Goal: Task Accomplishment & Management: Use online tool/utility

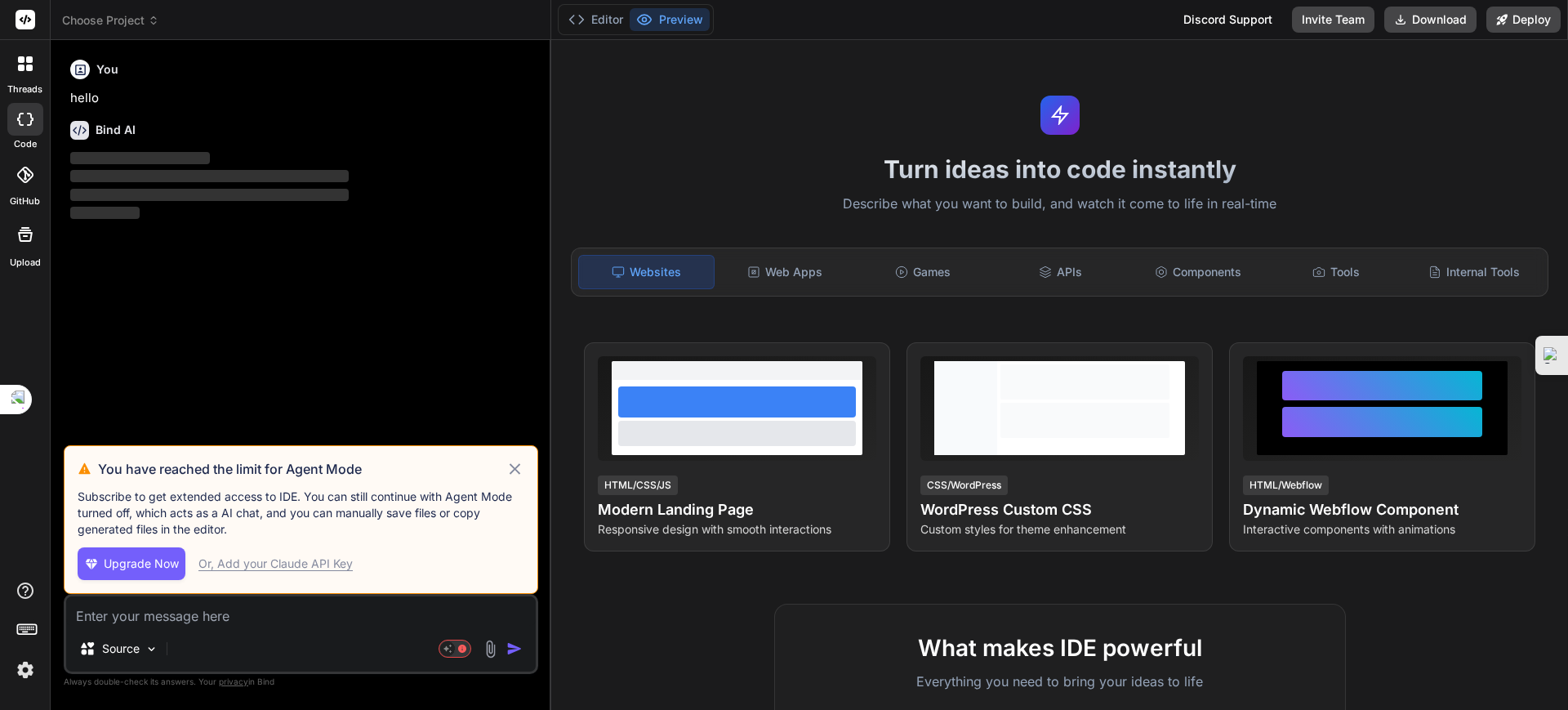
click at [516, 468] on icon at bounding box center [514, 467] width 10 height 10
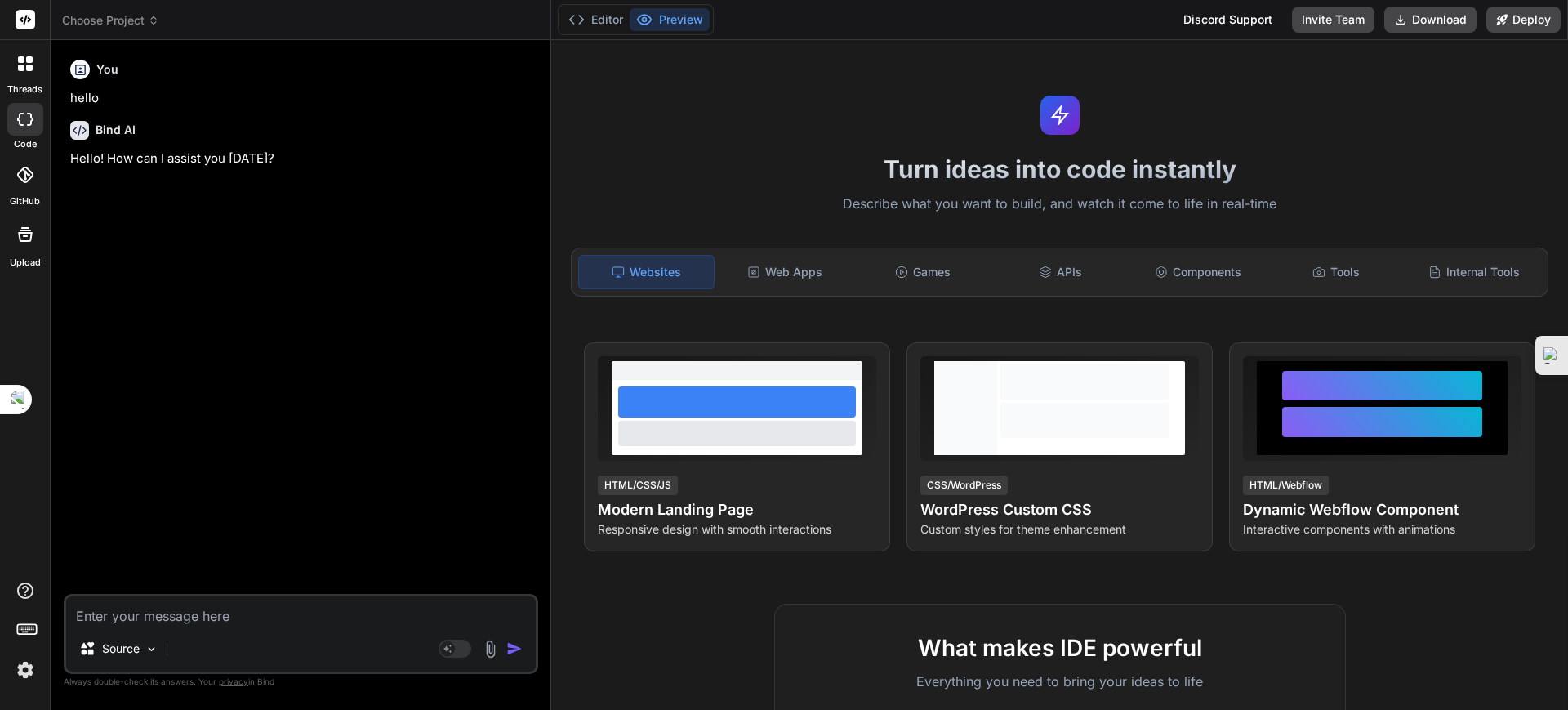
click at [117, 16] on span "Choose Project" at bounding box center [110, 20] width 97 height 16
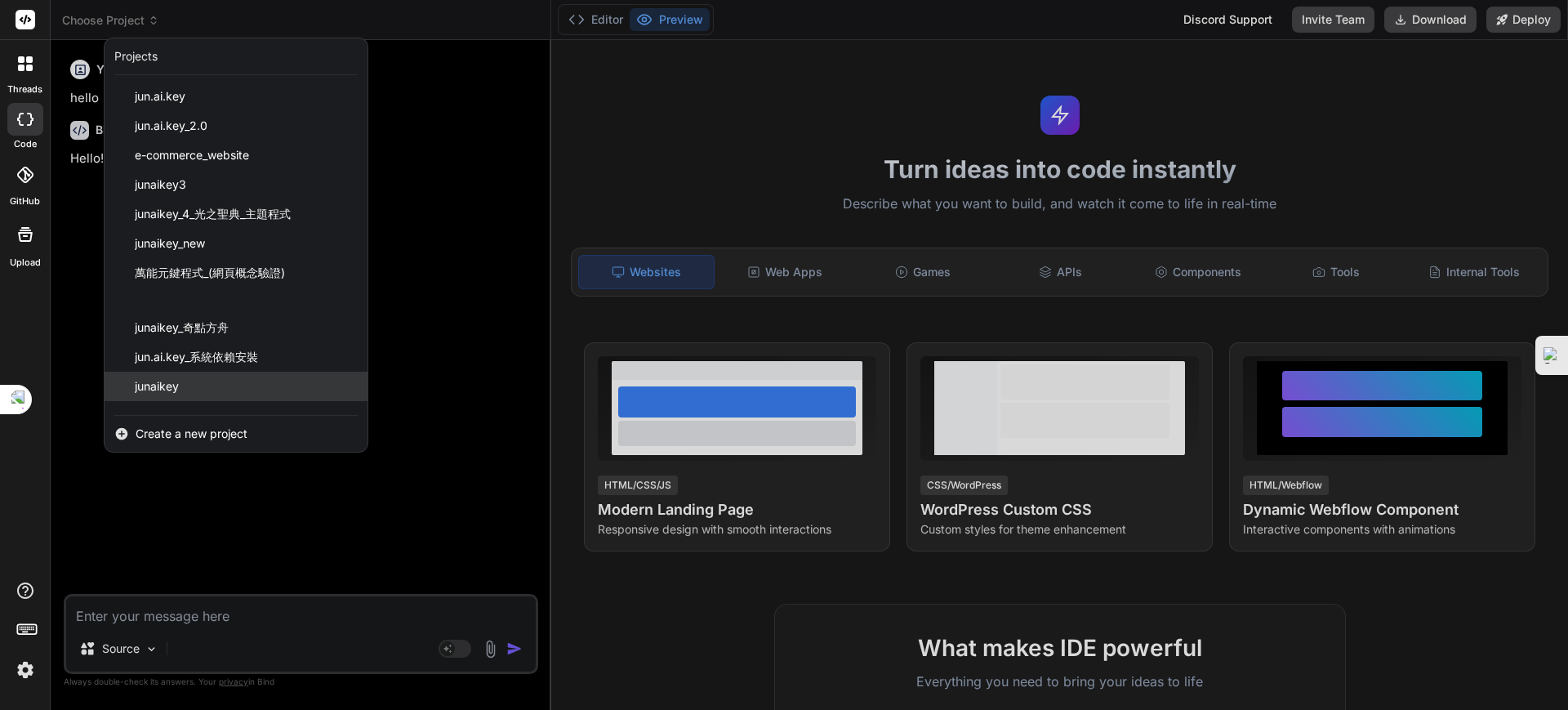
scroll to position [81, 0]
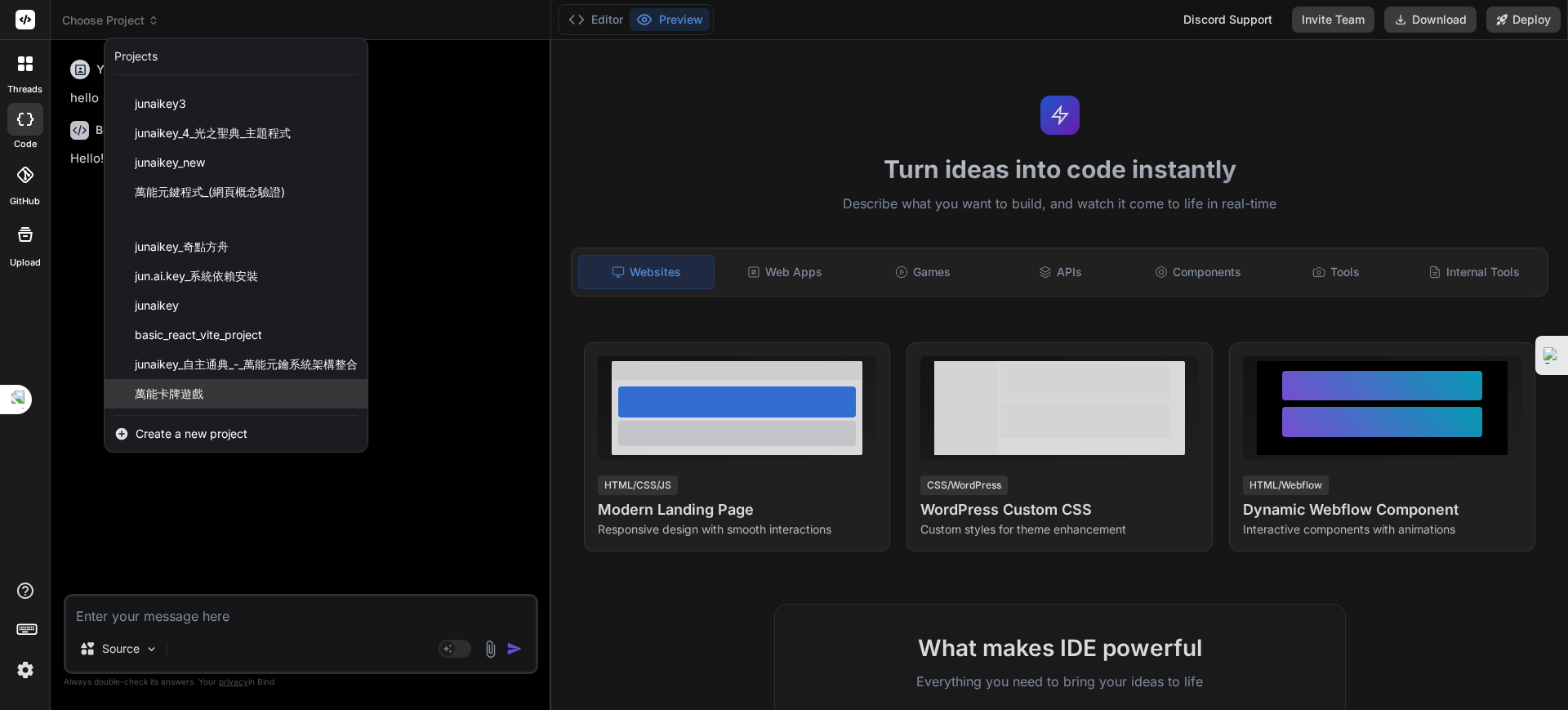
click at [191, 386] on span "萬能卡牌遊戲" at bounding box center [169, 393] width 69 height 16
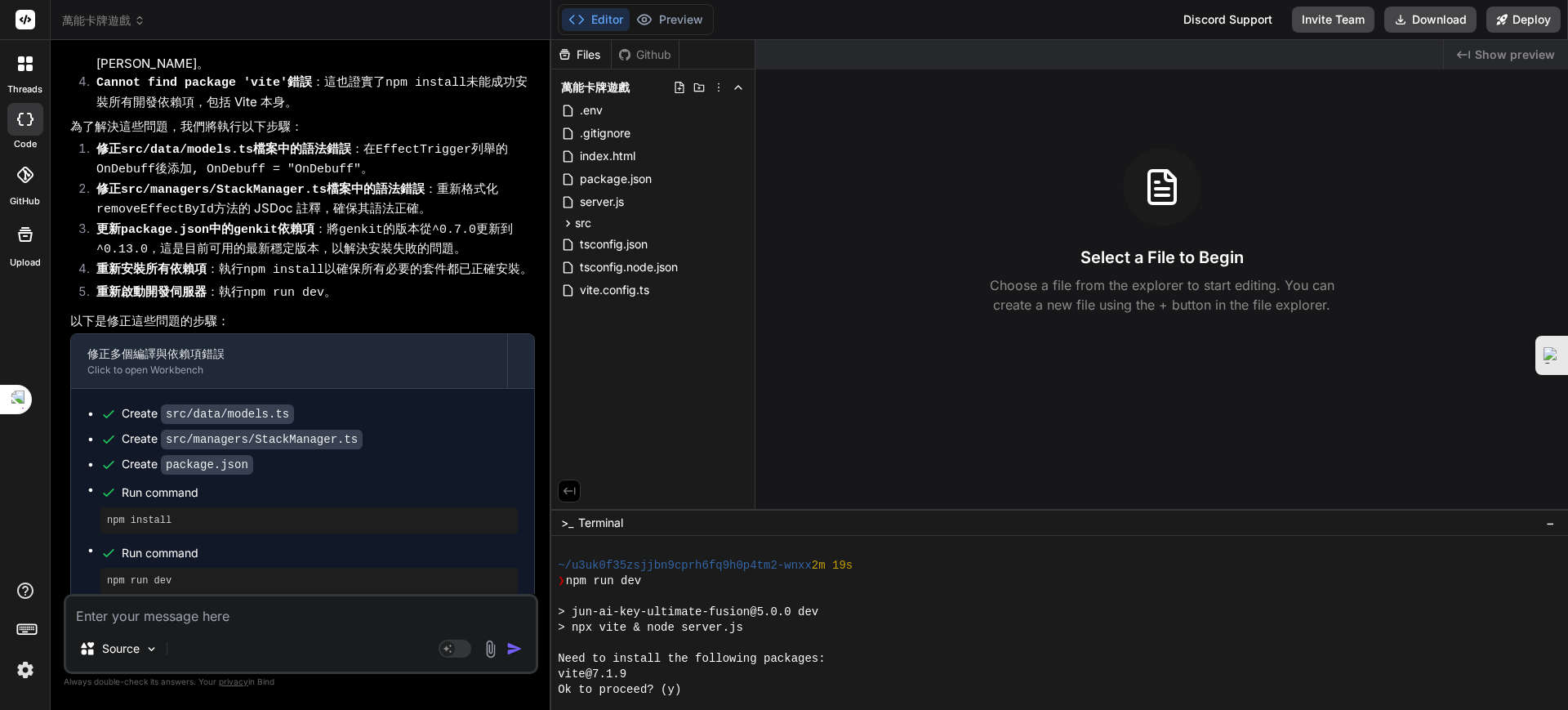
scroll to position [1272, 0]
click at [1495, 52] on span "Show preview" at bounding box center [1514, 54] width 80 height 16
click at [601, 46] on div "Files" at bounding box center [581, 54] width 59 height 16
click at [599, 12] on button "Editor" at bounding box center [596, 20] width 68 height 23
click at [1520, 50] on span "Show preview" at bounding box center [1514, 54] width 80 height 16
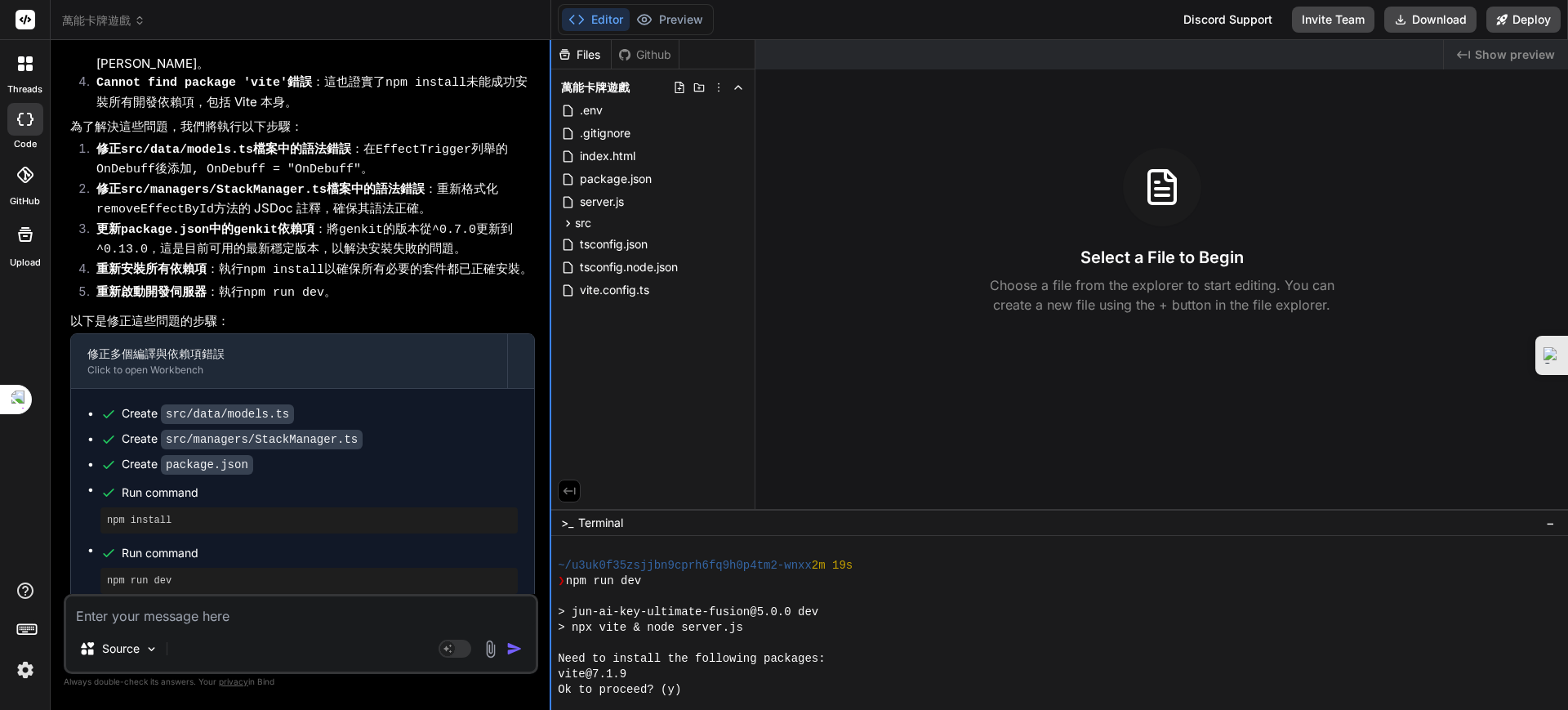
click at [550, 210] on div at bounding box center [550, 374] width 2 height 669
click at [548, 145] on div "Bind AI Web Search Created with Pixso. Code Generator You Bind AI 遵命，法則執行官。 您再次…" at bounding box center [301, 374] width 500 height 668
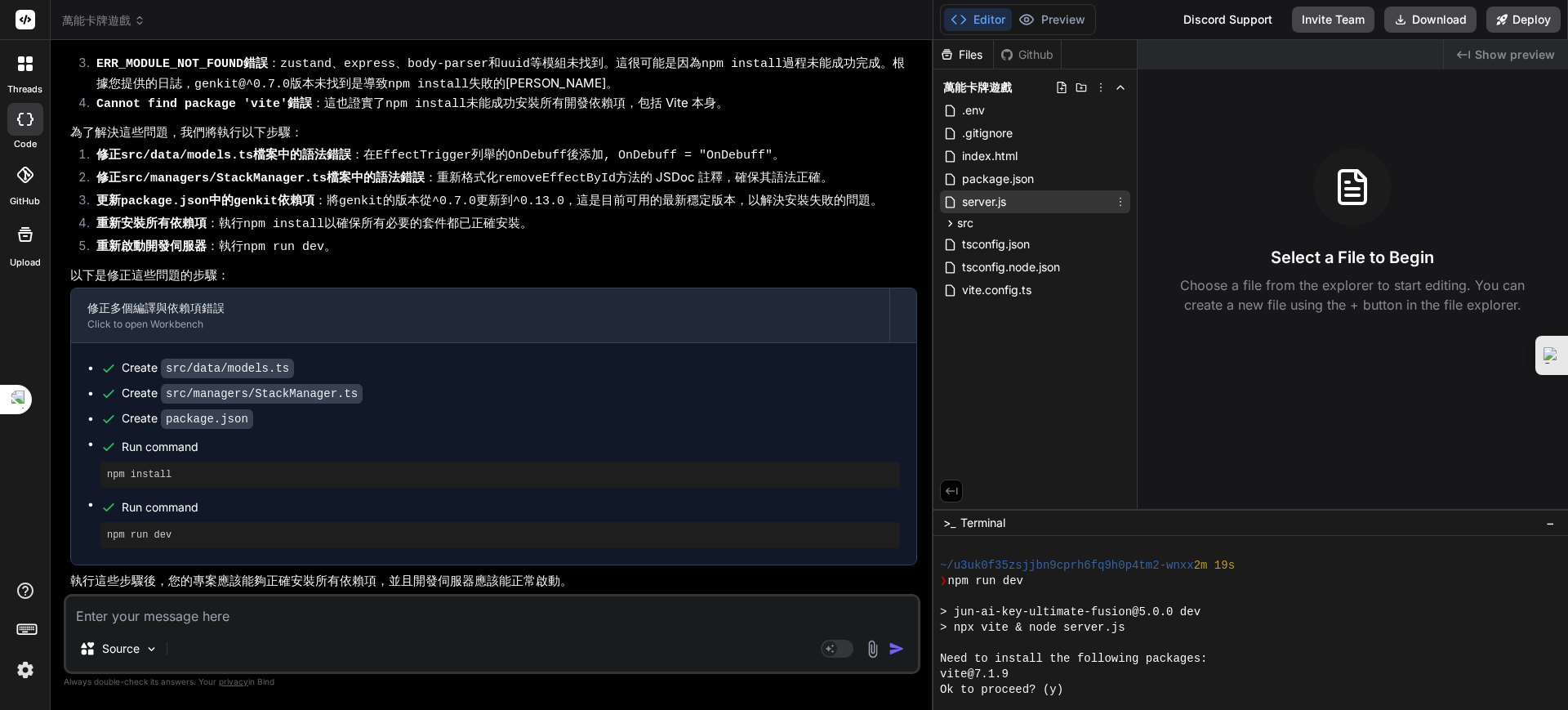
type textarea "x"
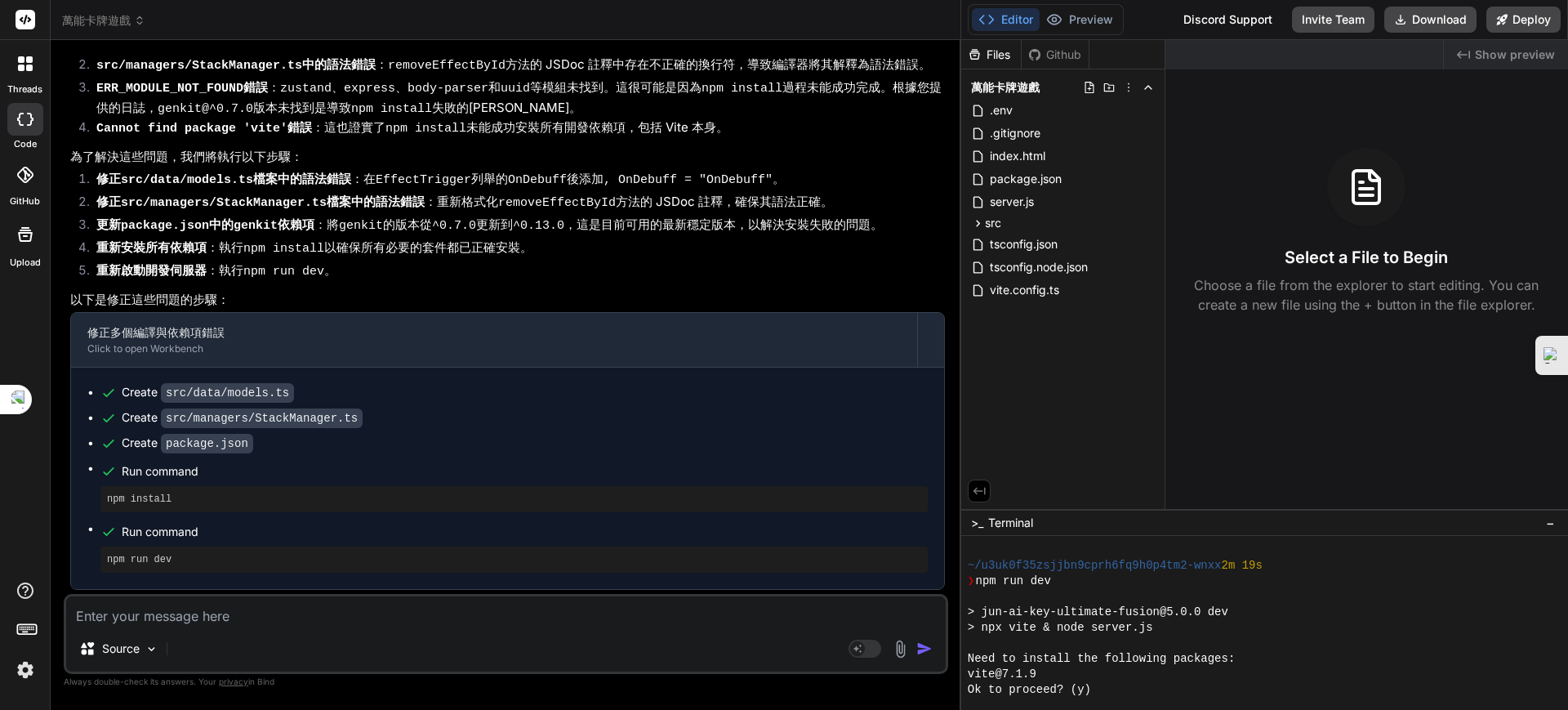
drag, startPoint x: 550, startPoint y: 147, endPoint x: 1388, endPoint y: 242, distance: 843.4
click at [1442, 239] on div "萬能卡牌遊戲 Created with Pixso. Bind AI Web Search Created with Pixso. Code Generato…" at bounding box center [809, 355] width 1517 height 710
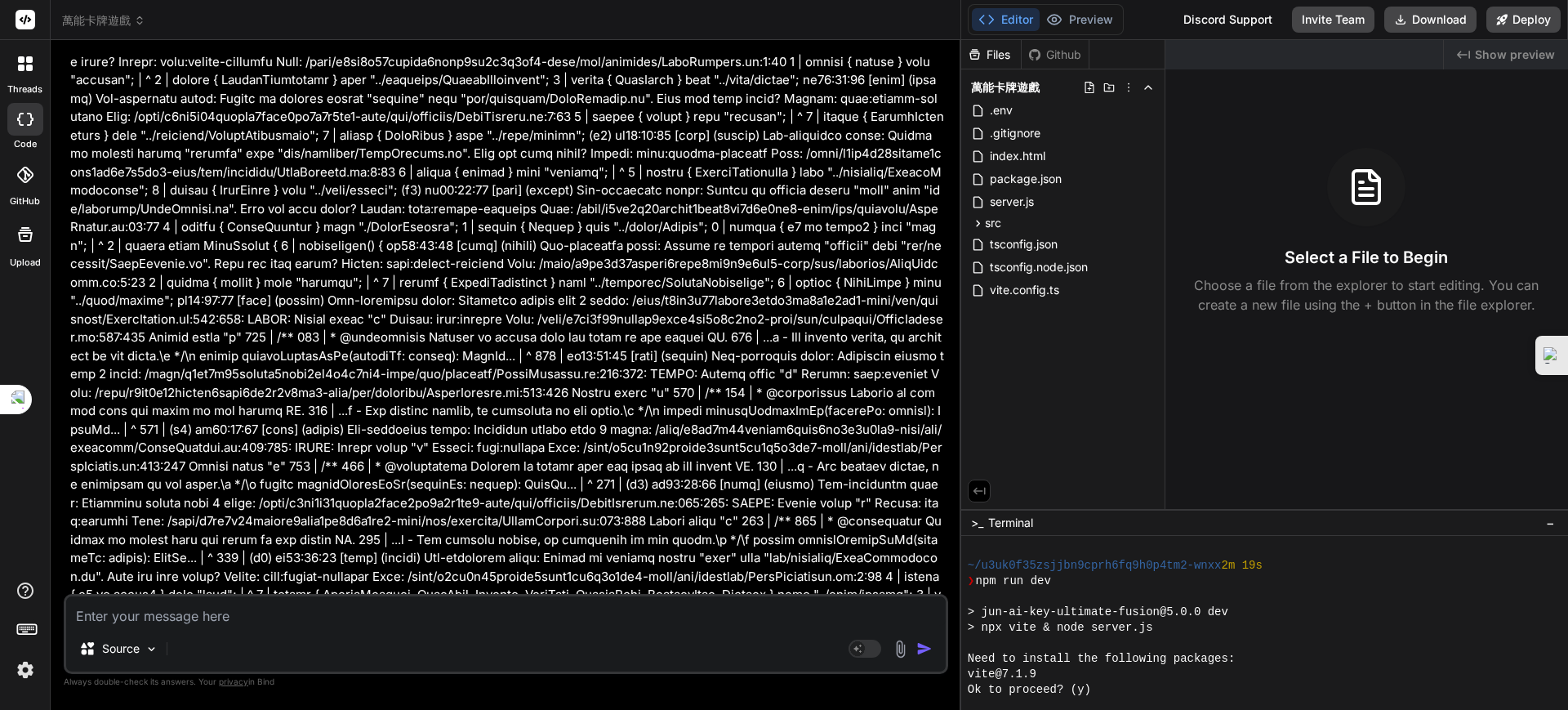
scroll to position [4019, 0]
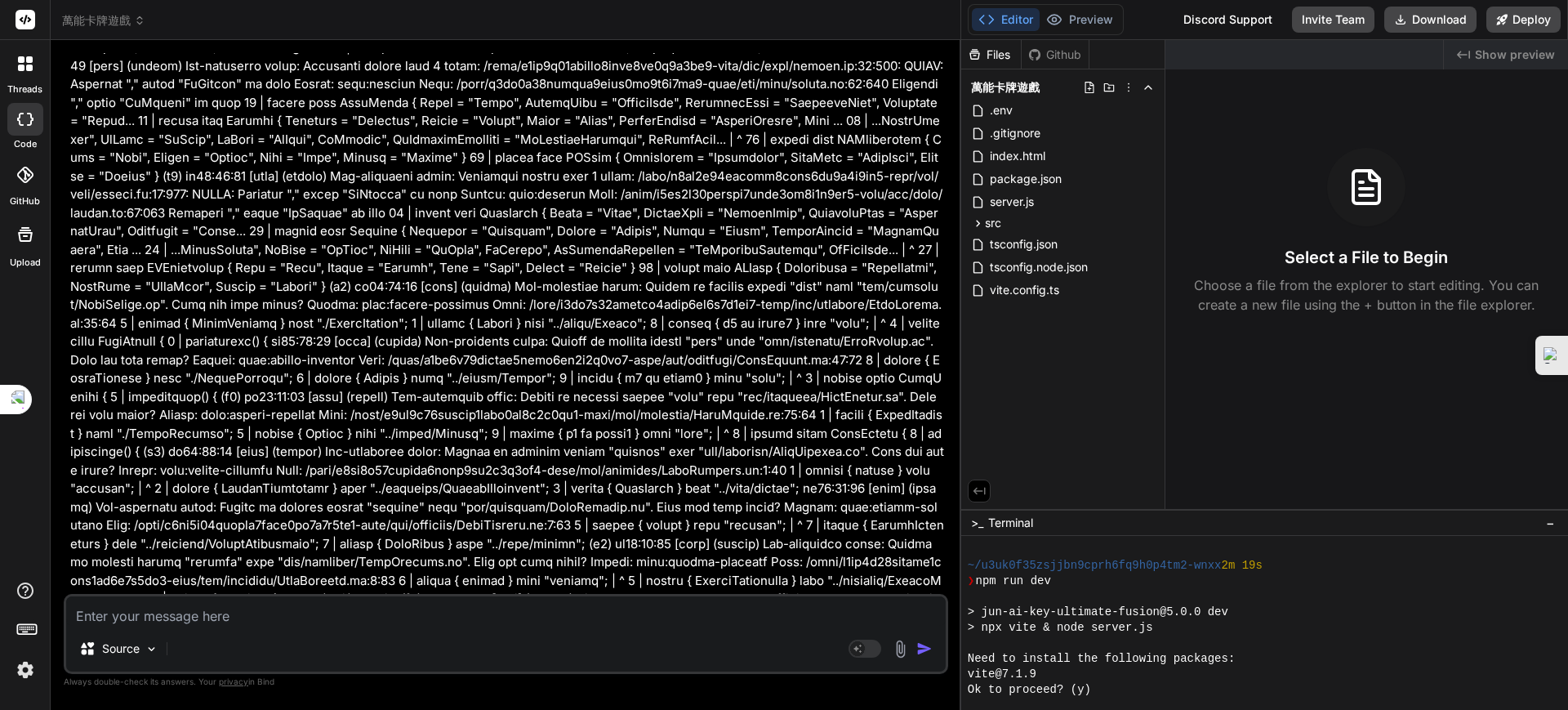
click at [1101, 692] on textarea "Terminal input" at bounding box center [1100, 689] width 7 height 15
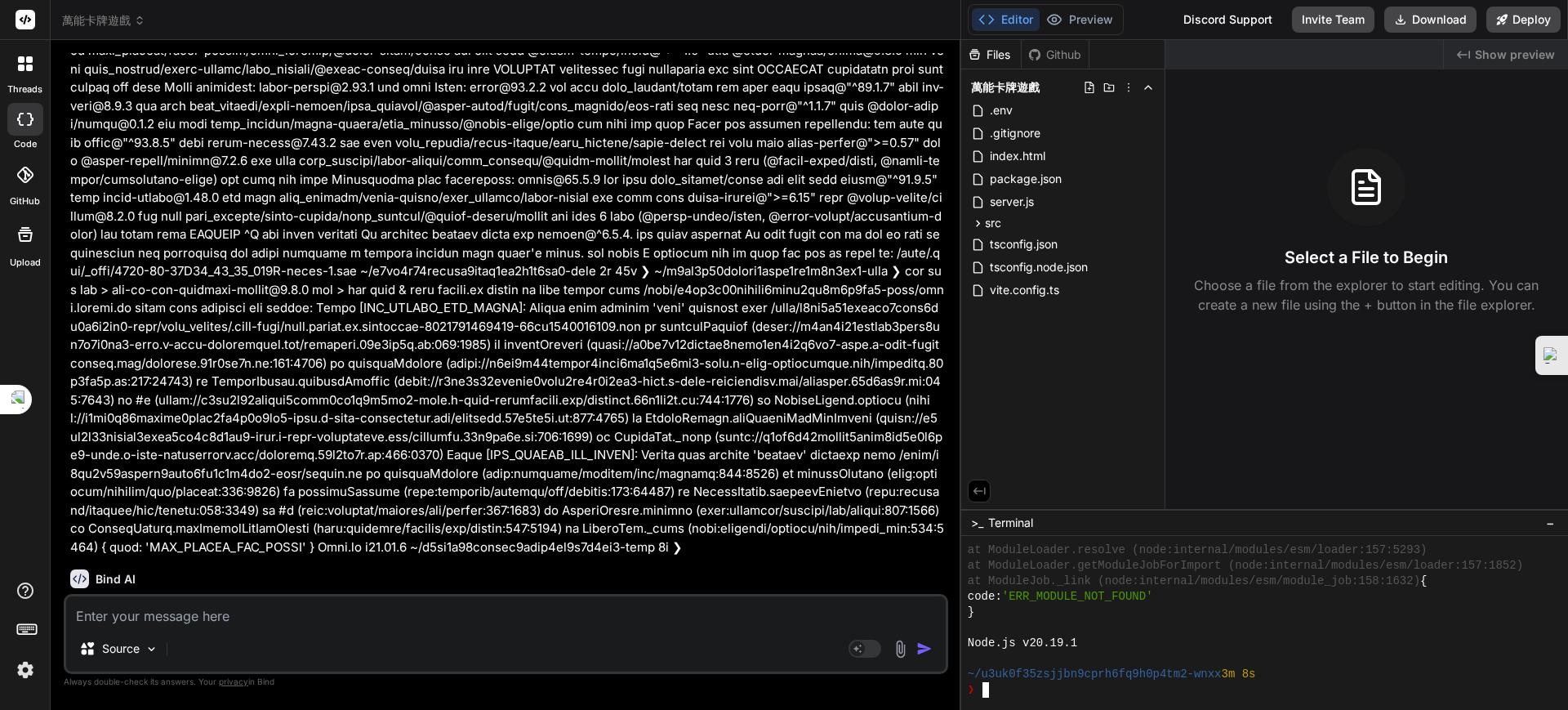
scroll to position [10042, 0]
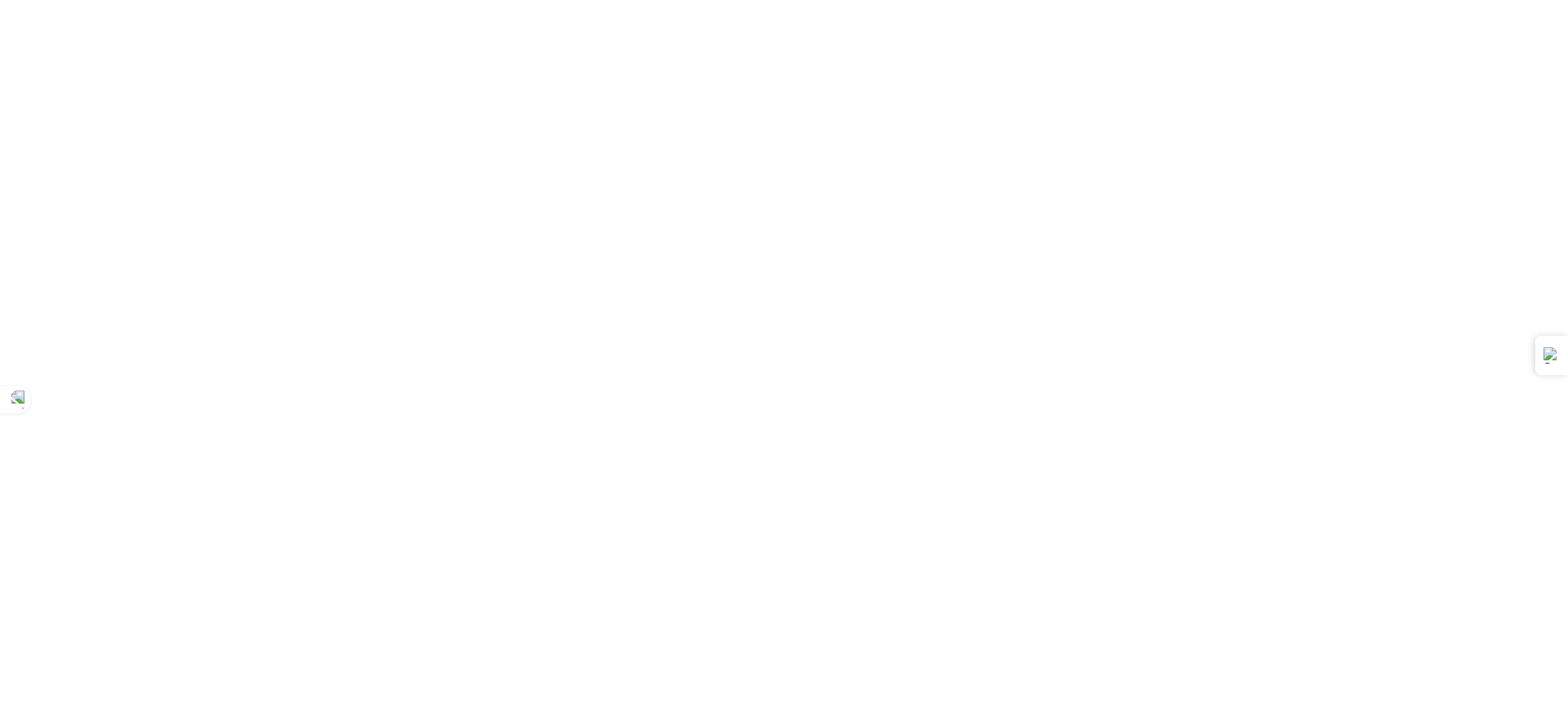
click at [448, 29] on div at bounding box center [784, 355] width 1568 height 710
click at [1020, 169] on div at bounding box center [784, 355] width 1568 height 710
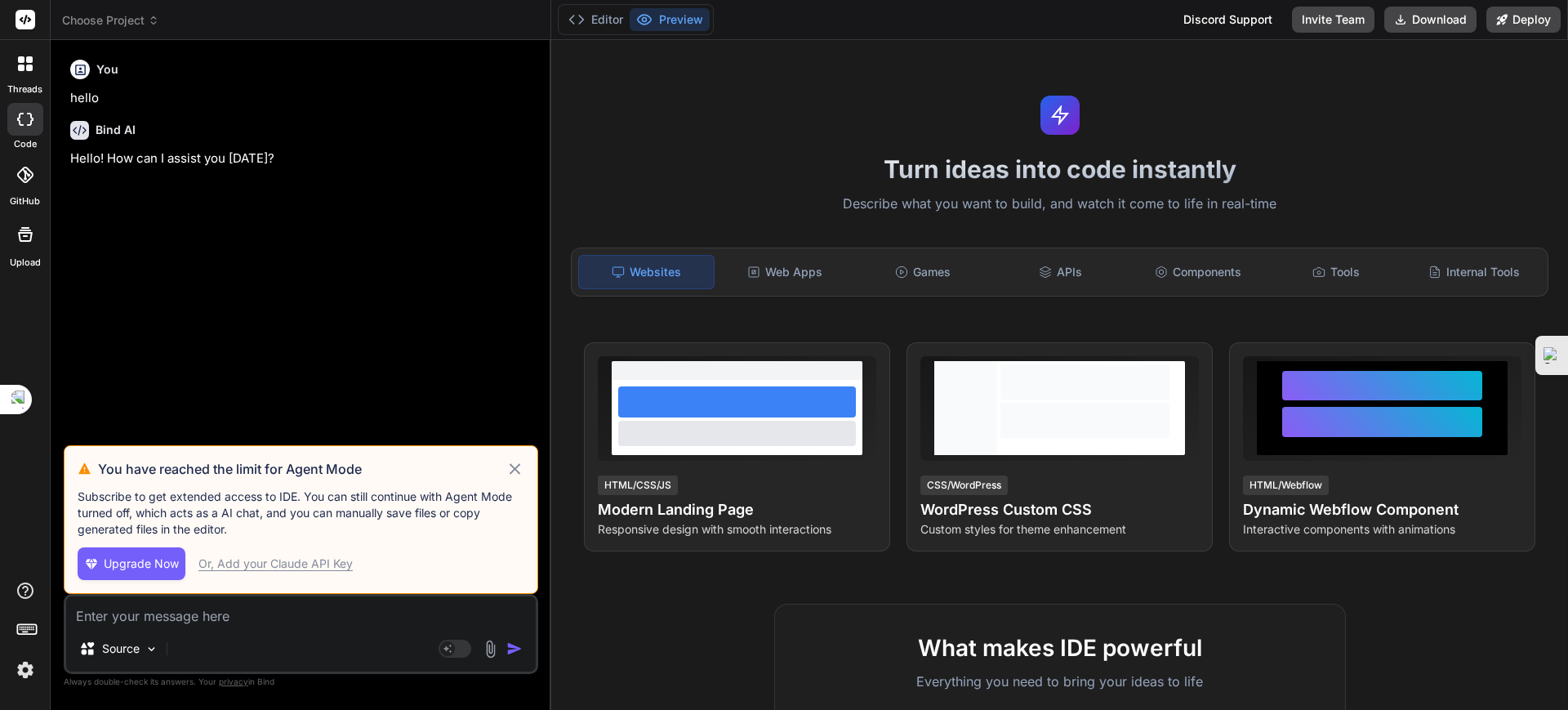
drag, startPoint x: 506, startPoint y: 340, endPoint x: 413, endPoint y: 460, distance: 151.8
click at [347, 463] on h3 "You have reached the limit for Agent Mode" at bounding box center [302, 468] width 408 height 20
click at [510, 466] on icon at bounding box center [514, 468] width 19 height 20
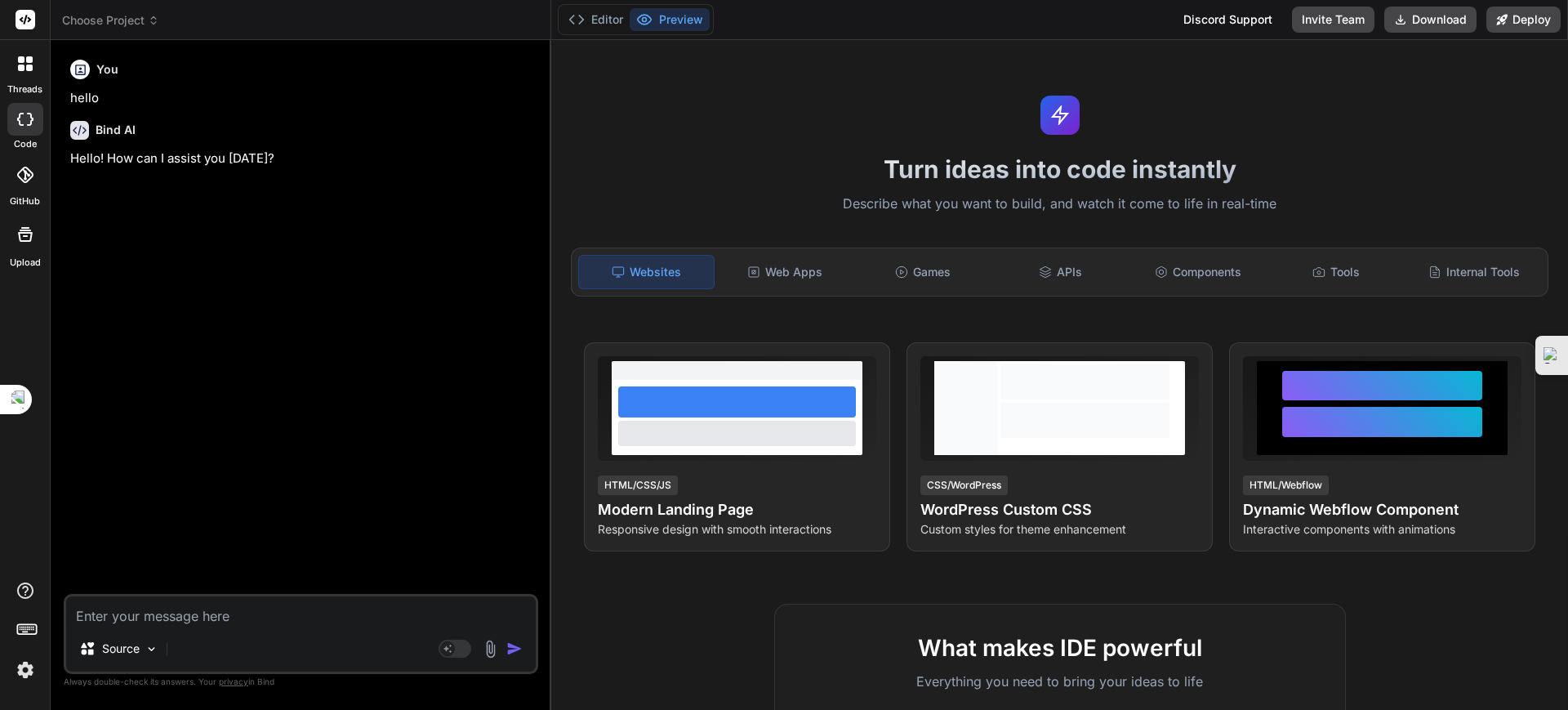
click at [119, 17] on span "Choose Project" at bounding box center [110, 20] width 97 height 16
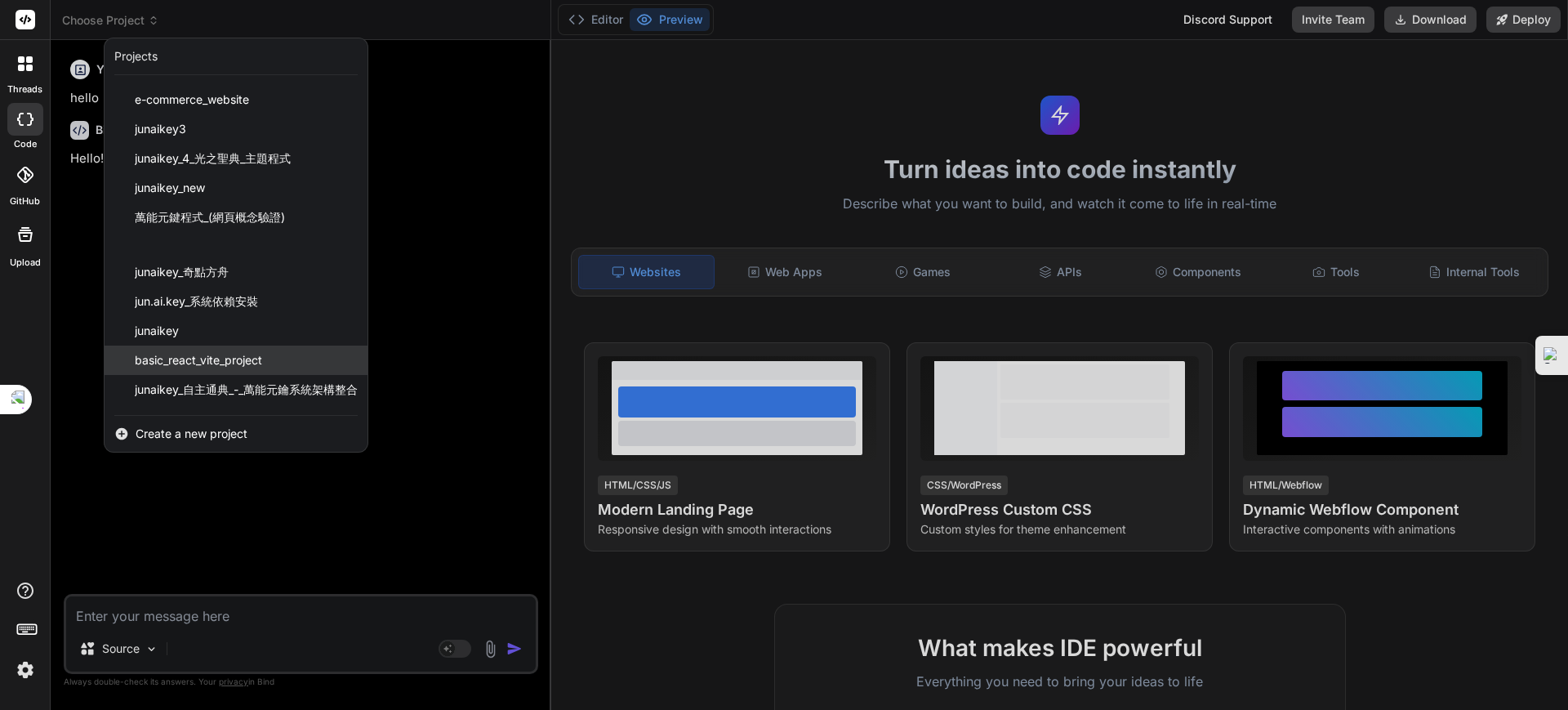
scroll to position [81, 0]
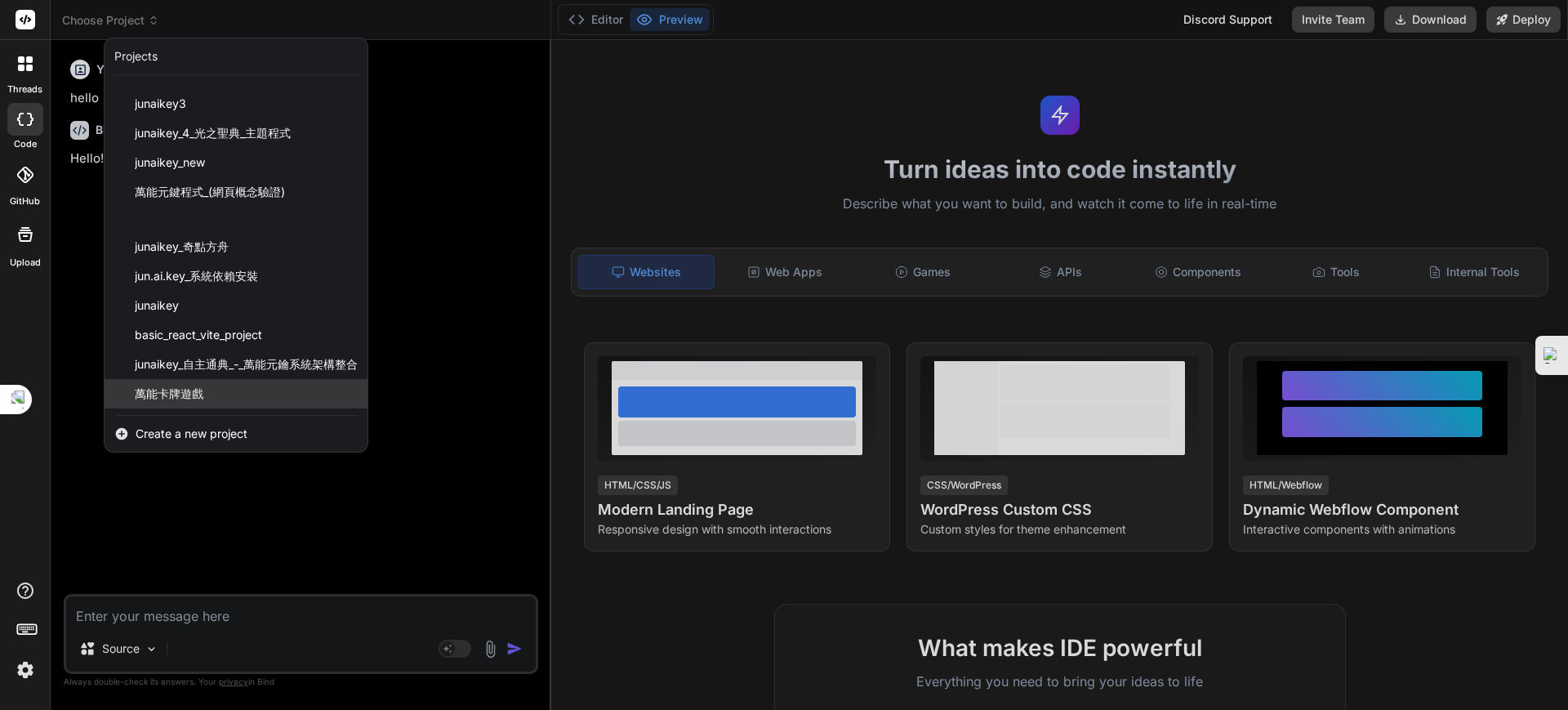
click at [209, 390] on div "萬能卡牌遊戲" at bounding box center [236, 393] width 262 height 29
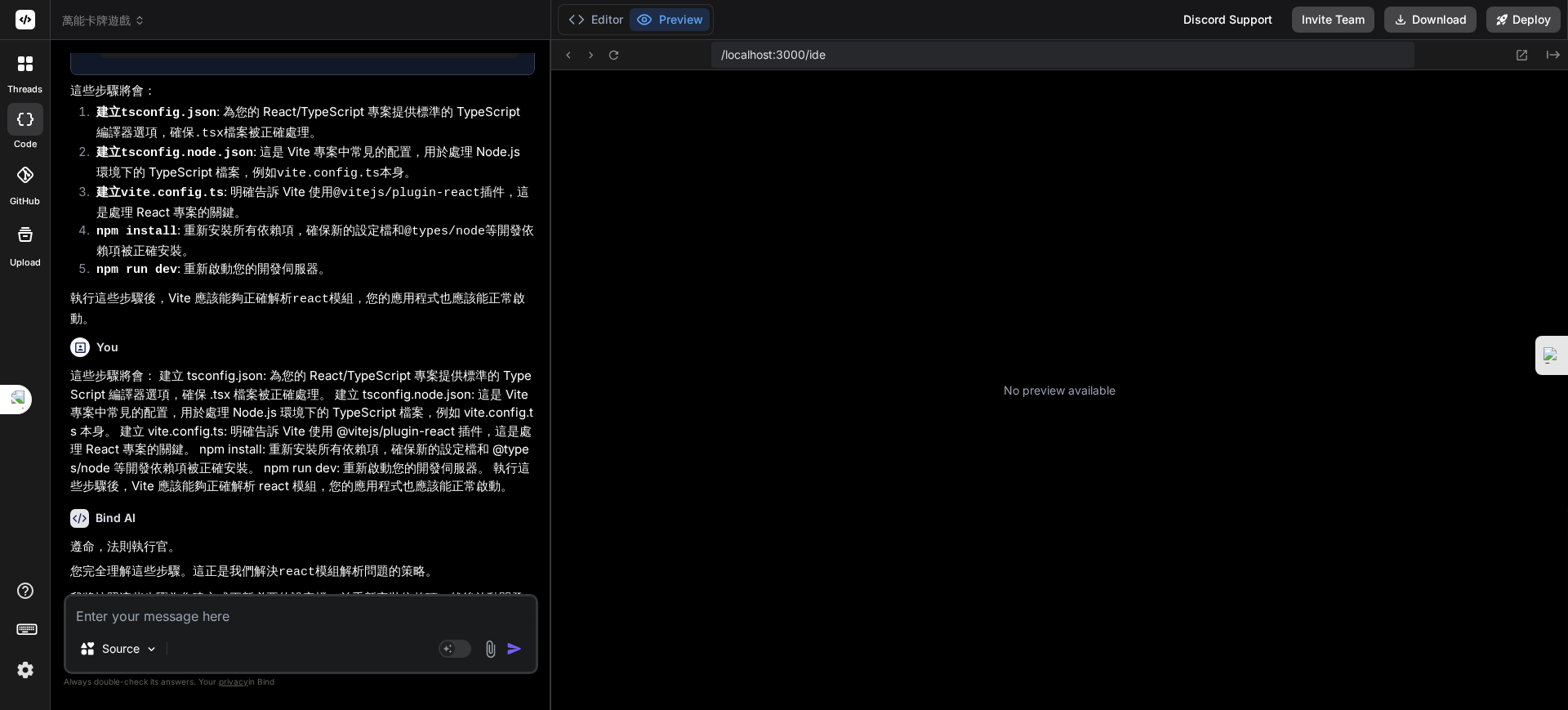
scroll to position [1242, 0]
type textarea "x"
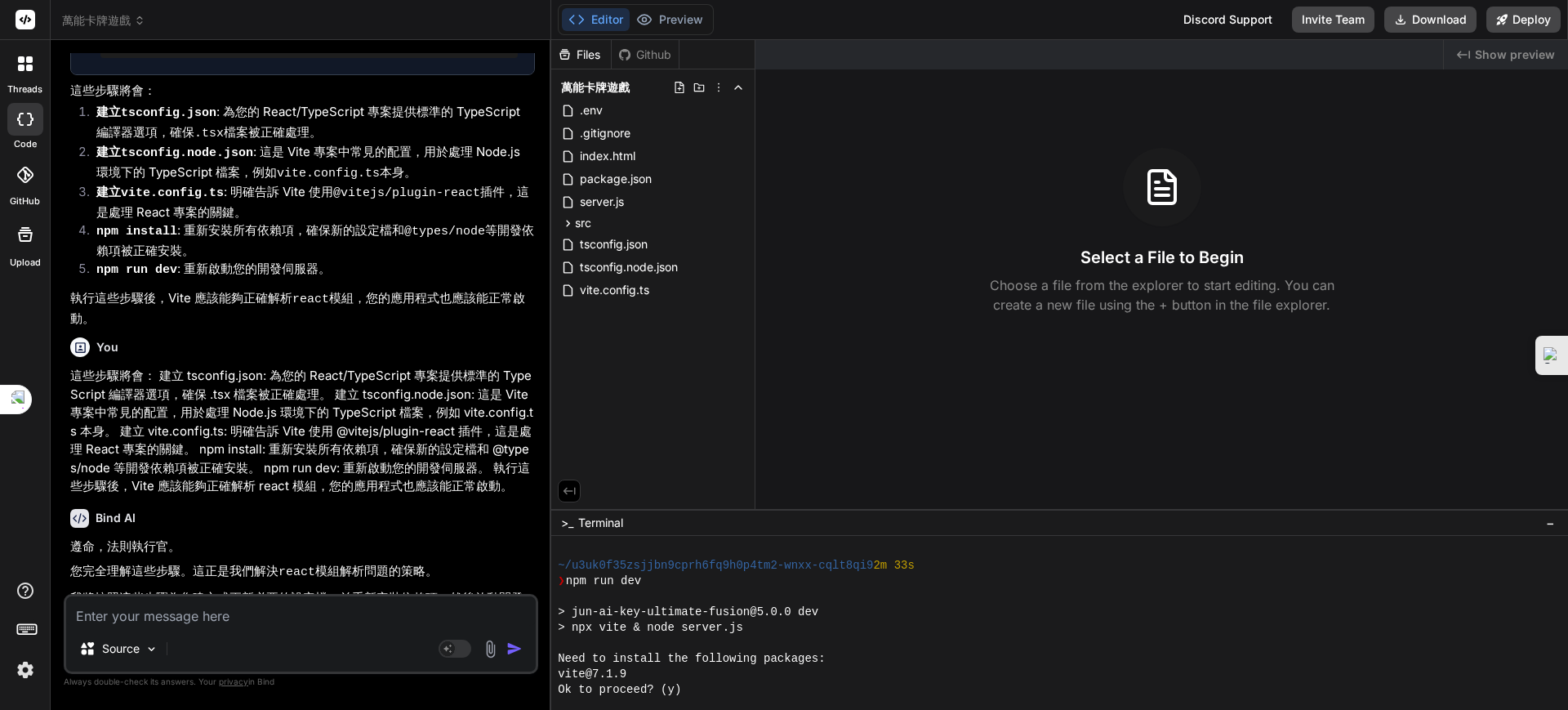
scroll to position [1272, 0]
click at [699, 686] on div "Ok to proceed? (y)" at bounding box center [1052, 689] width 988 height 15
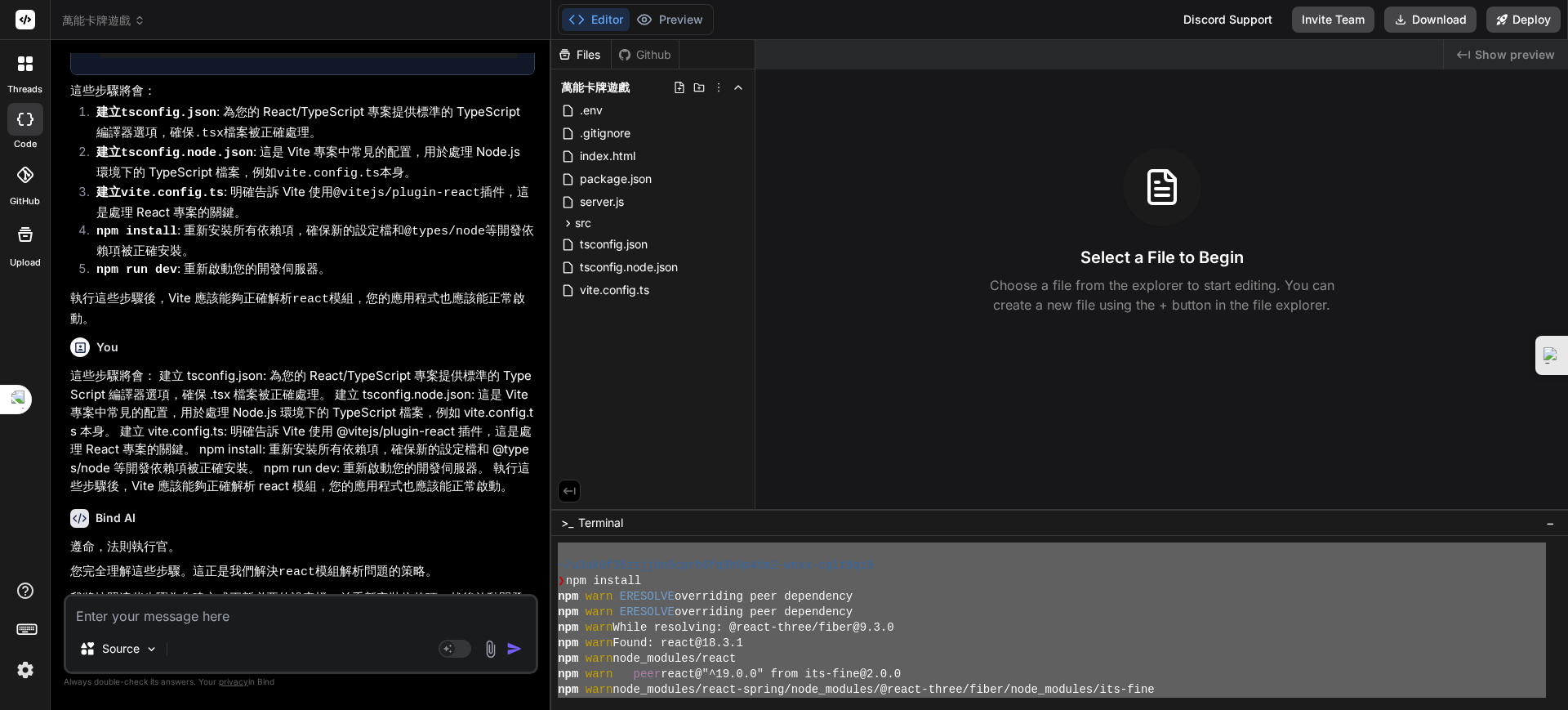
scroll to position [0, 0]
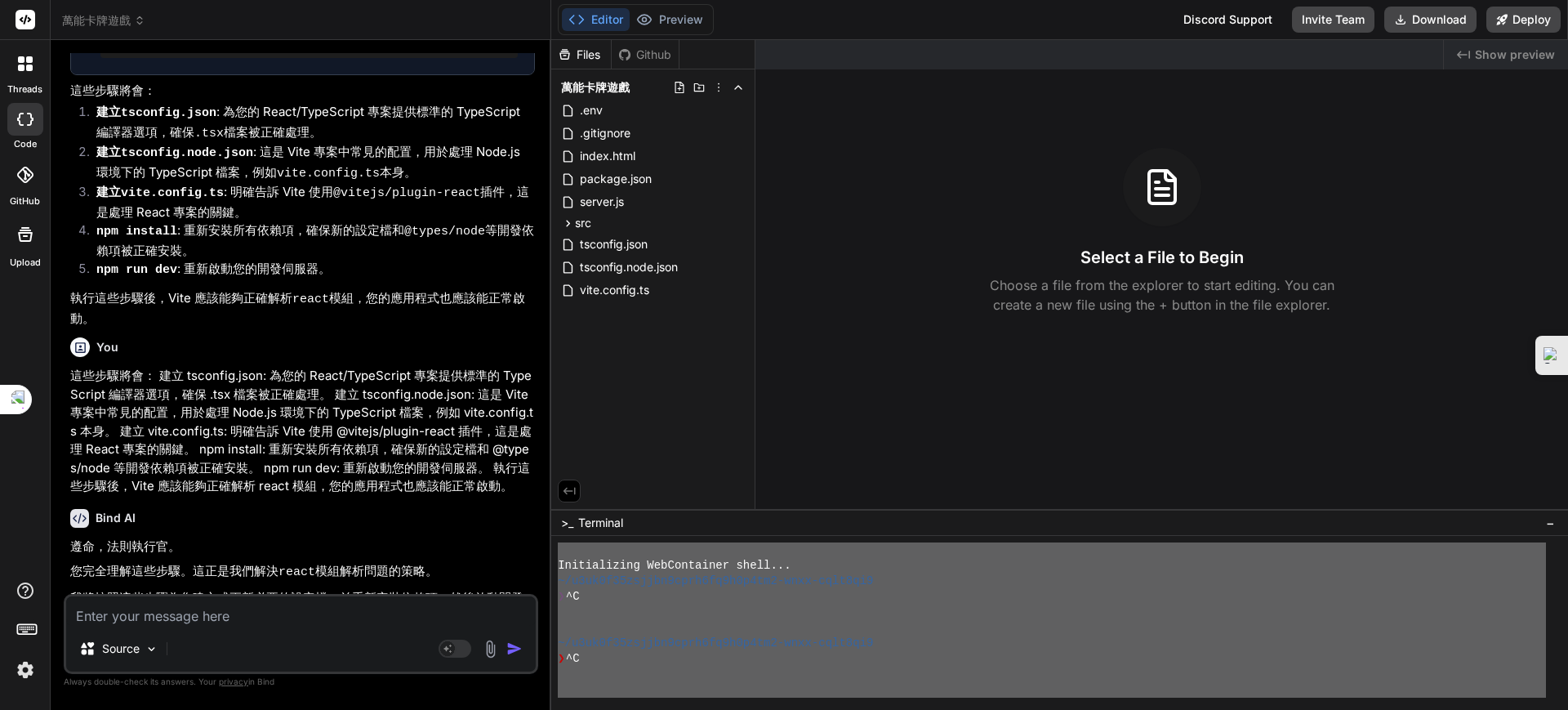
drag, startPoint x: 778, startPoint y: 695, endPoint x: 704, endPoint y: 498, distance: 210.4
click at [704, 498] on div "Files Github 萬能卡牌遊戲 .env .gitignore index.html package.json server.js src App.c…" at bounding box center [1059, 374] width 1017 height 669
type textarea "Loremipsumdo SitAmetconse adipi... ~/e5se3d78eiusmo3temp6in0u5l4et6-dolo-magn4a…"
click at [191, 622] on textarea at bounding box center [300, 610] width 469 height 29
paste textarea "Loremipsumdo SitAmetconse adipi... ~/e5se3d78eiusmo3temp6in0u5l4et6-dolo-magn4a…"
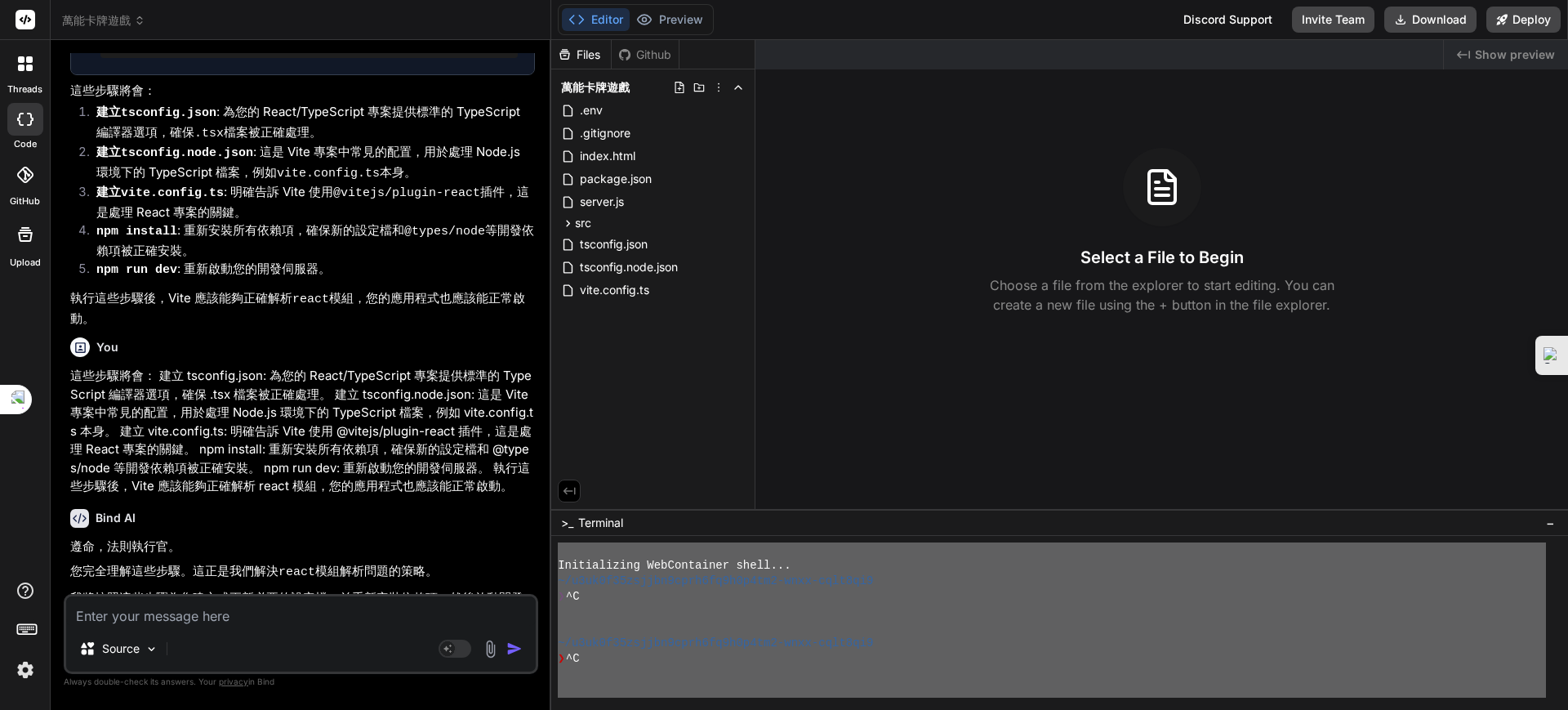
type textarea "Loremipsumdo SitAmetconse adipi... ~/e5se3d78eiusmo3temp6in0u5l4et6-dolo-magn4a…"
type textarea "x"
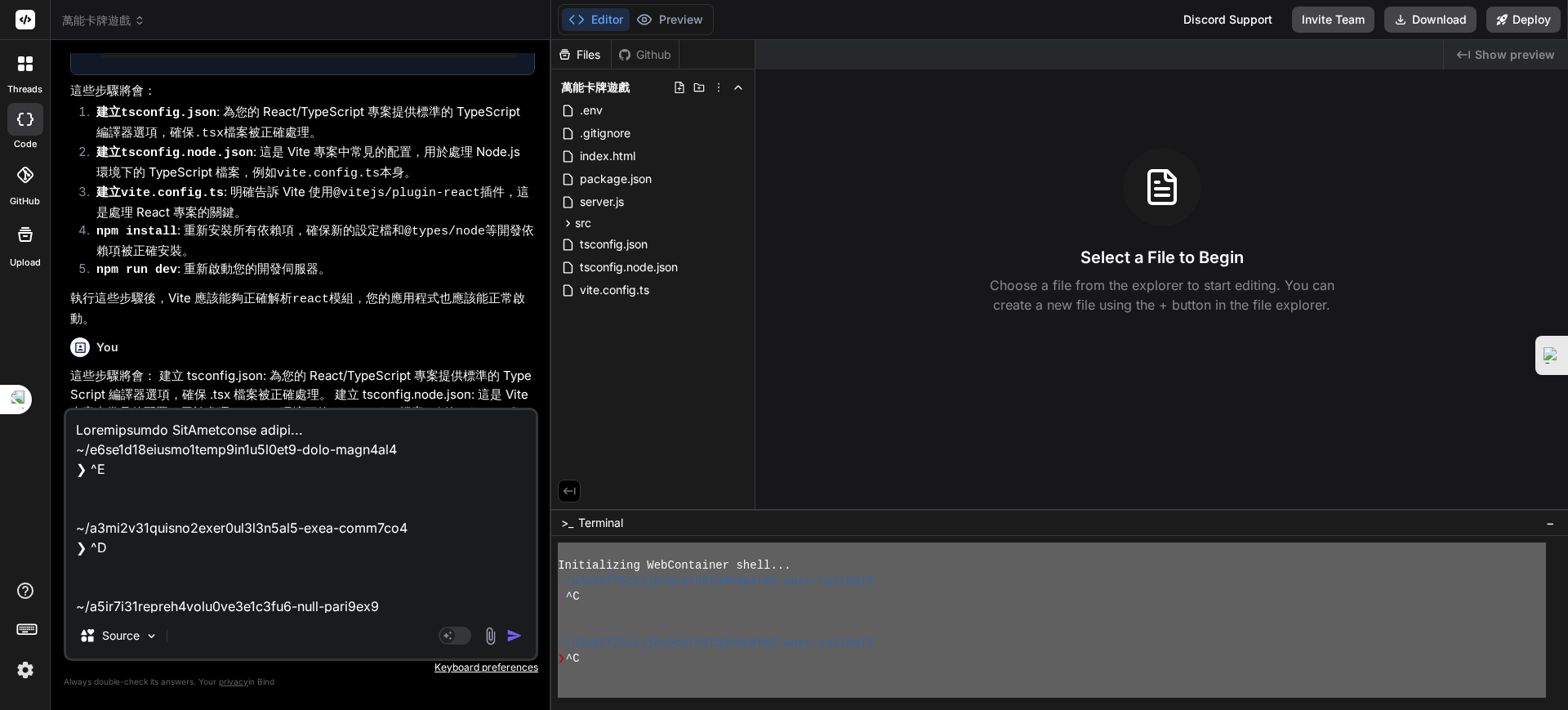
scroll to position [3039, 0]
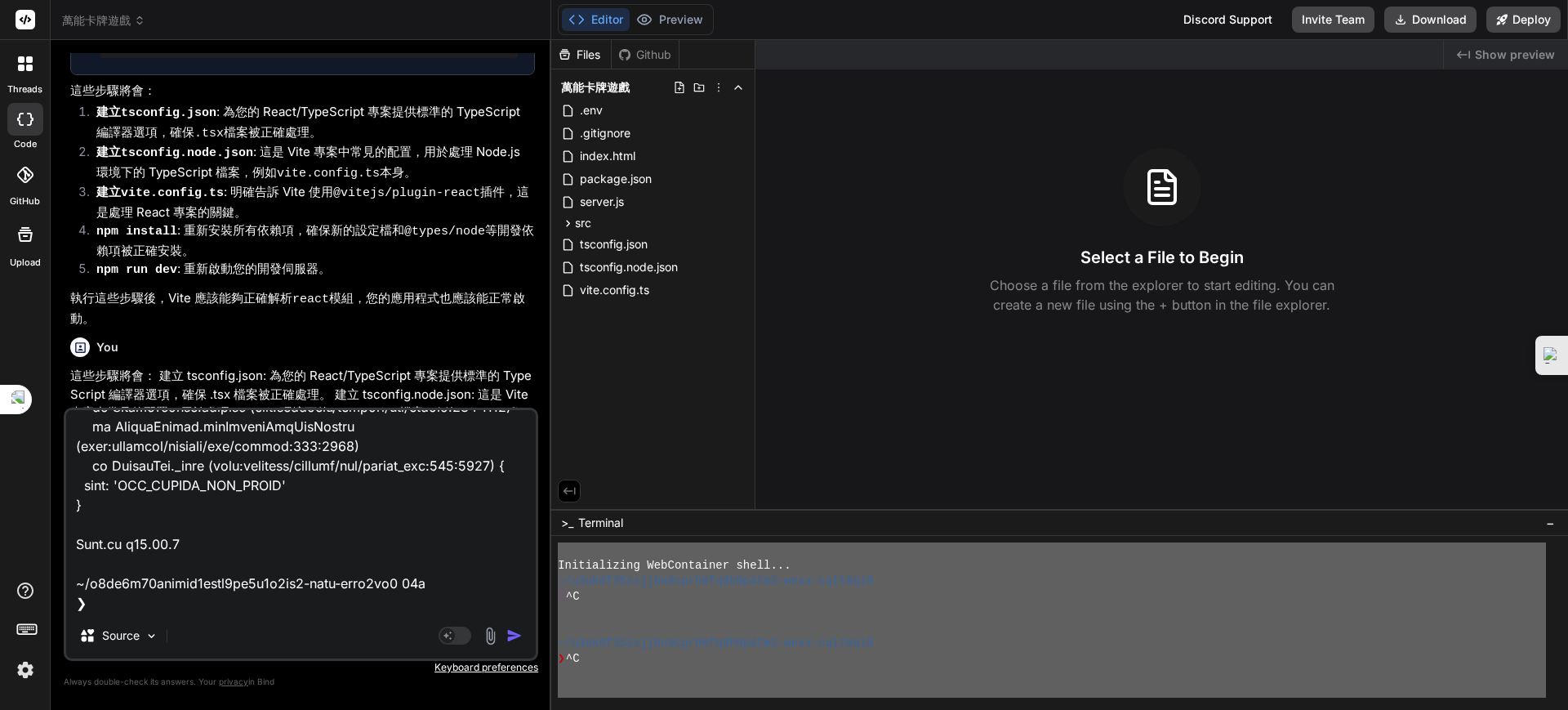
type textarea "Loremipsumdo SitAmetconse adipi... ~/e5se3d78eiusmo3temp6in0u5l4et6-dolo-magn4a…"
click at [510, 632] on img "button" at bounding box center [514, 634] width 16 height 16
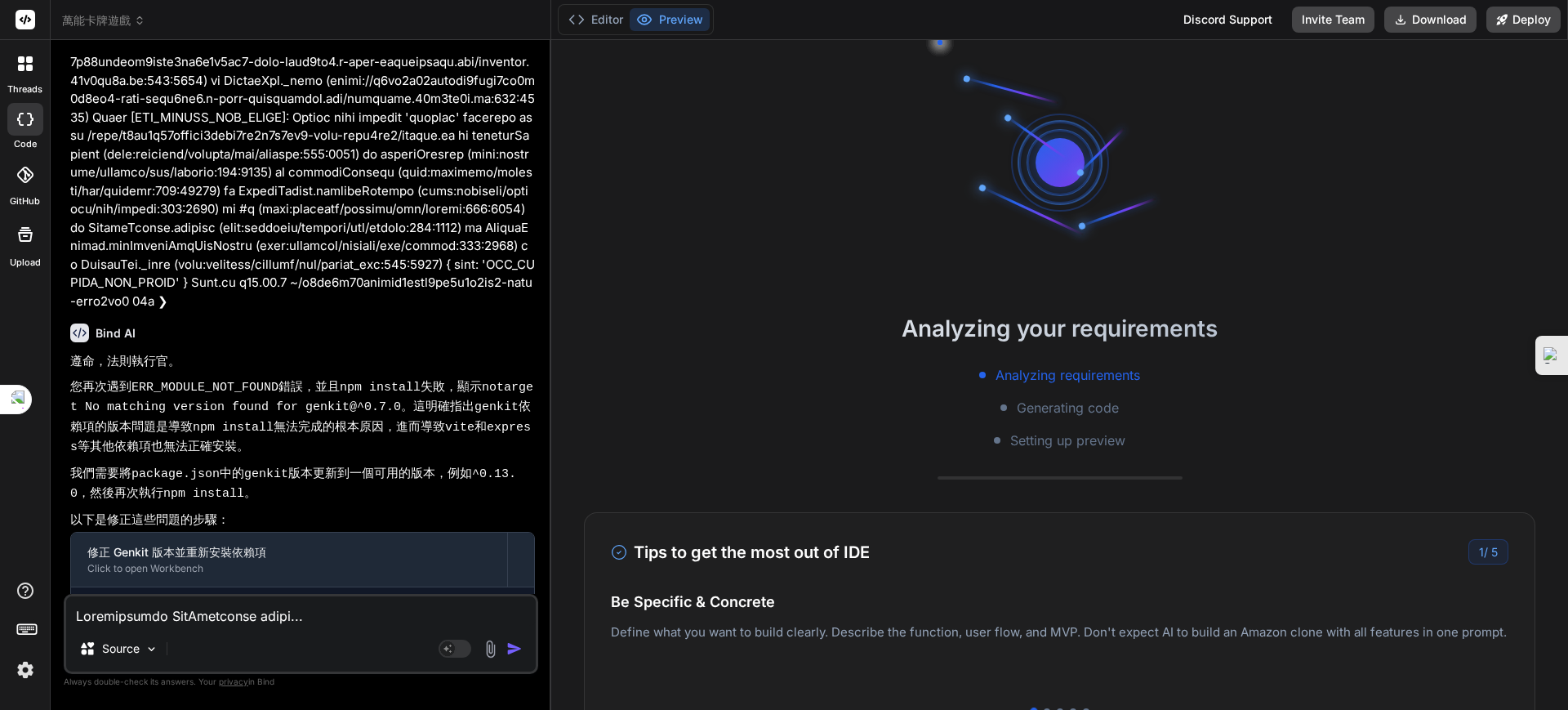
scroll to position [20303, 0]
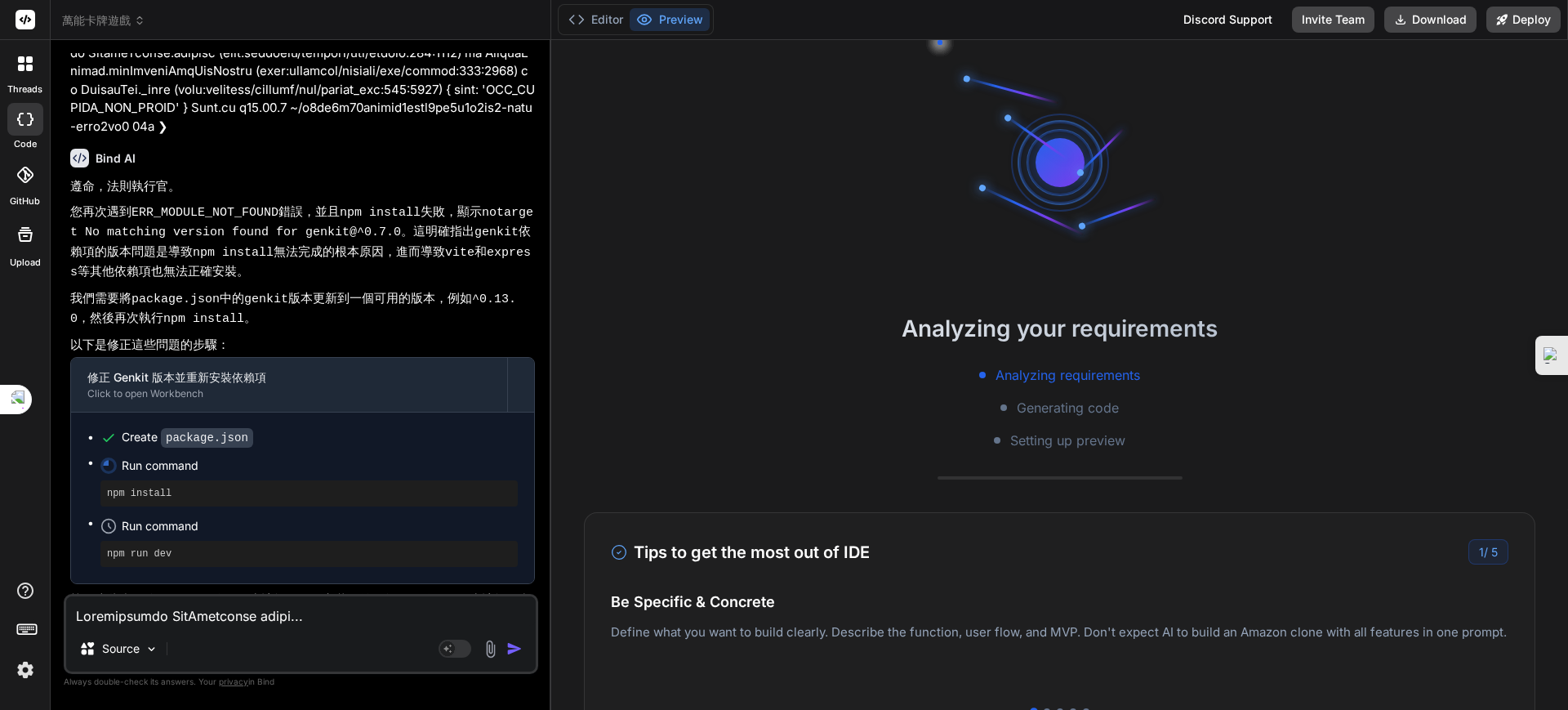
type textarea "x"
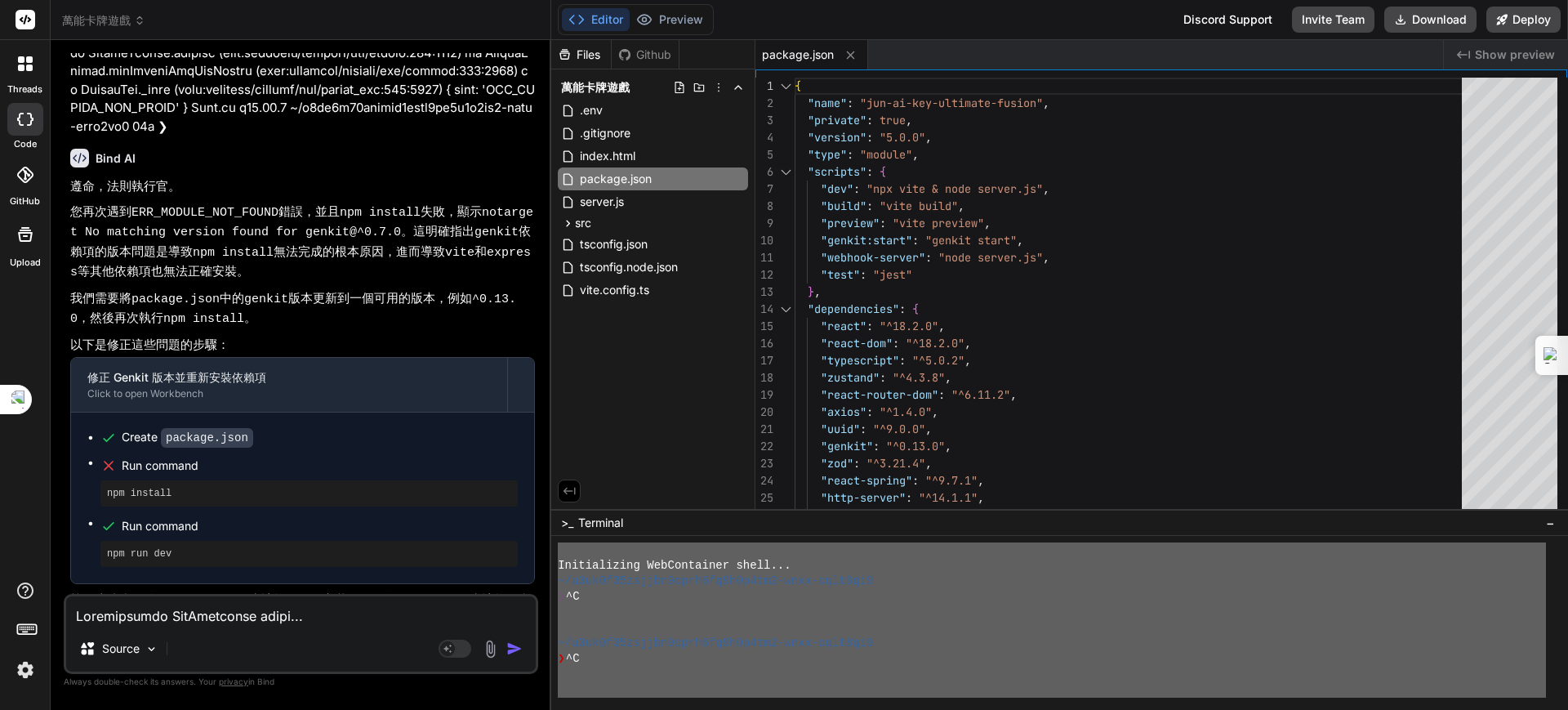
drag, startPoint x: 288, startPoint y: 614, endPoint x: 278, endPoint y: 615, distance: 10.0
click at [287, 614] on textarea at bounding box center [300, 610] width 469 height 29
type textarea "r"
type textarea "x"
type textarea "ru"
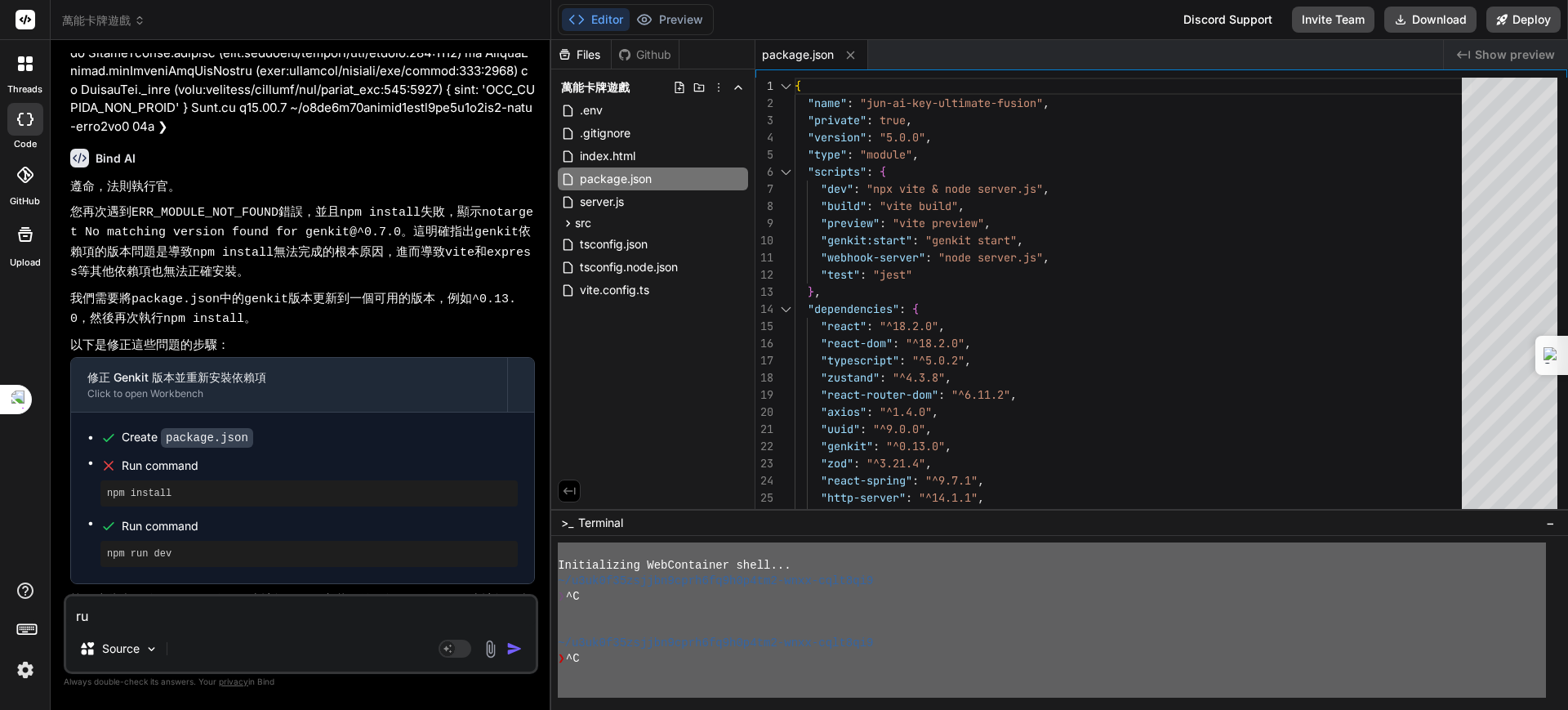
type textarea "x"
type textarea "ru4"
type textarea "x"
type textarea "ru4v"
type textarea "x"
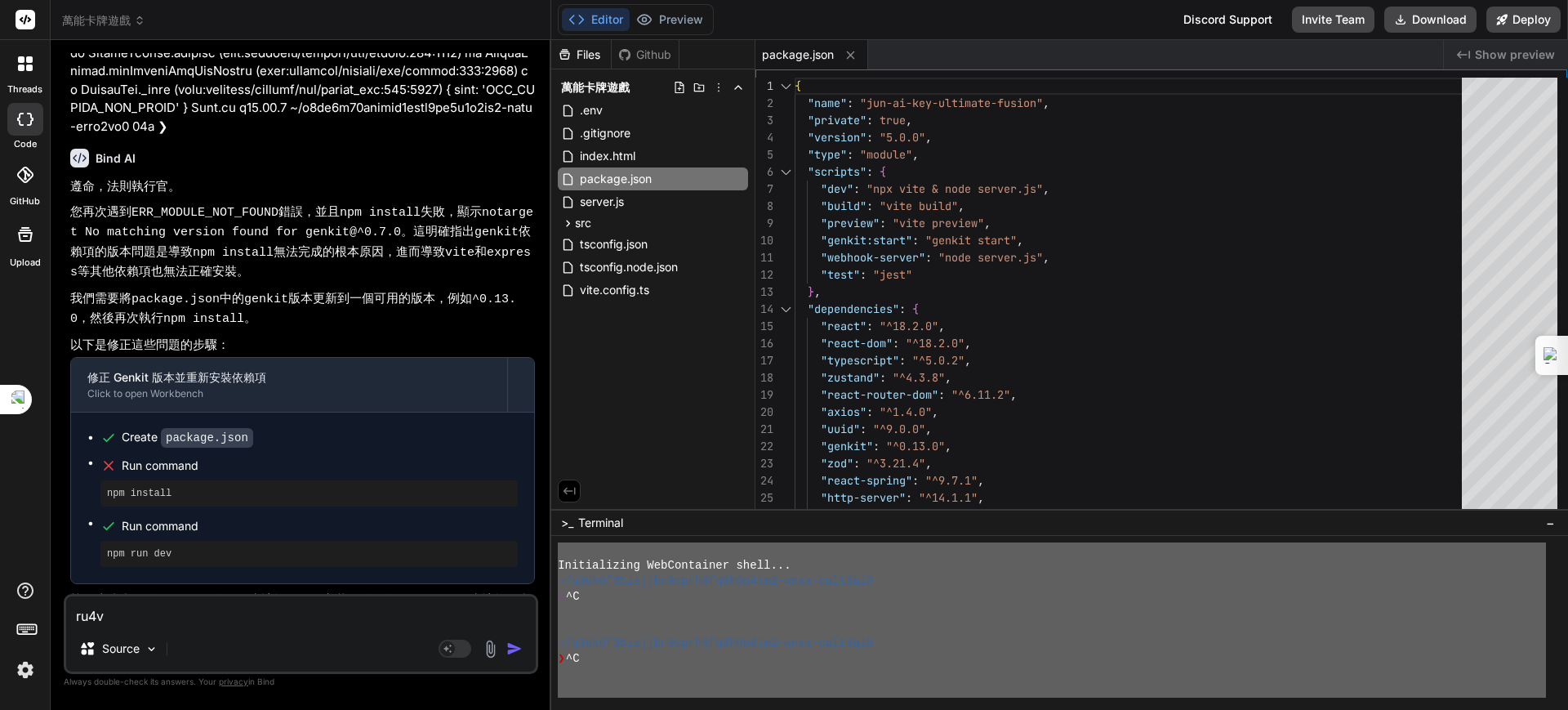
type textarea "ru4vm"
type textarea "x"
type textarea "ru4vm4"
type textarea "x"
type textarea "ru4vm"
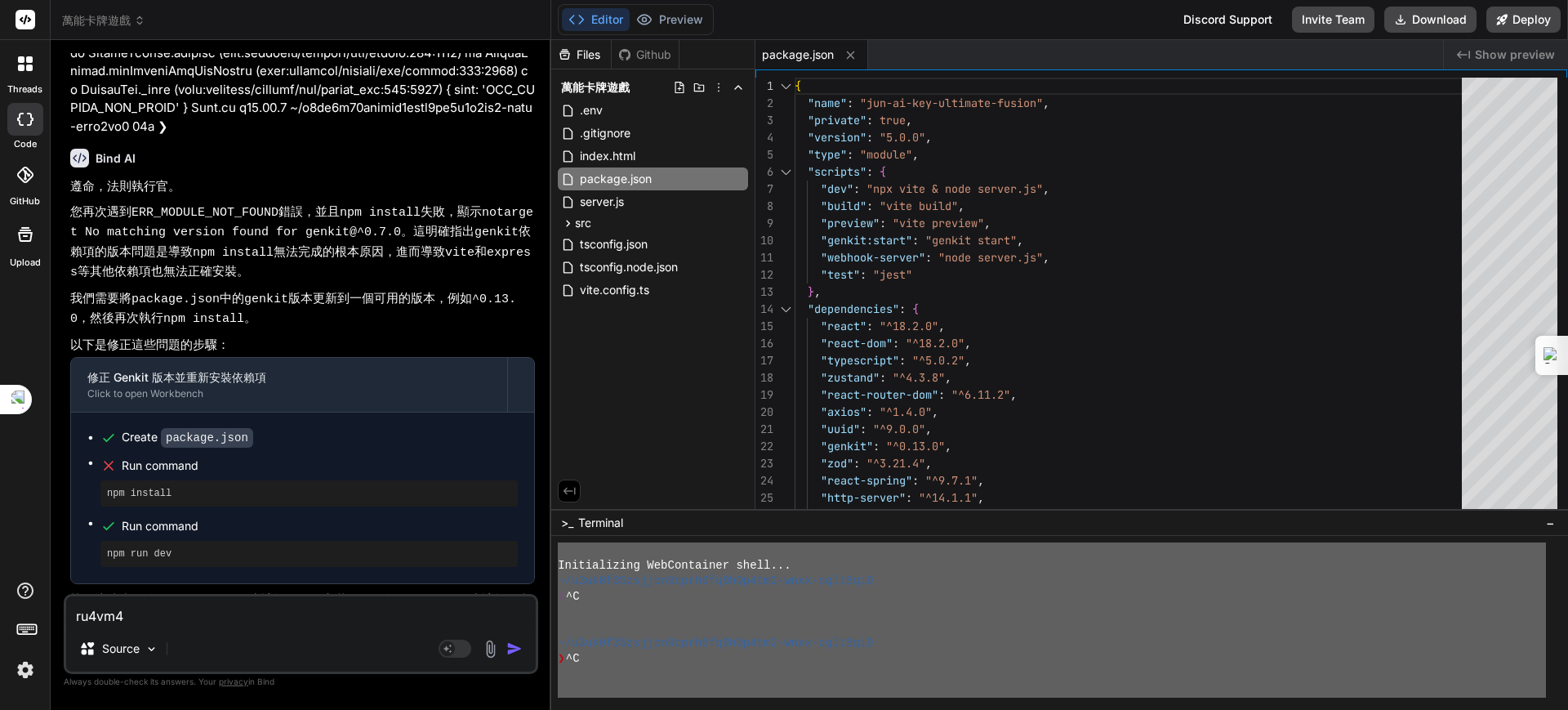
type textarea "x"
type textarea "ru4v"
type textarea "x"
type textarea "ru4"
type textarea "x"
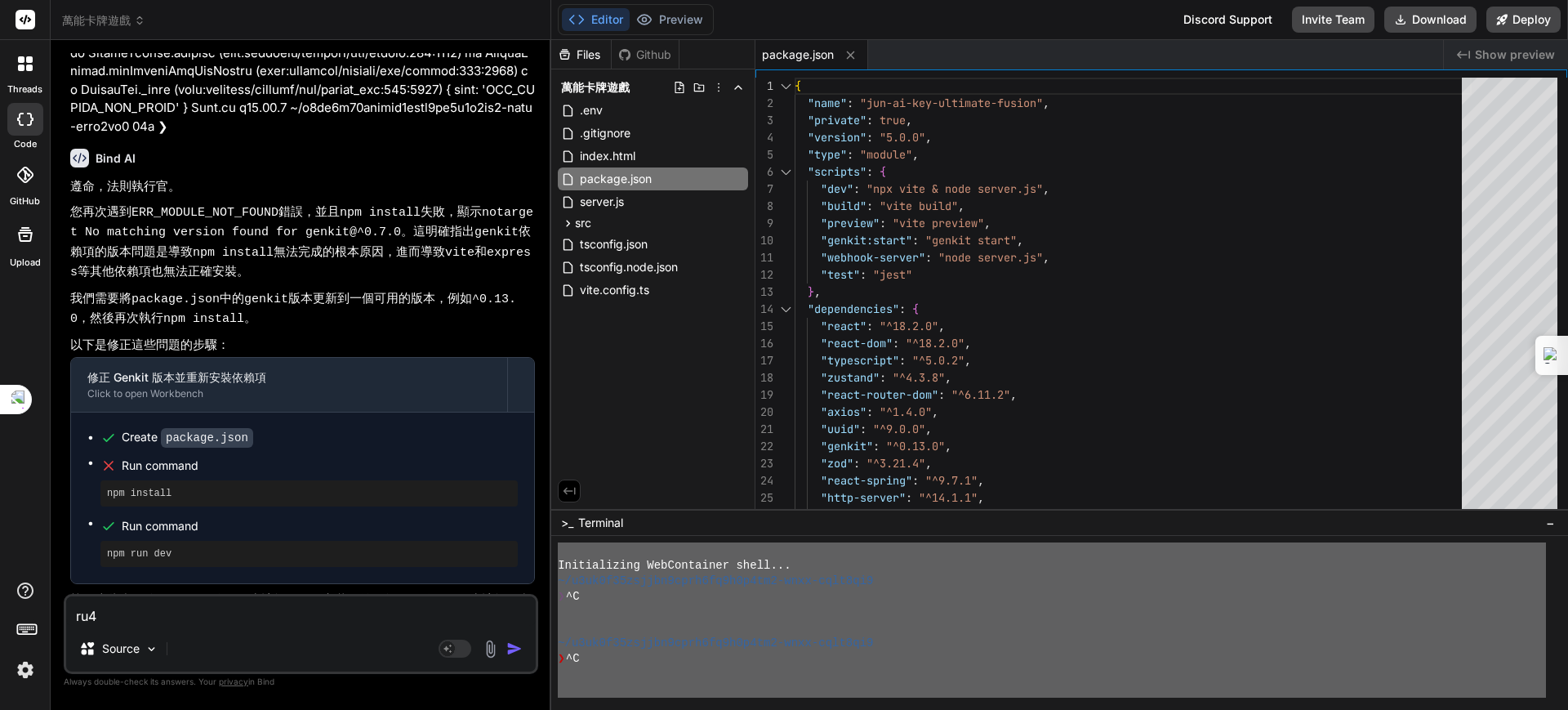
type textarea "ru"
type textarea "x"
type textarea "r"
type textarea "x"
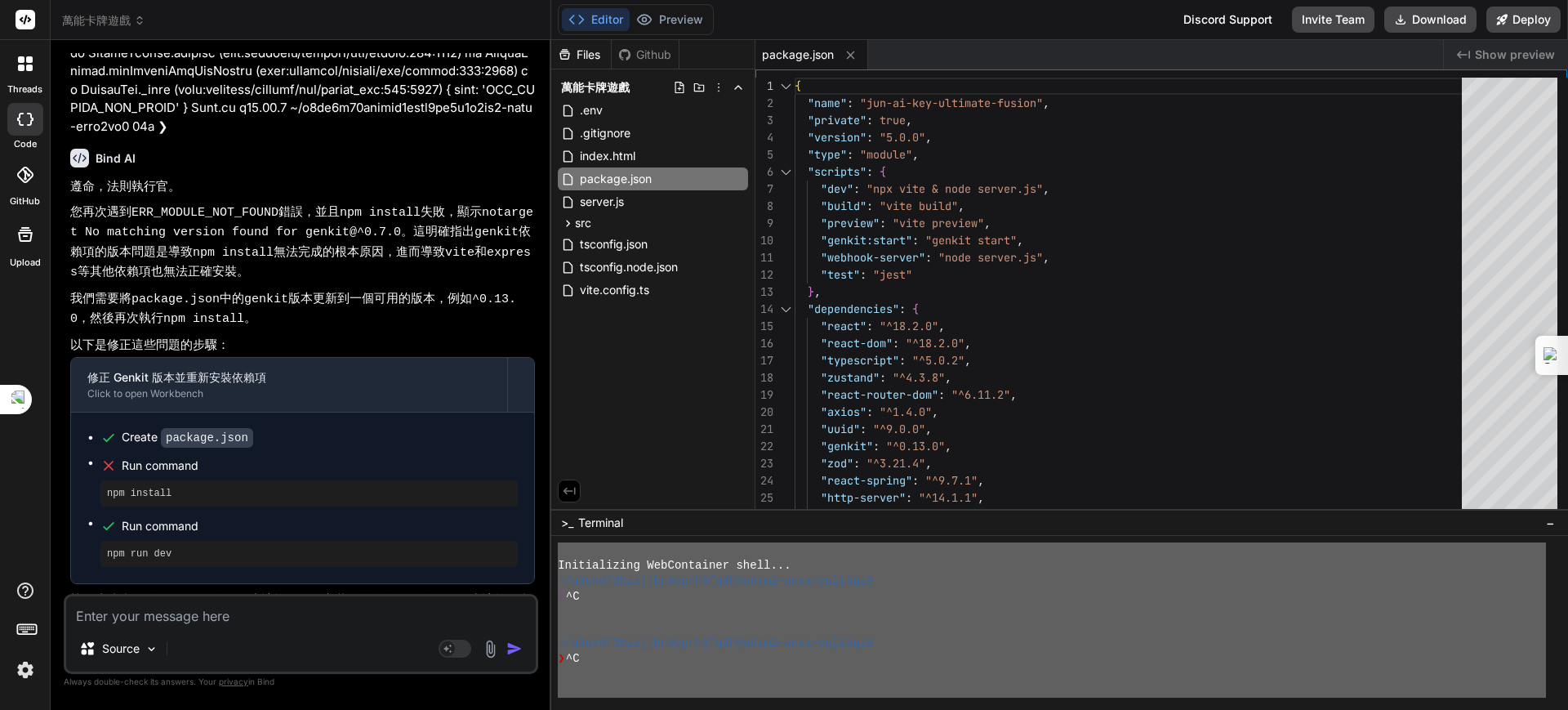
type textarea "ㄐ"
type textarea "x"
type textarea "ㄐㄧ"
type textarea "x"
type textarea "季"
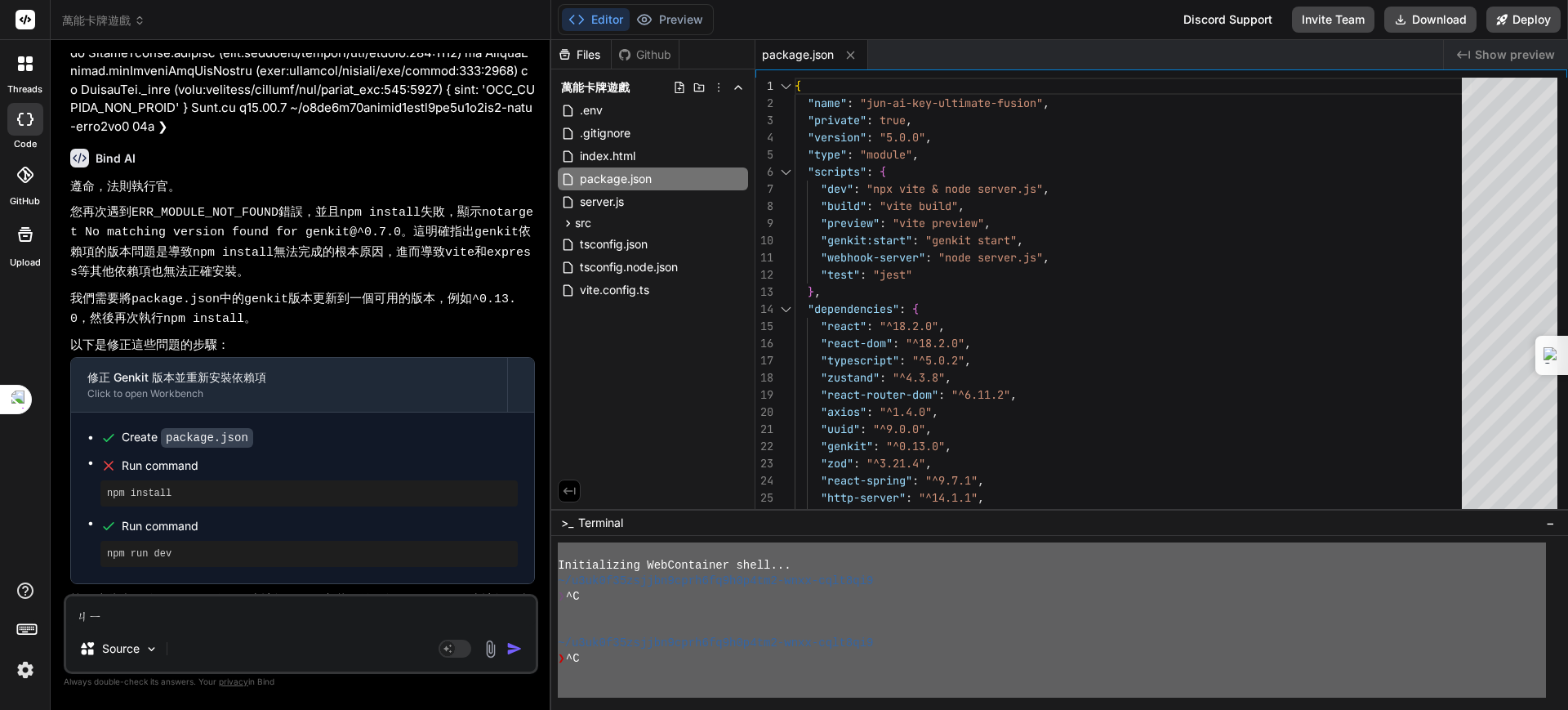
type textarea "x"
type textarea "季ㄒ"
type textarea "x"
type textarea "季ㄒㄩ"
type textarea "x"
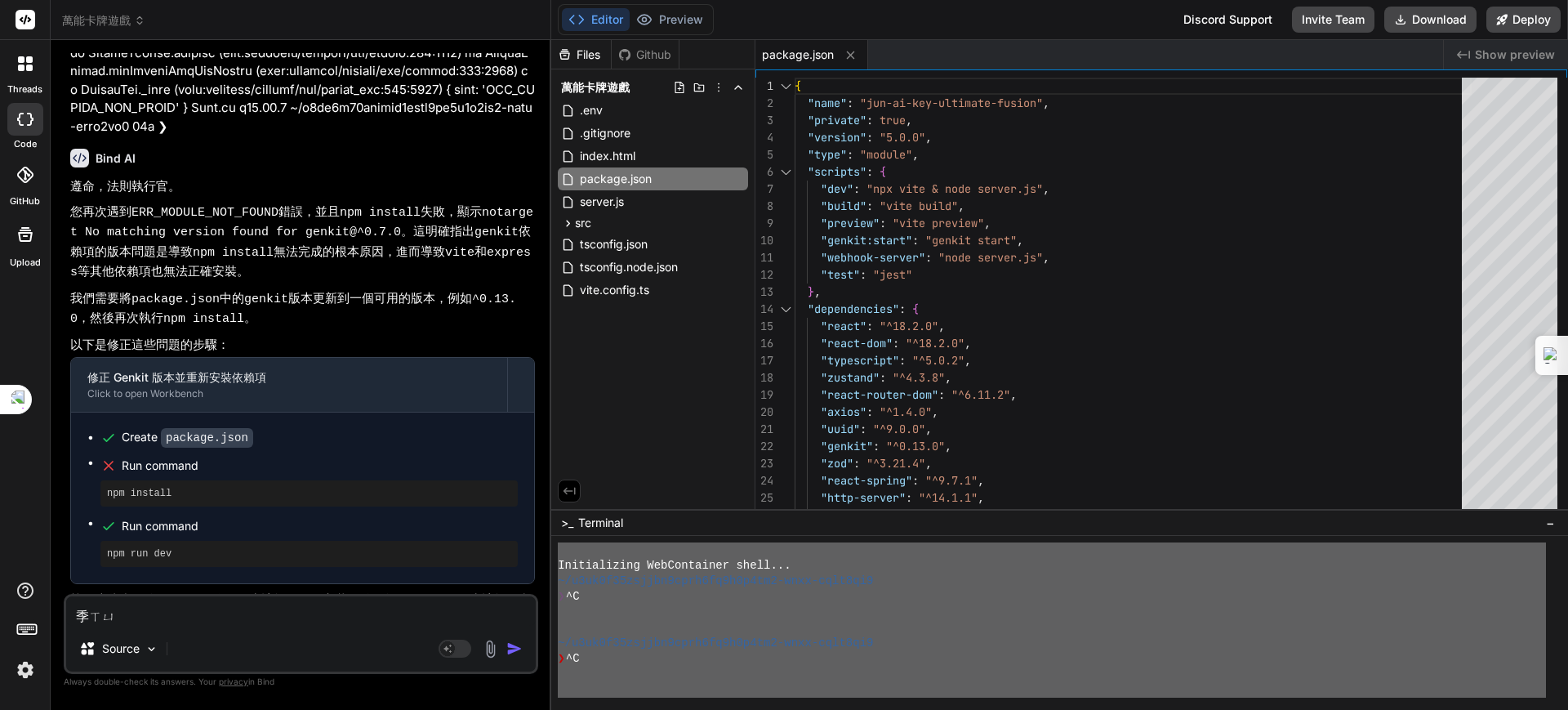
type textarea "繼續"
type textarea "x"
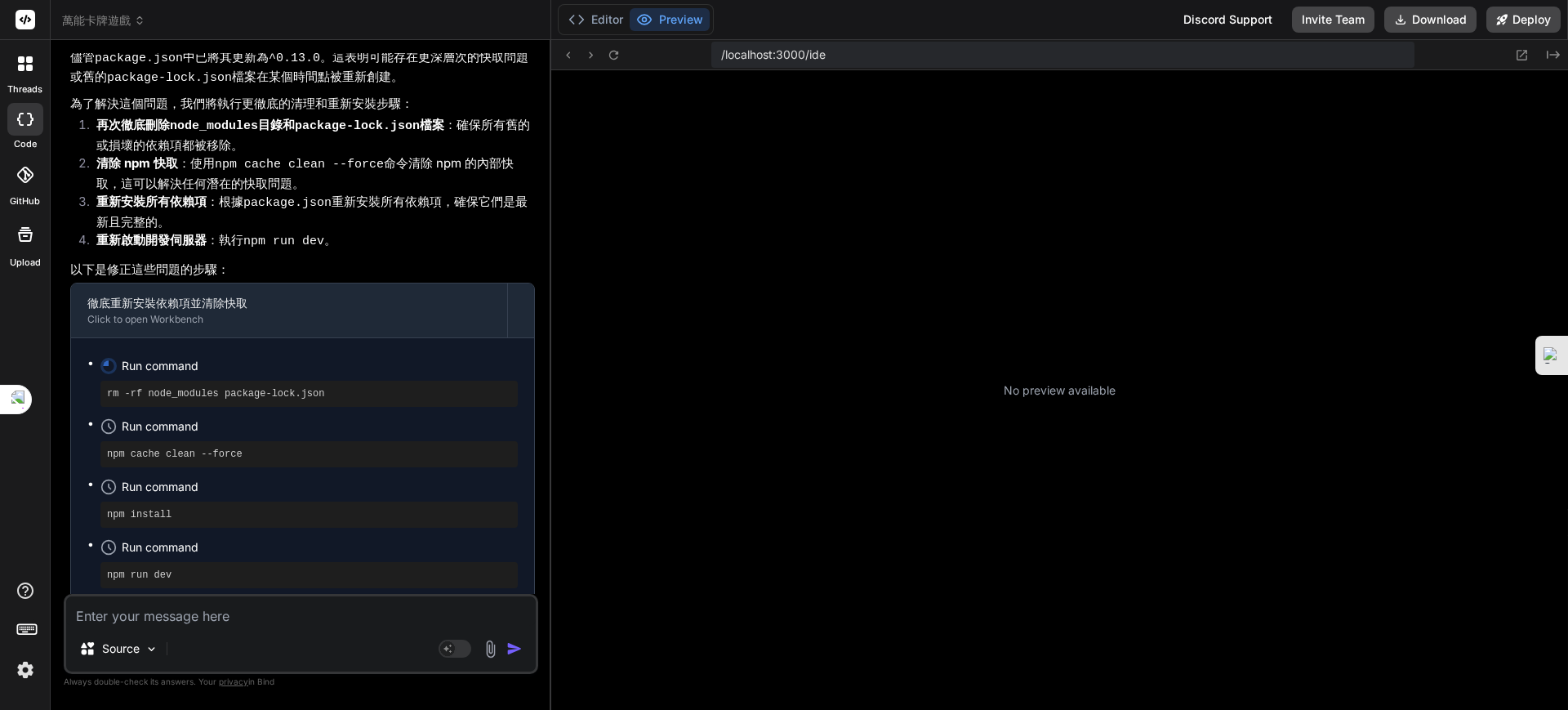
scroll to position [21038, 0]
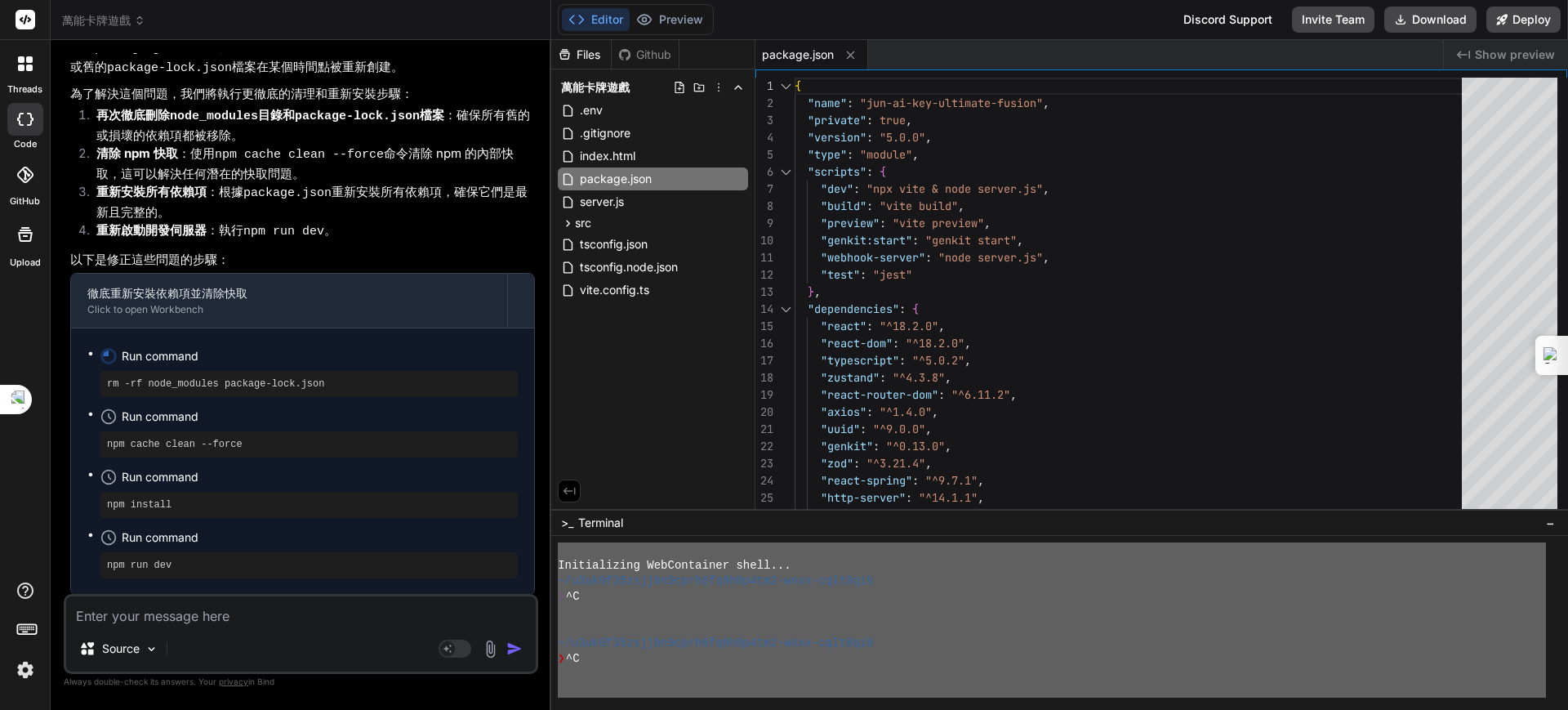
type textarea "x"
click at [363, 617] on textarea at bounding box center [300, 610] width 469 height 29
type textarea "ㄐ"
type textarea "x"
type textarea "ㄐㄧ"
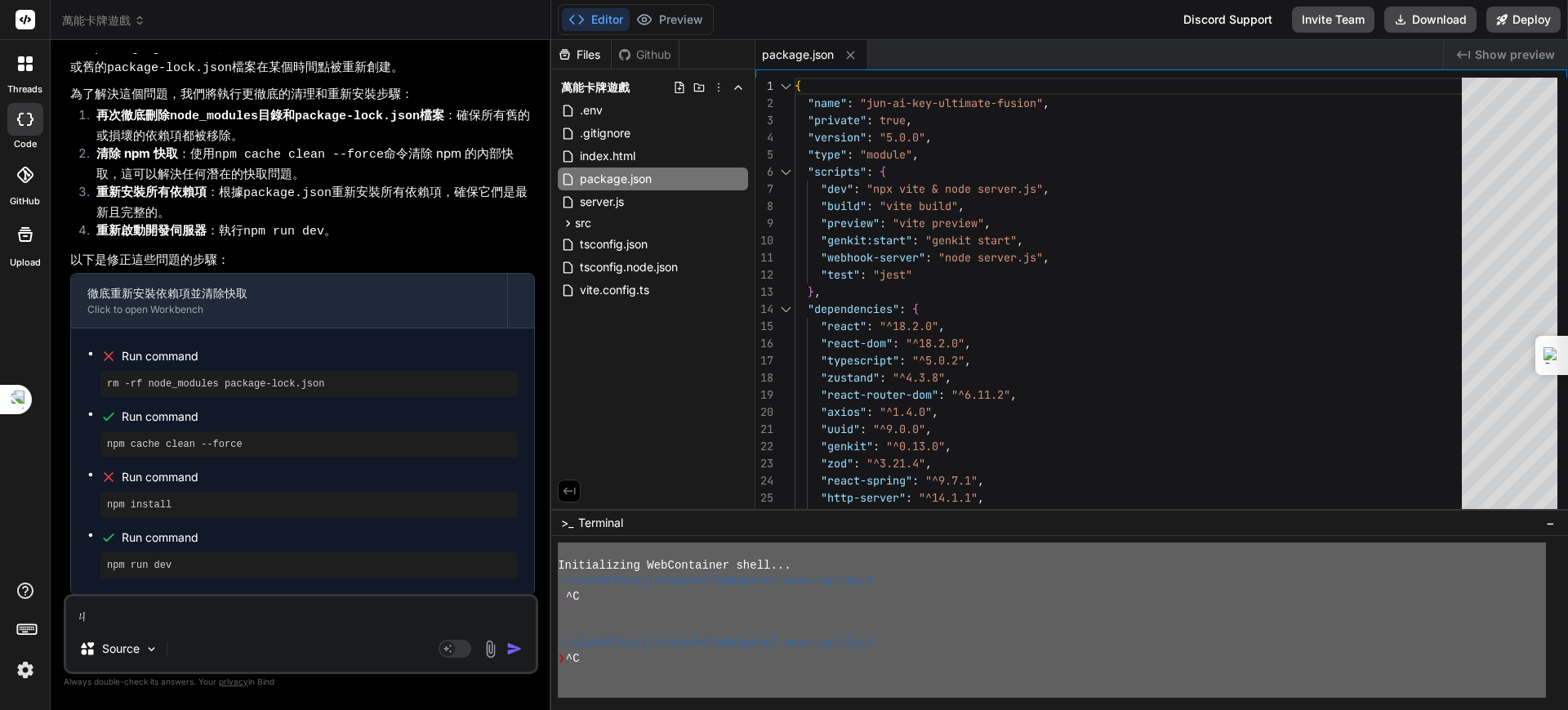
type textarea "x"
type textarea "季"
type textarea "x"
type textarea "季ㄒ"
type textarea "x"
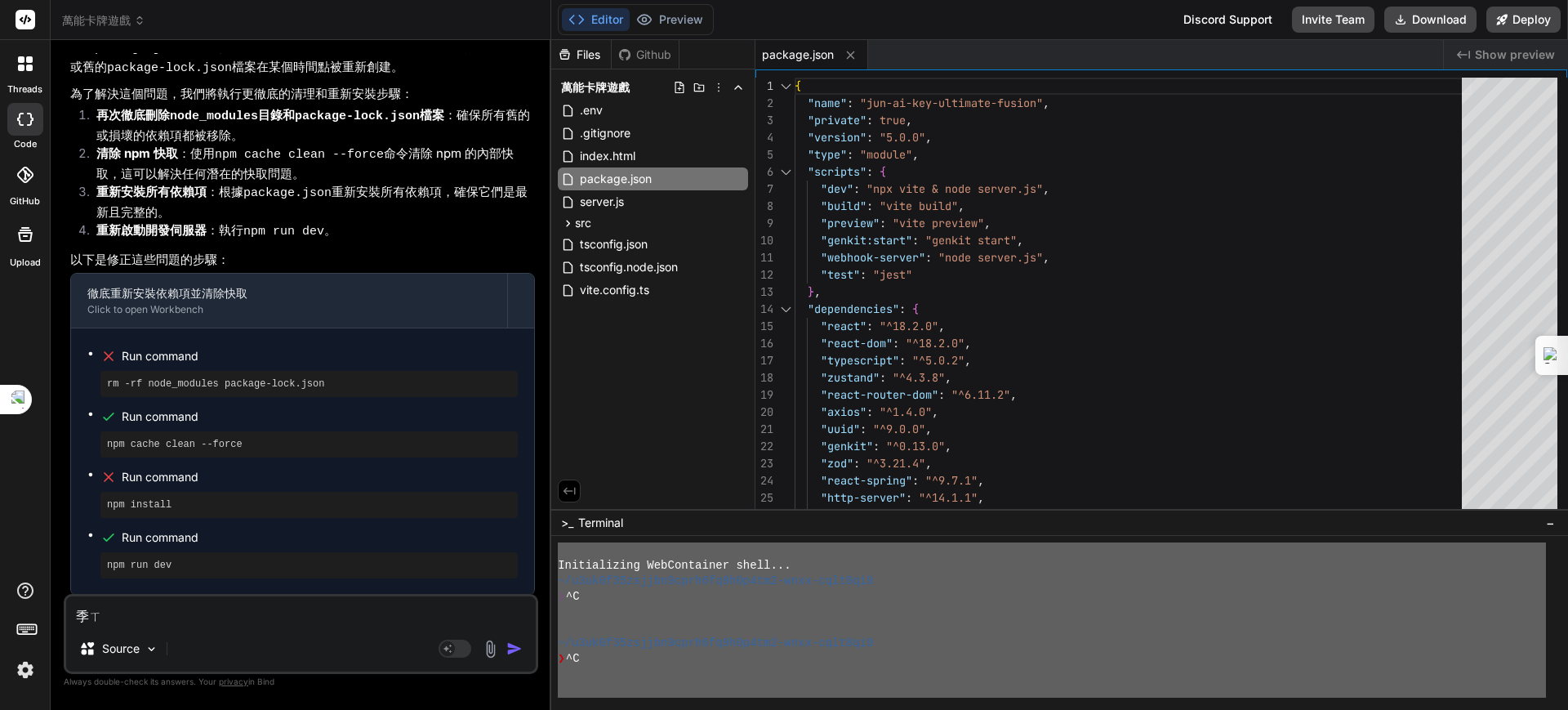
type textarea "季ㄒㄩ"
type textarea "x"
type textarea "繼續"
type textarea "x"
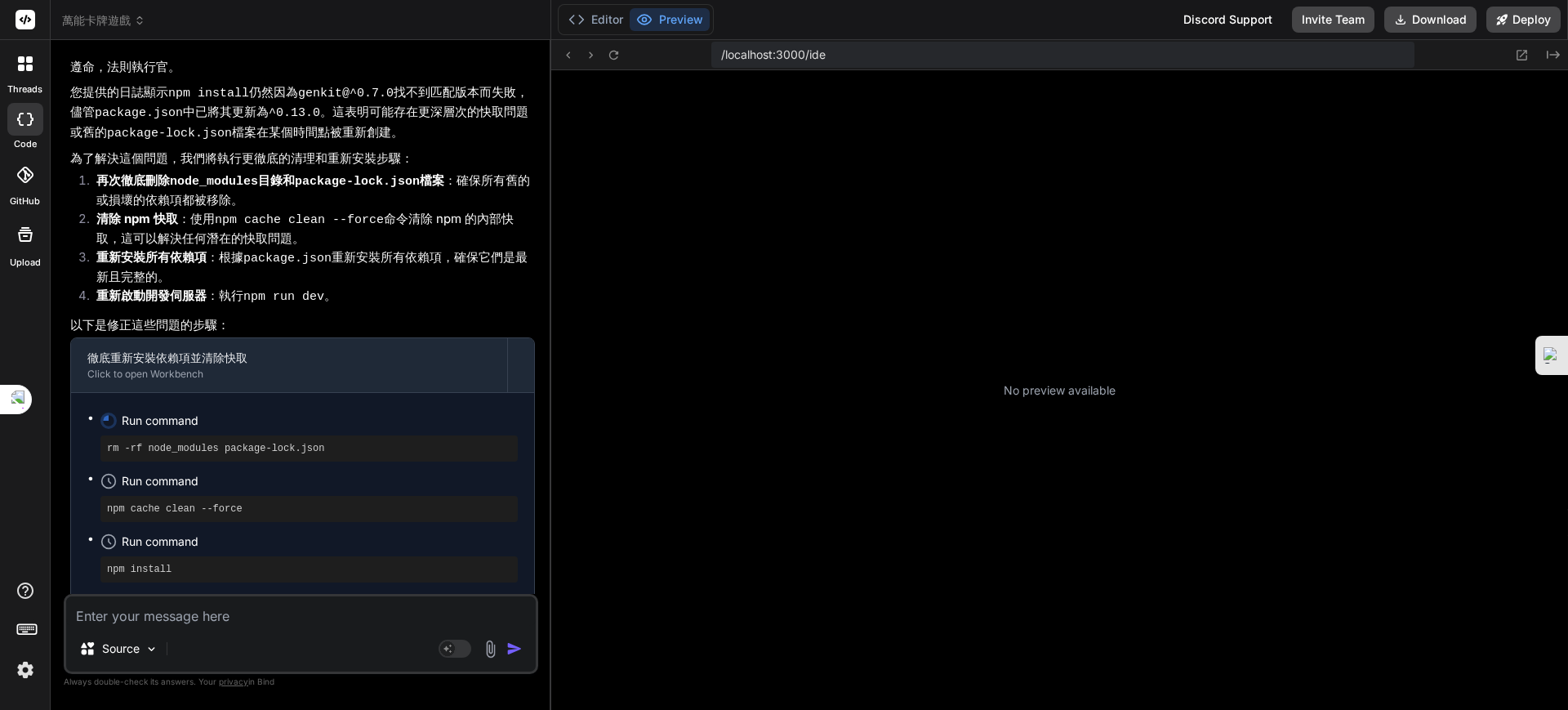
scroll to position [6532, 0]
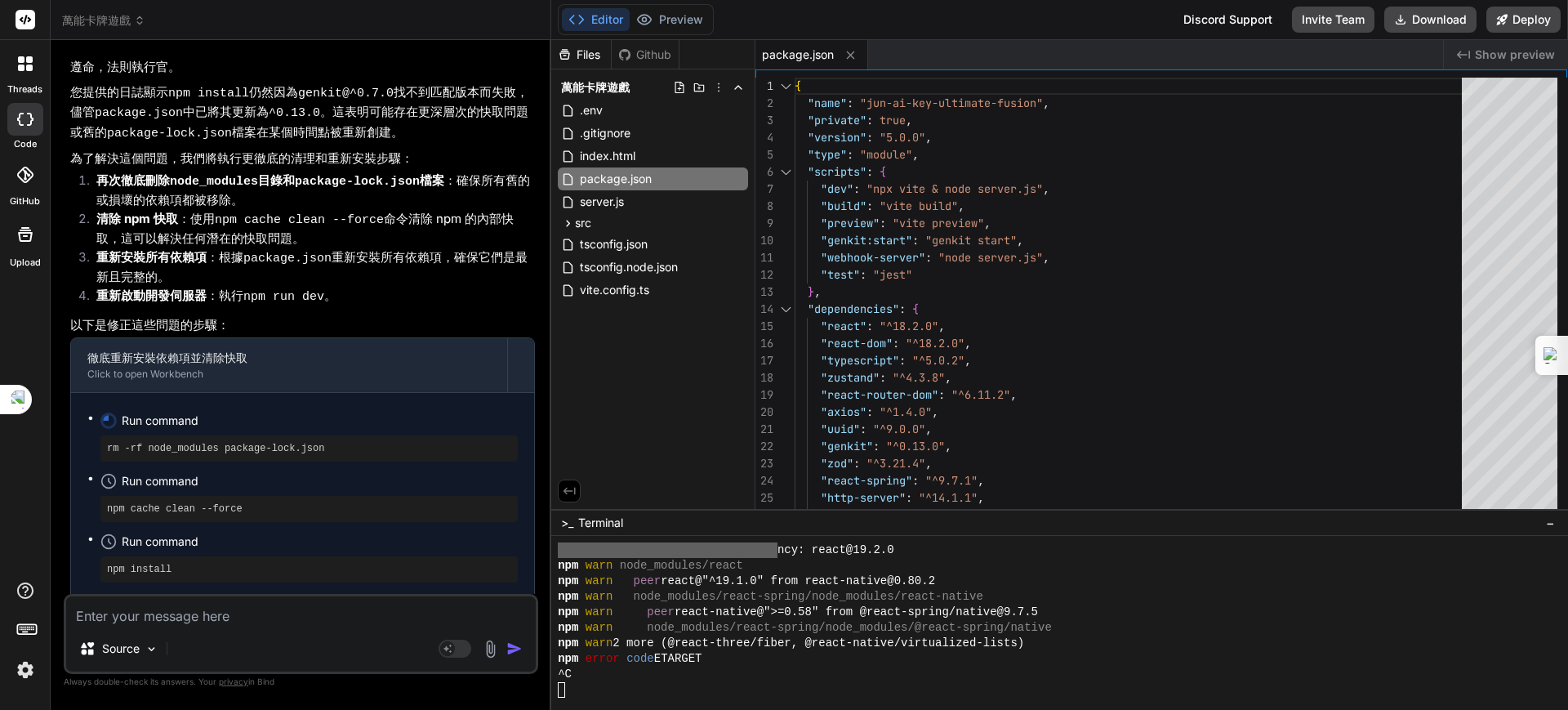
type textarea "x"
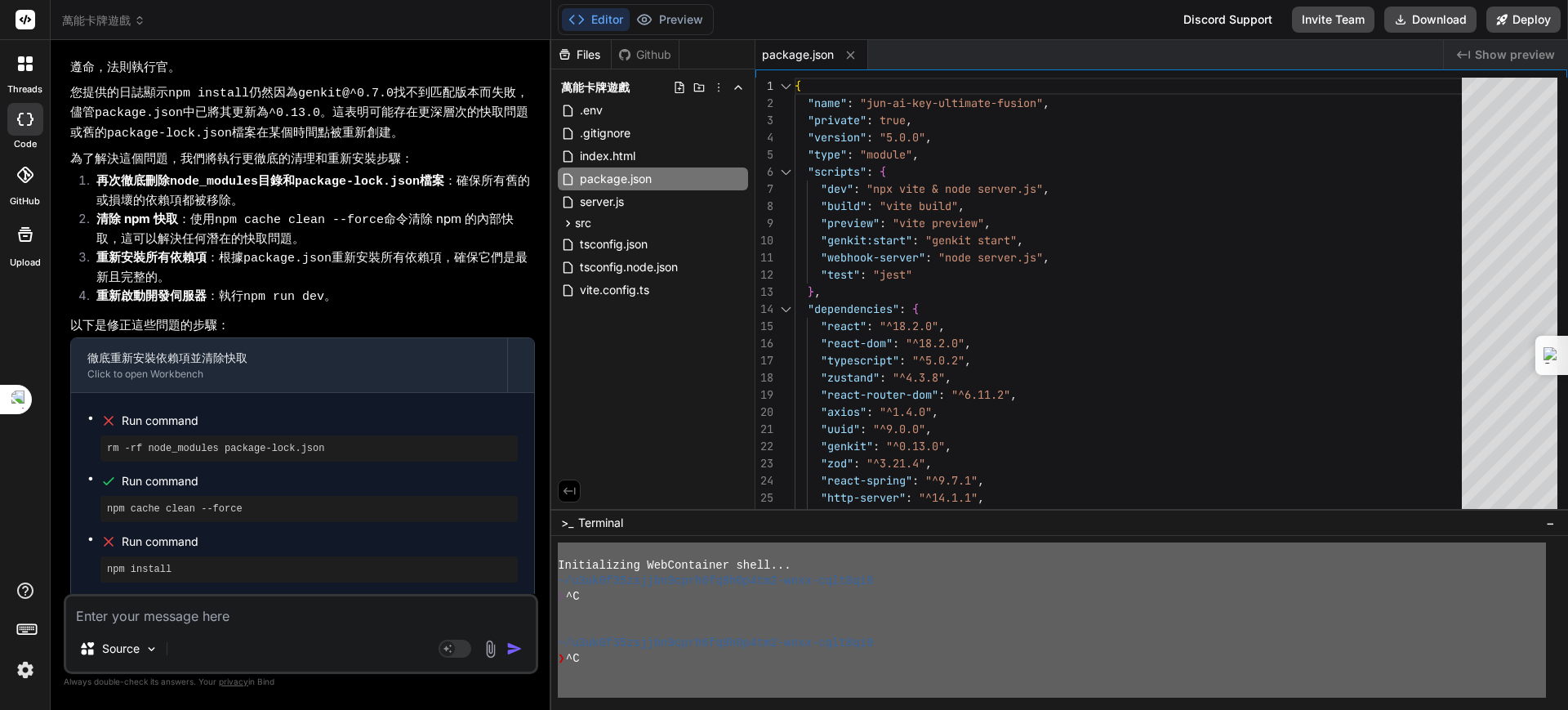
scroll to position [0, 0]
drag, startPoint x: 642, startPoint y: 690, endPoint x: 628, endPoint y: 518, distance: 172.6
click at [628, 518] on div ">_ Terminal − ]]]]]]]]]]]]]]]]]]]]]]]]]]]]]]]] mmmmmmmmmmmmmmmmmmmmmmmmmmmmmmmm…" at bounding box center [1059, 609] width 1017 height 201
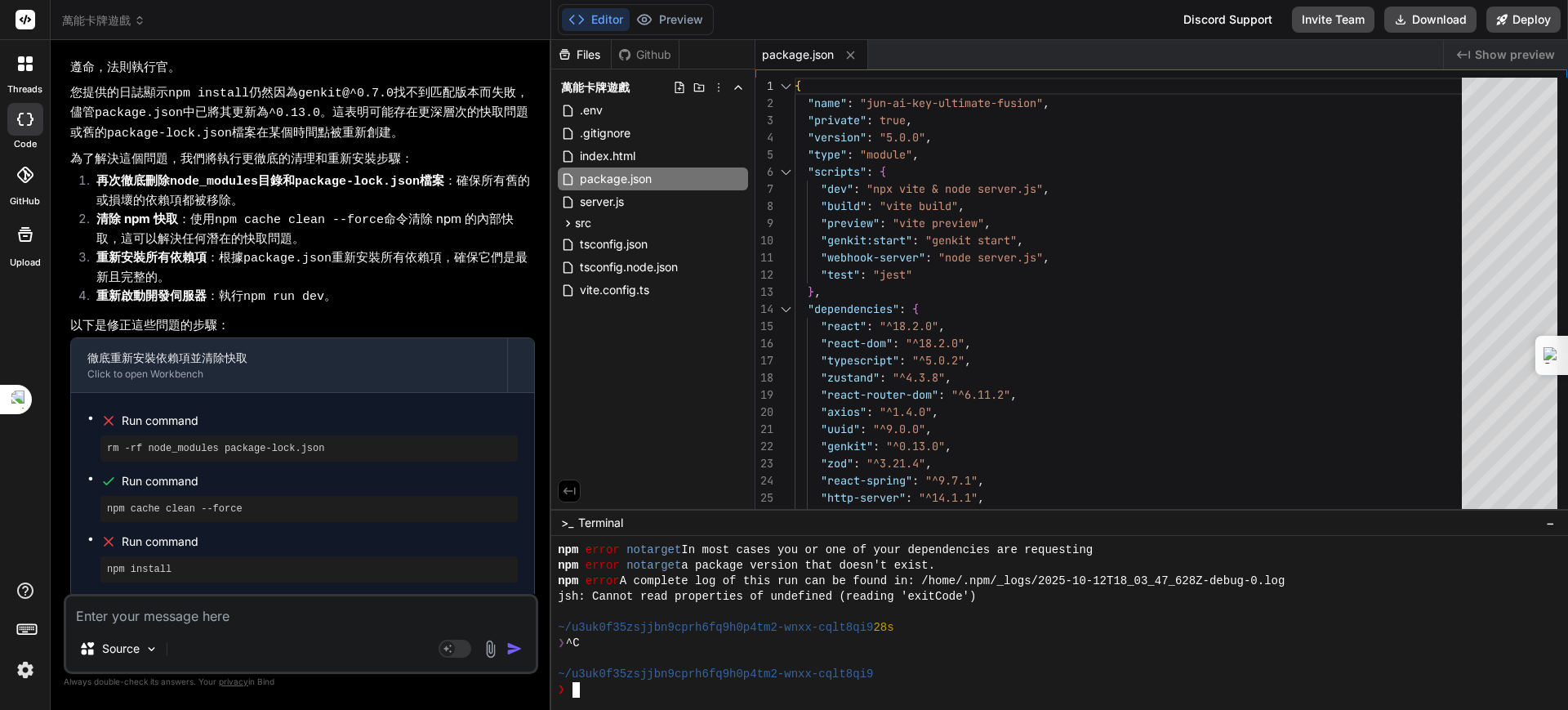
scroll to position [8549, 0]
click at [299, 624] on textarea at bounding box center [300, 610] width 469 height 29
paste textarea "Loremipsumdo SitAmetconse adipi... ~/e5se3d78eiusmo3temp6in0u5l4et6-dolo-magn4a…"
type textarea "Loremipsumdo SitAmetconse adipi... ~/e5se3d78eiusmo3temp6in0u5l4et6-dolo-magn4a…"
type textarea "x"
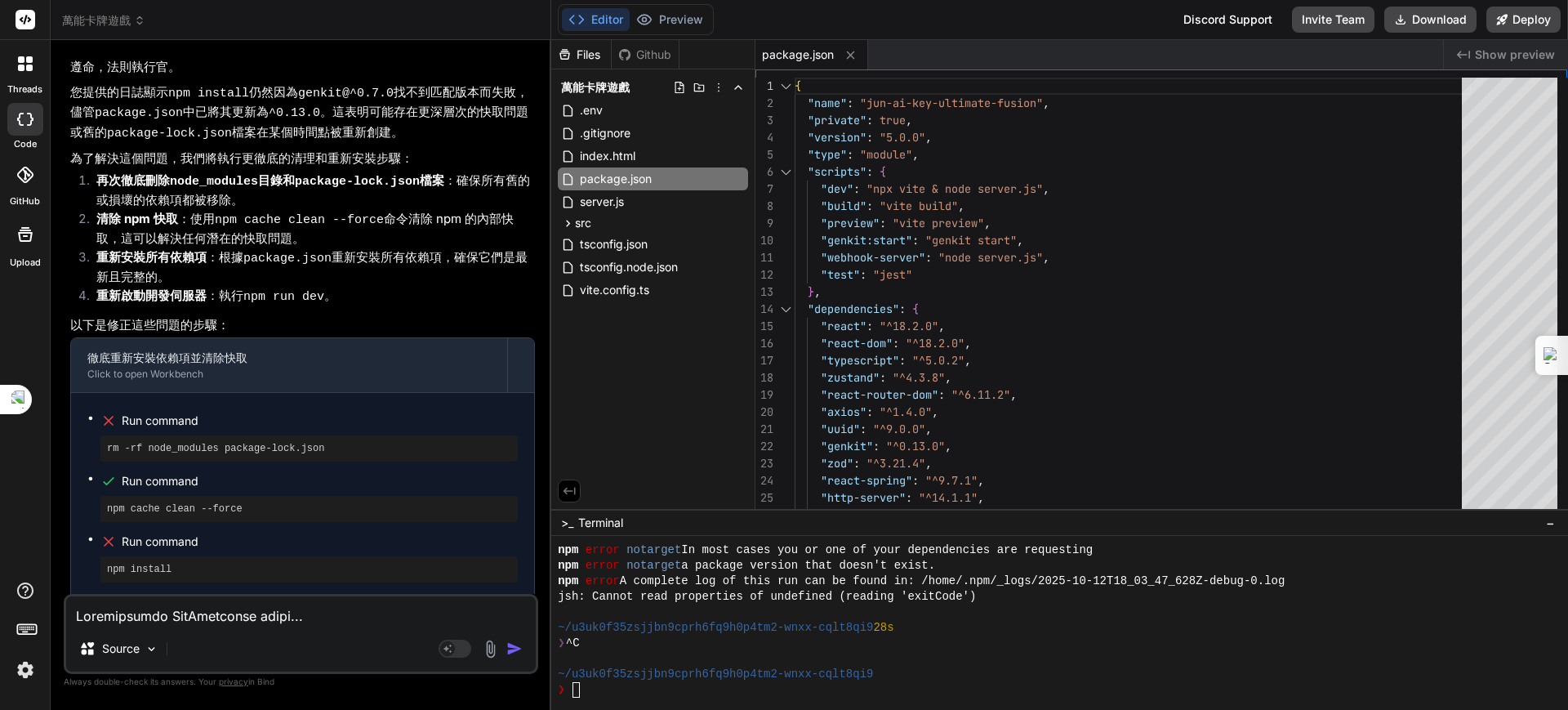
scroll to position [3039, 0]
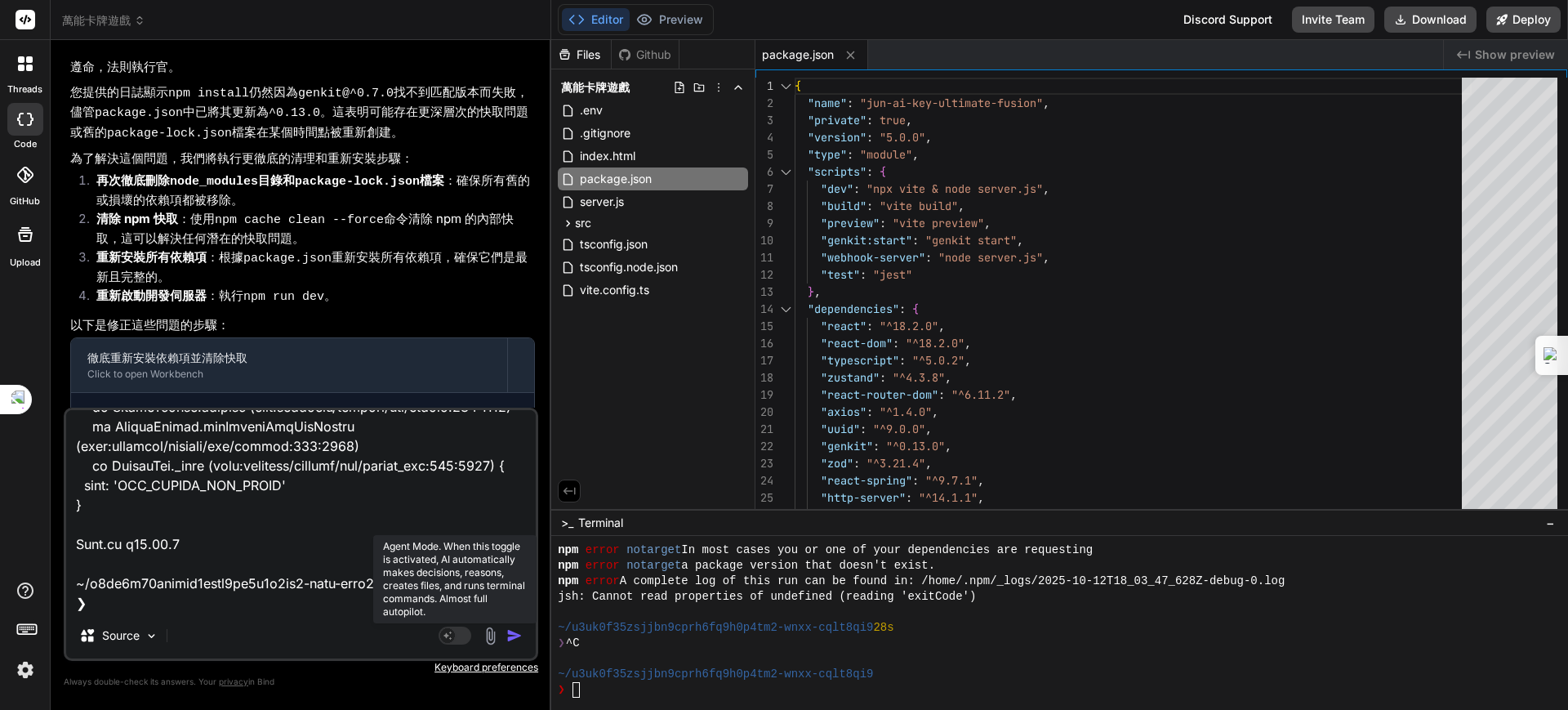
type textarea "x"
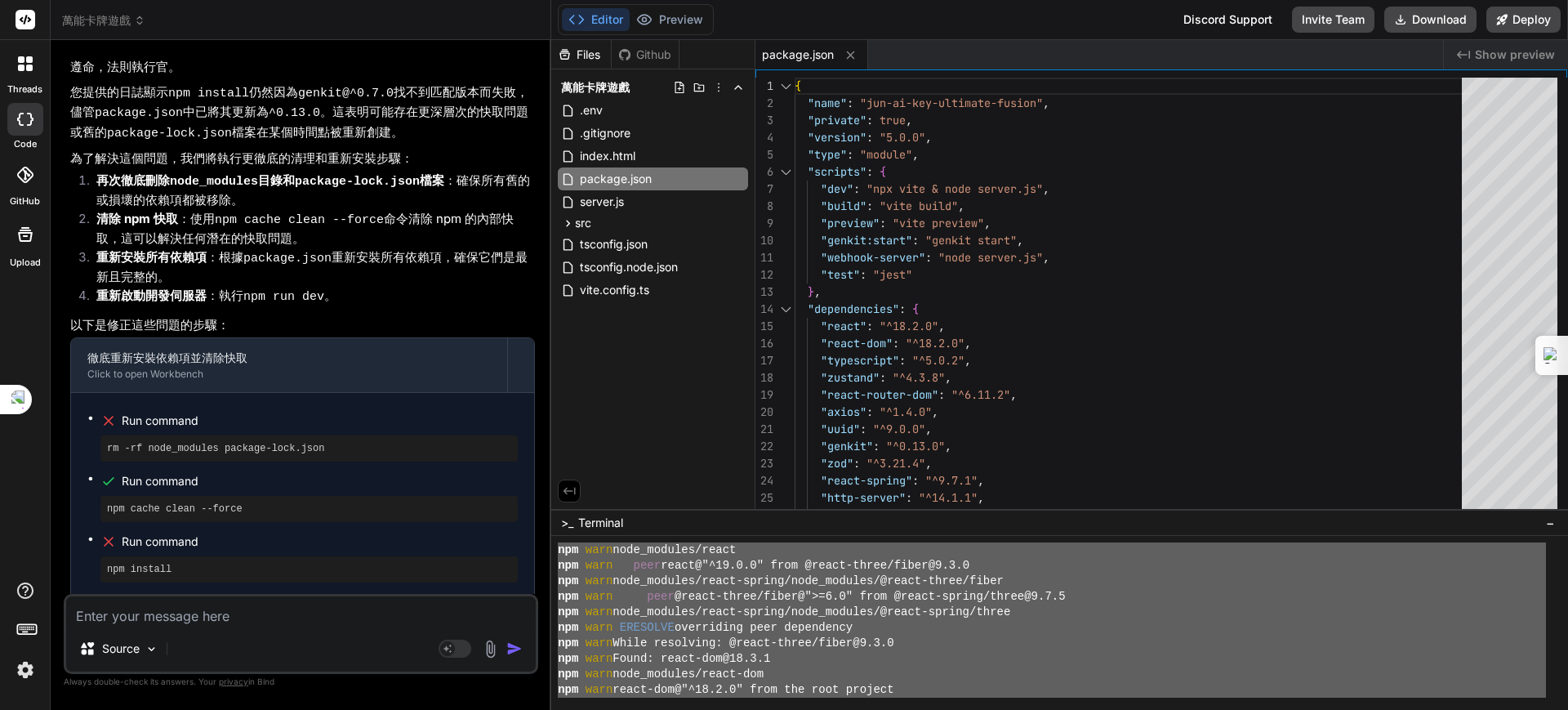
scroll to position [0, 0]
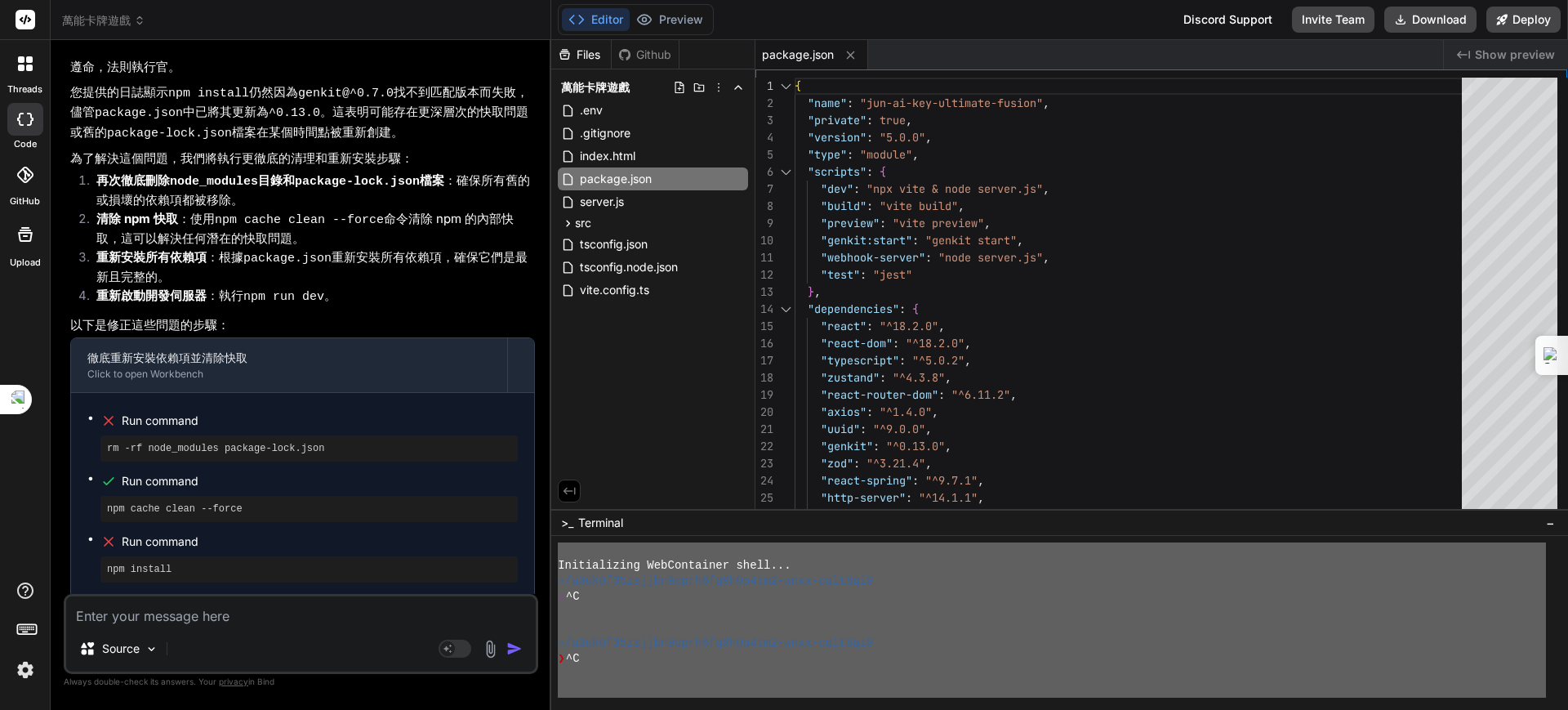
drag, startPoint x: 866, startPoint y: 685, endPoint x: 589, endPoint y: 365, distance: 423.2
click at [589, 365] on div "Files Github 萬能卡牌遊戲 .env .gitignore index.html package.json server.js src App.c…" at bounding box center [1059, 374] width 1017 height 669
type textarea "Loremipsumdo SitAmetconse adipi... ~/e5se3d78eiusmo3temp6in0u5l4et6-dolo-magn4a…"
click at [162, 626] on div "Source Agent Mode. When this toggle is activated, AI automatically makes decisi…" at bounding box center [300, 634] width 475 height 80
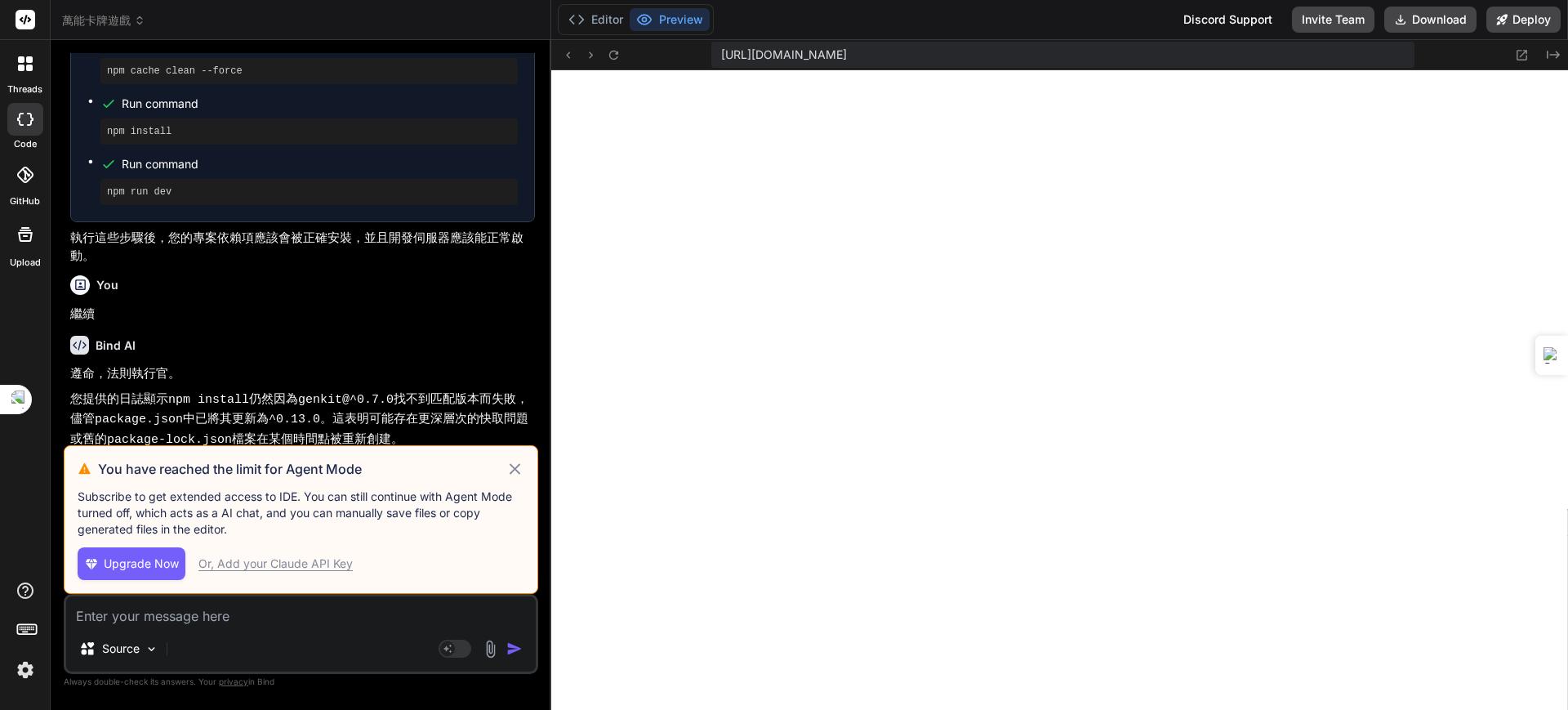
scroll to position [15515, 0]
click at [519, 466] on icon at bounding box center [514, 468] width 19 height 20
type textarea "x"
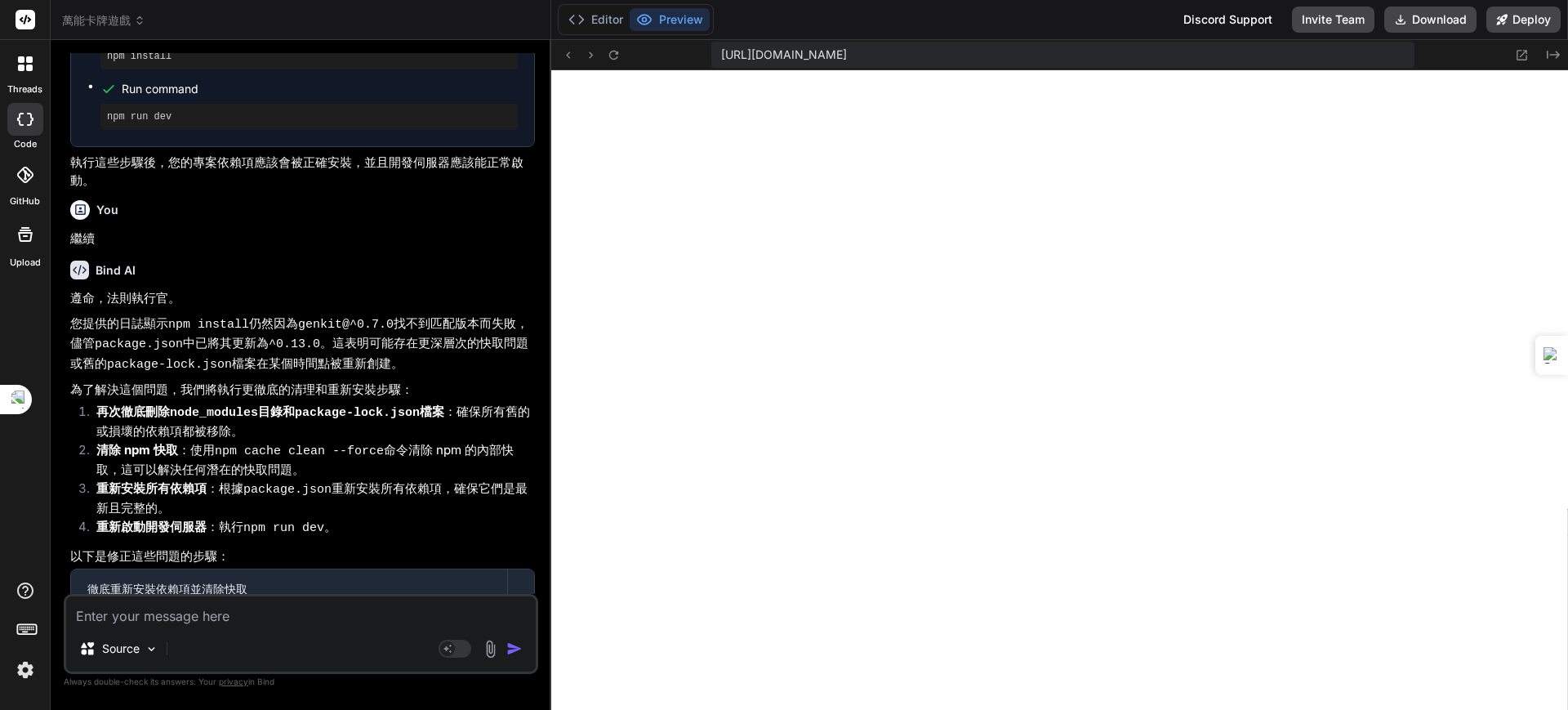
scroll to position [17976, 0]
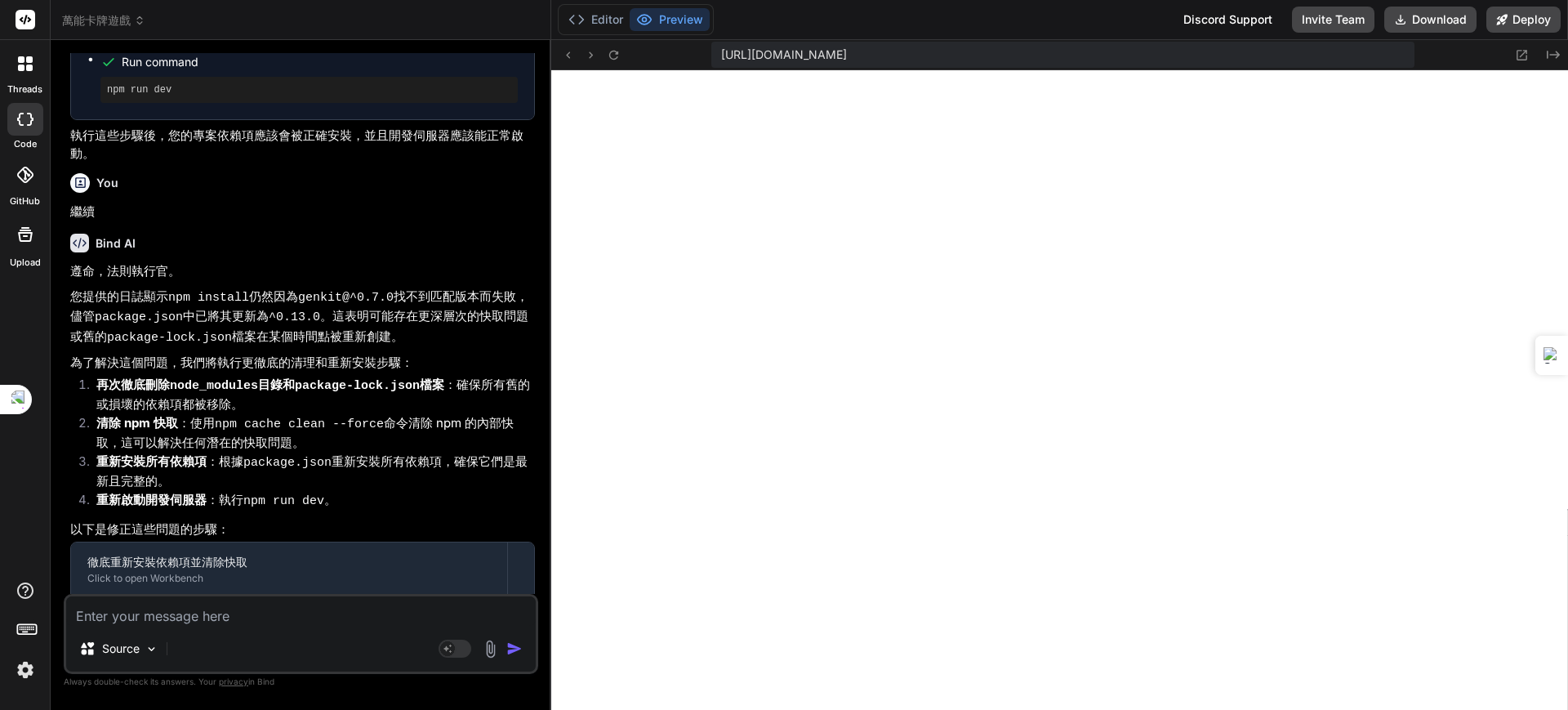
click at [182, 617] on textarea at bounding box center [300, 610] width 469 height 29
paste textarea "[plugin:vite:esbuild] Transform failed with 1 error: /home/u3uk0f35zsjjbn9cprh6…"
type textarea "[plugin:vite:esbuild] Transform failed with 1 error: /home/u3uk0f35zsjjbn9cprh6…"
type textarea "x"
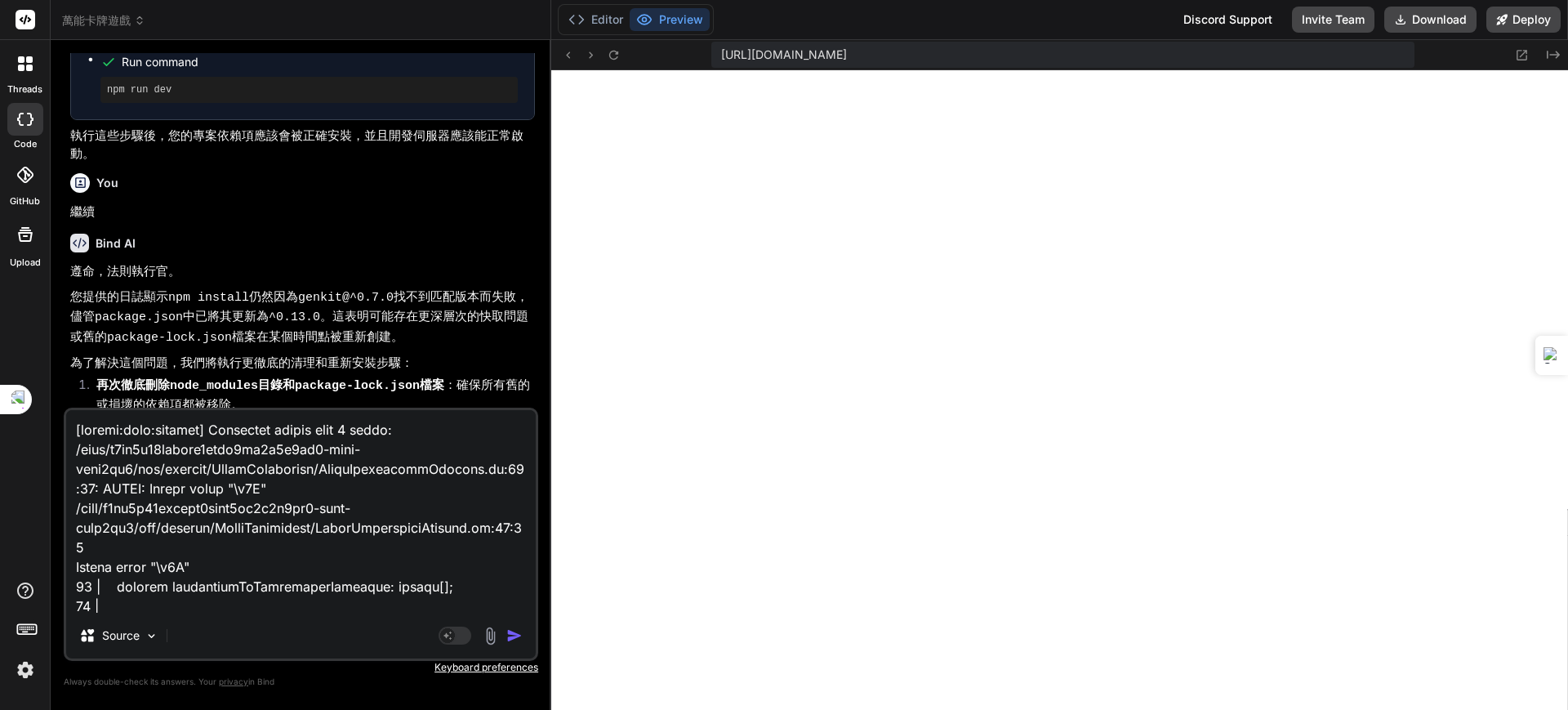
scroll to position [531, 0]
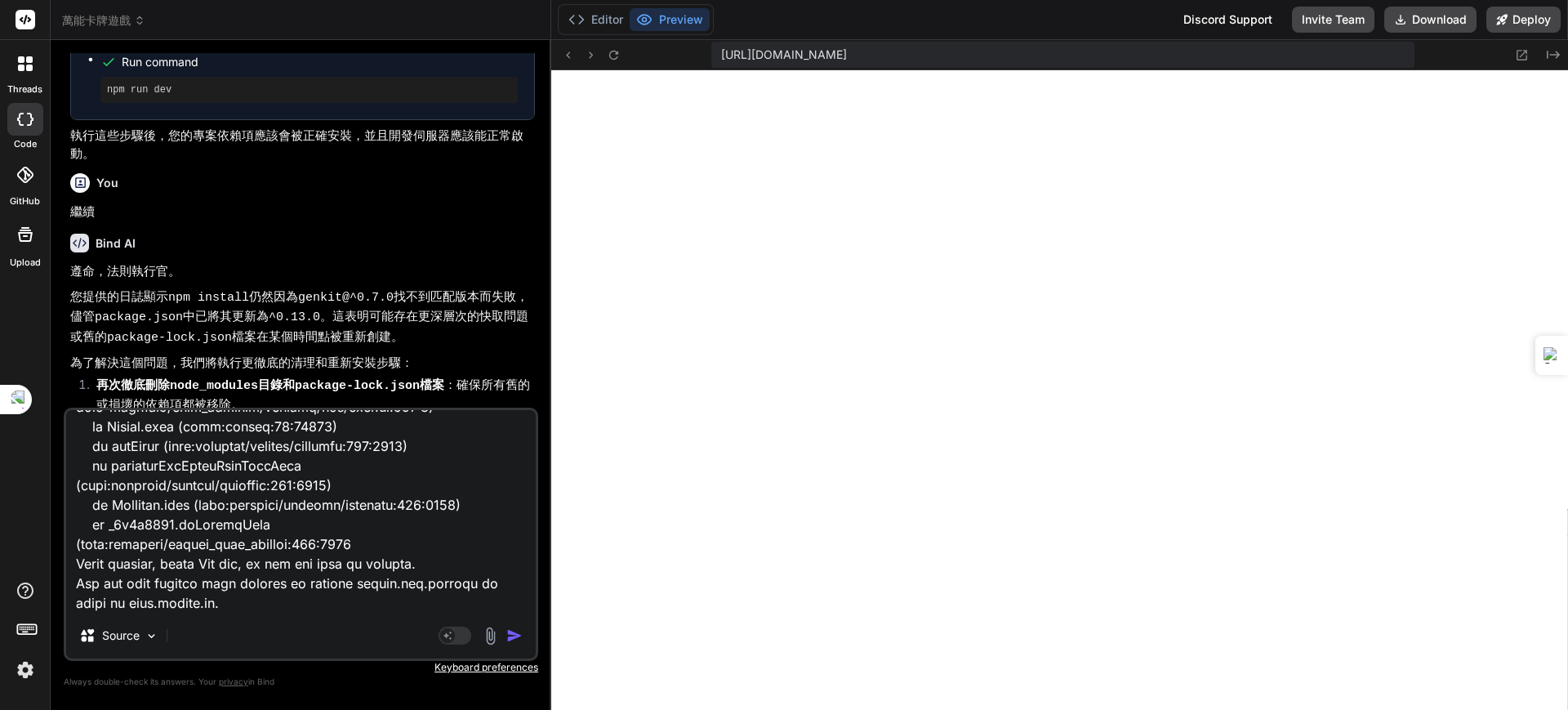
type textarea "[plugin:vite:esbuild] Transform failed with 1 error: /home/u3uk0f35zsjjbn9cprh6…"
click at [509, 629] on img "button" at bounding box center [514, 634] width 16 height 16
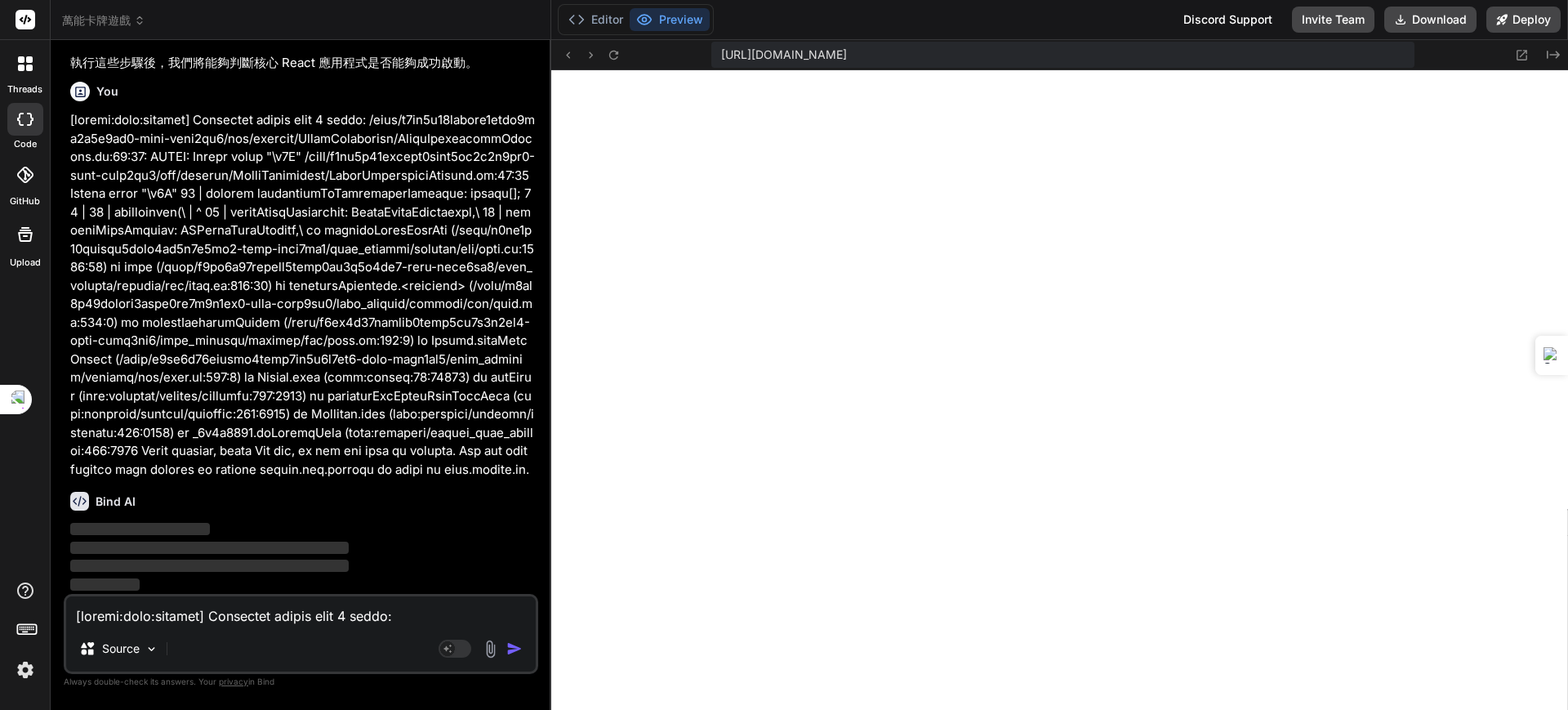
scroll to position [26605, 0]
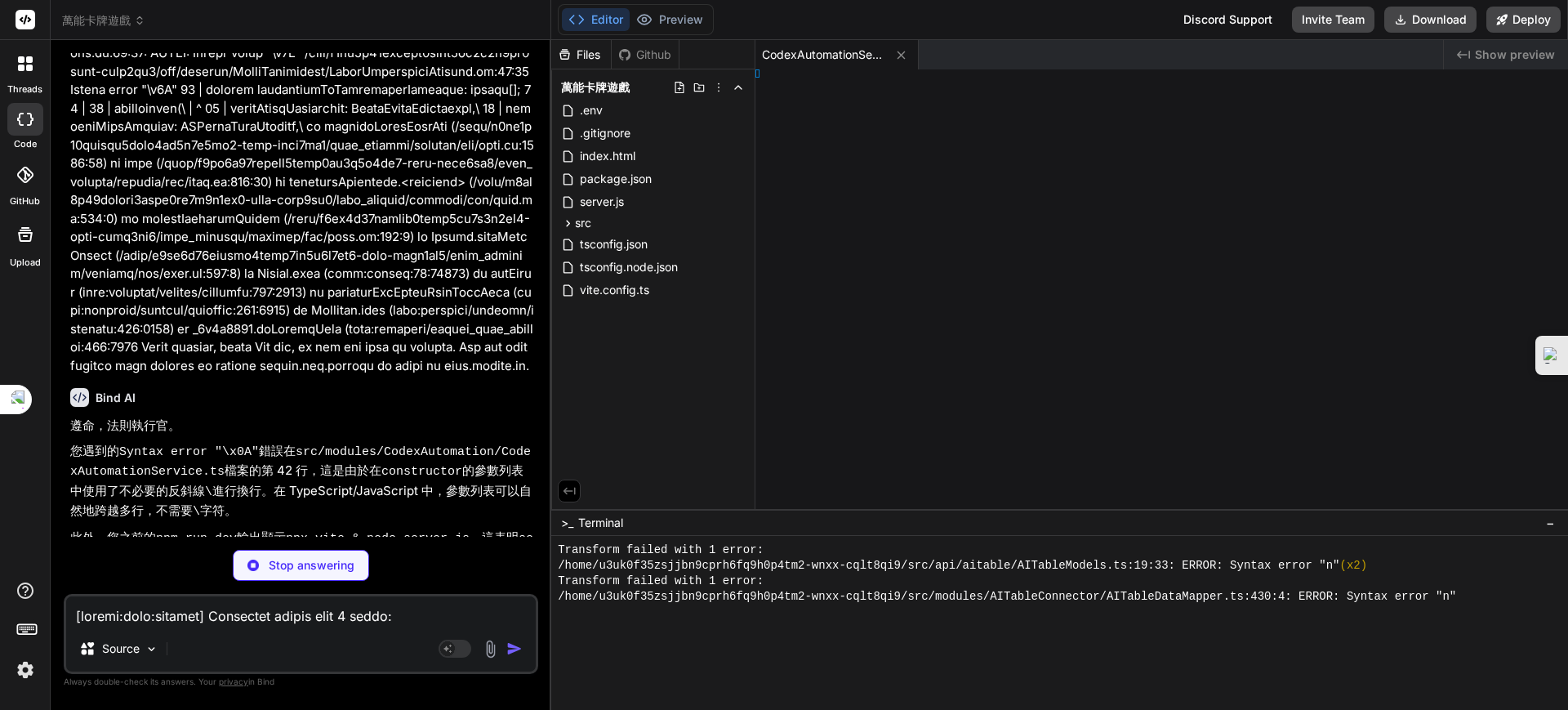
type textarea "x"
type textarea "0" } }"
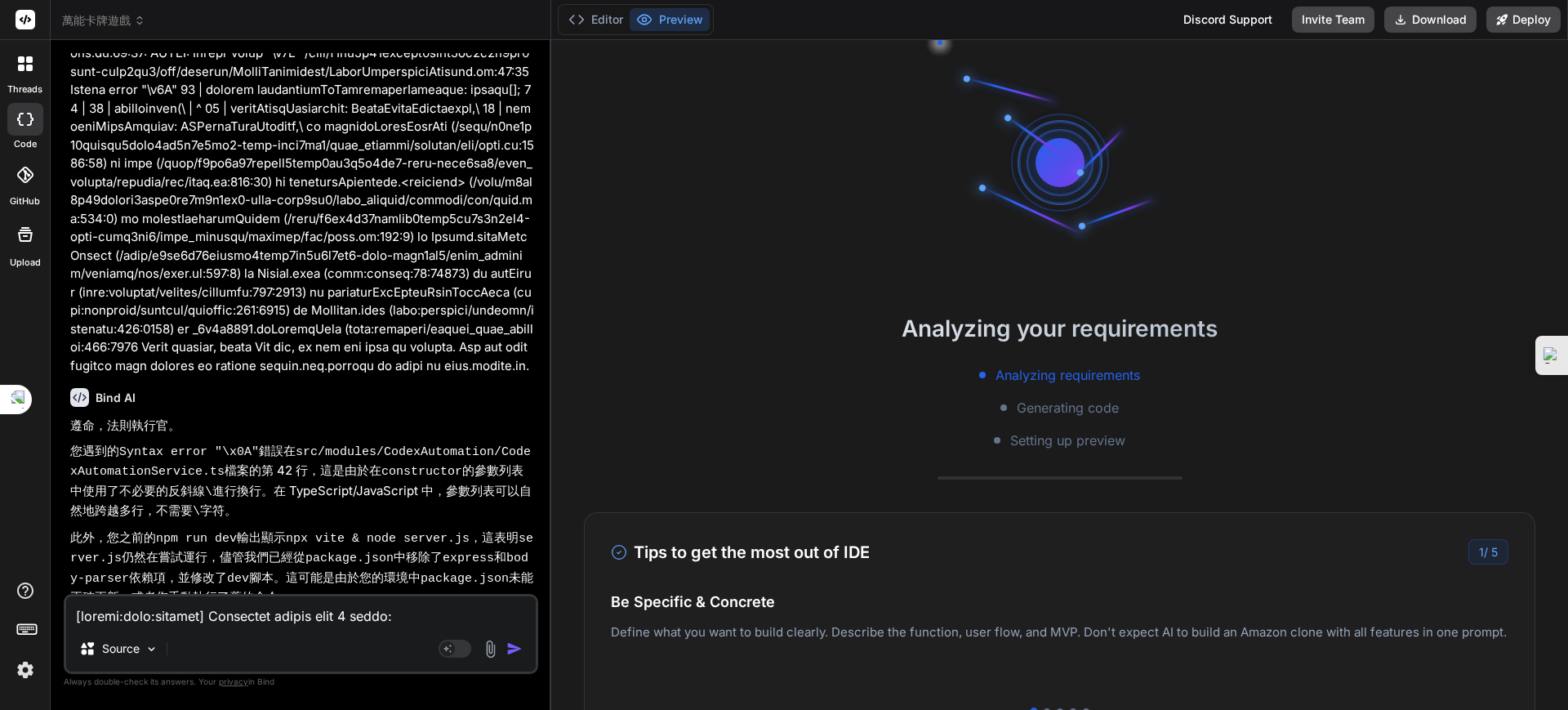
type textarea "x"
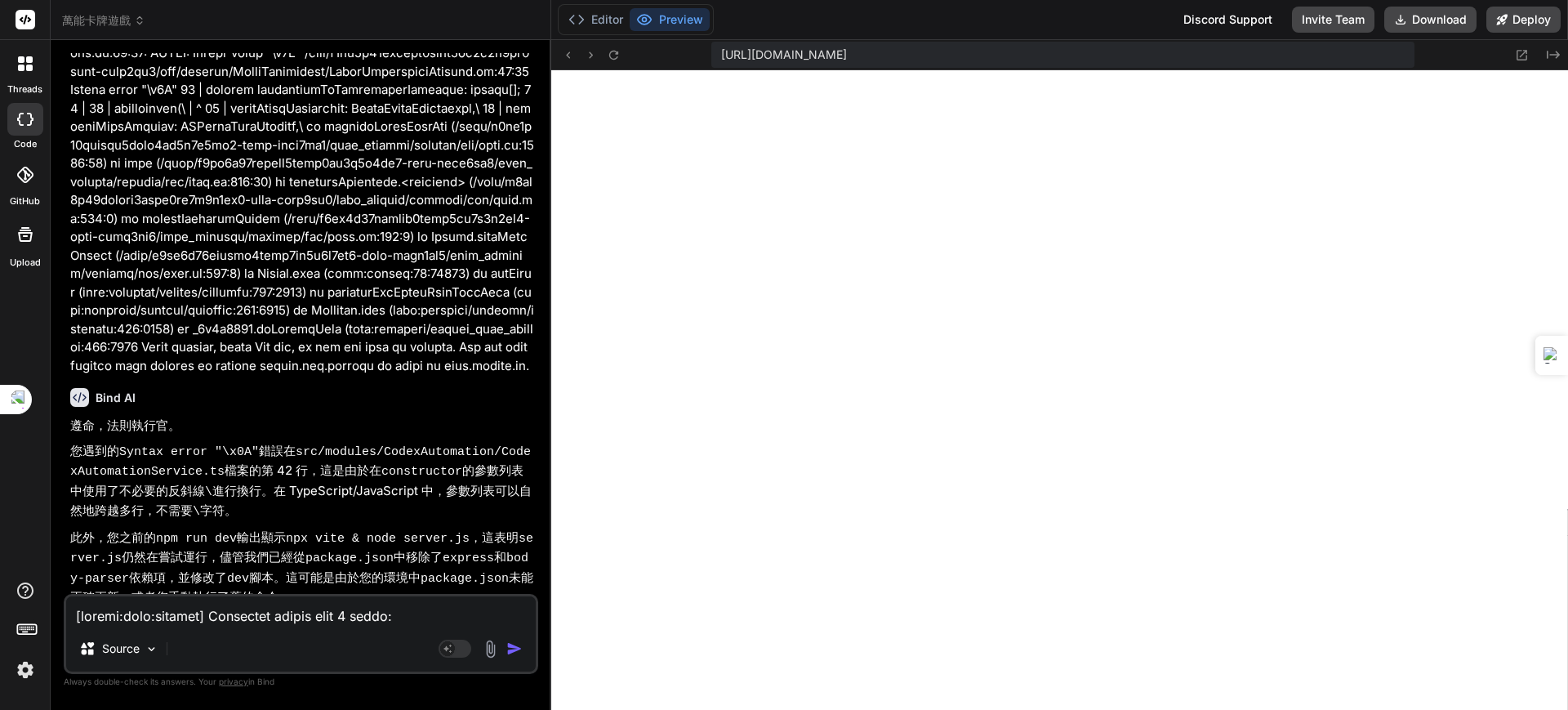
type textarea ""vite": "^4.2.0" } }"
type textarea "x"
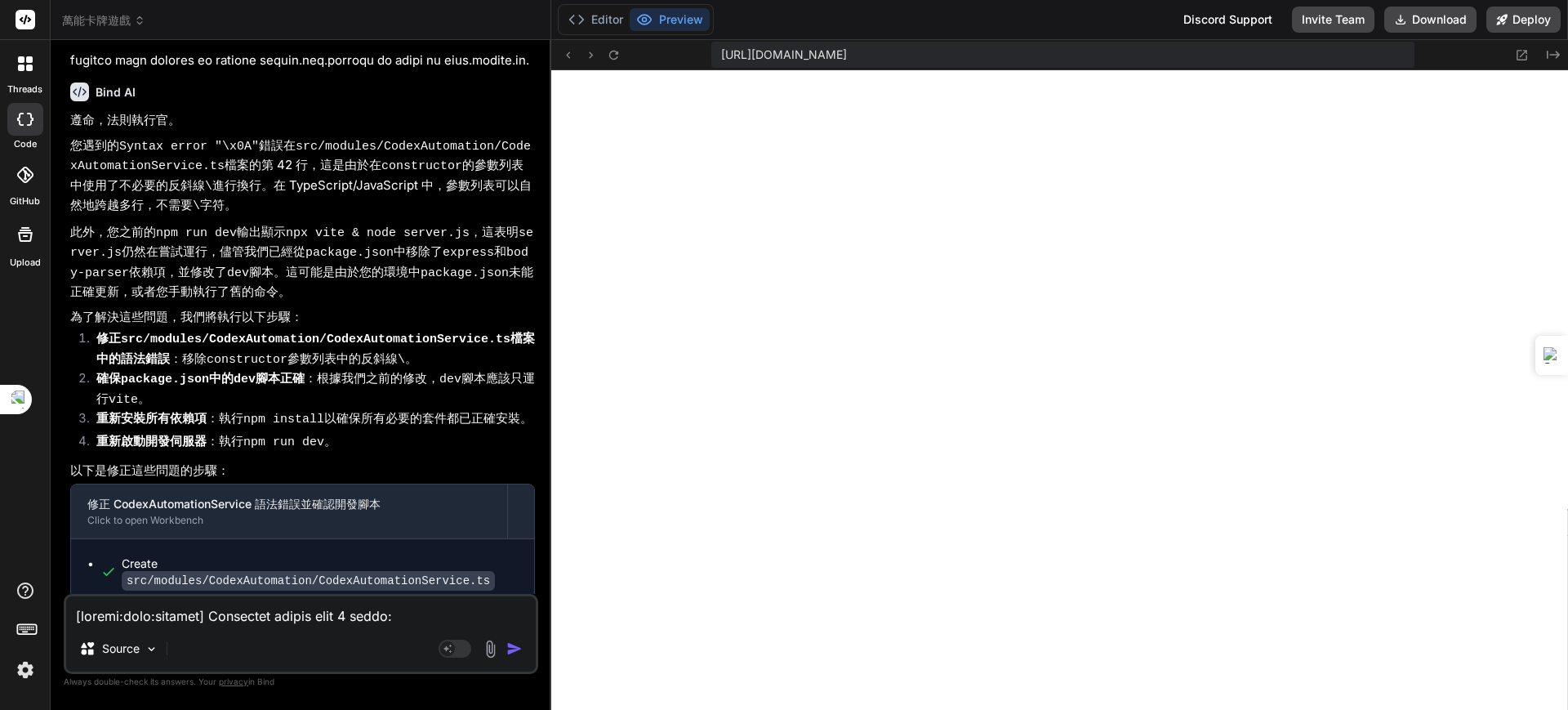
scroll to position [26911, 0]
click at [247, 597] on textarea at bounding box center [300, 610] width 469 height 29
type textarea "j"
type textarea "x"
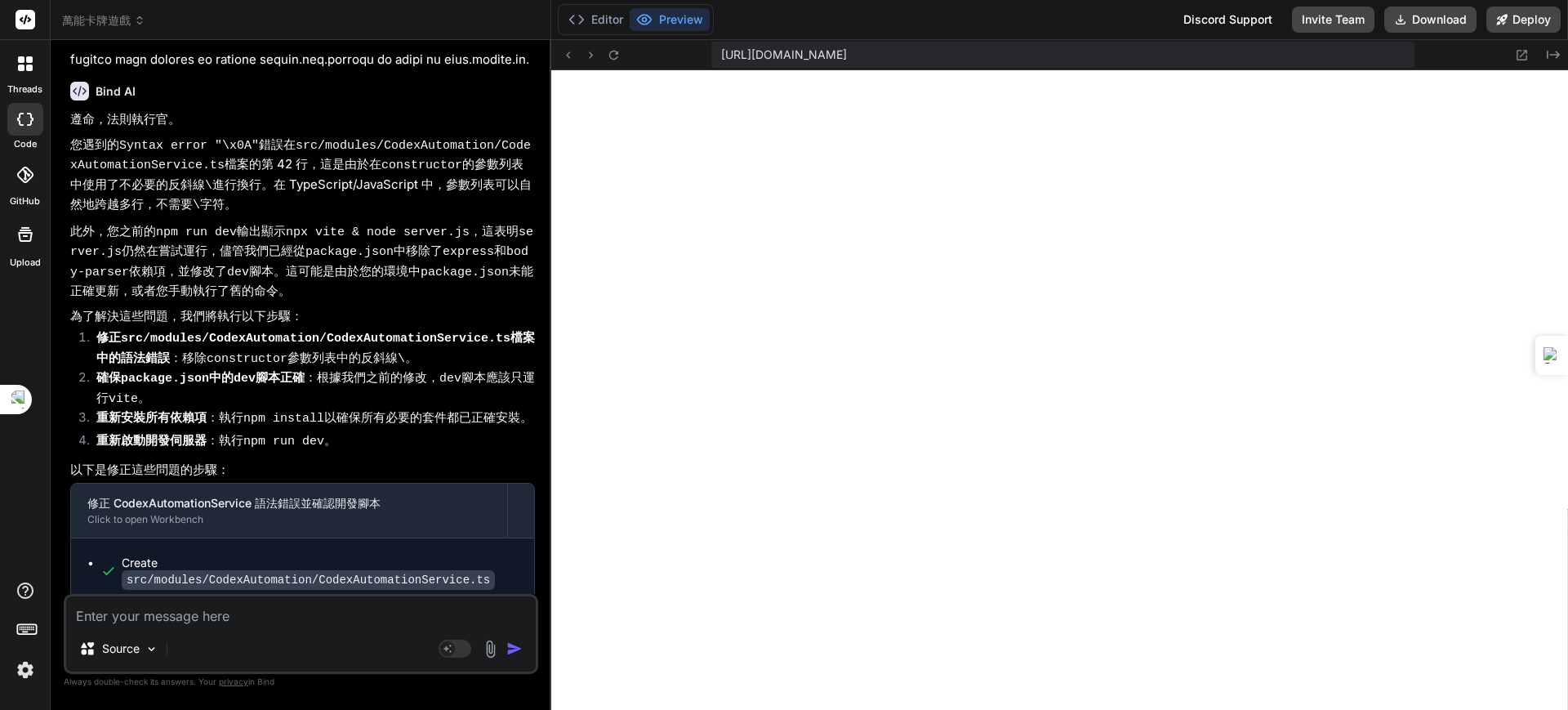
type textarea "q"
type textarea "x"
type textarea "q9"
type textarea "x"
type textarea "q96"
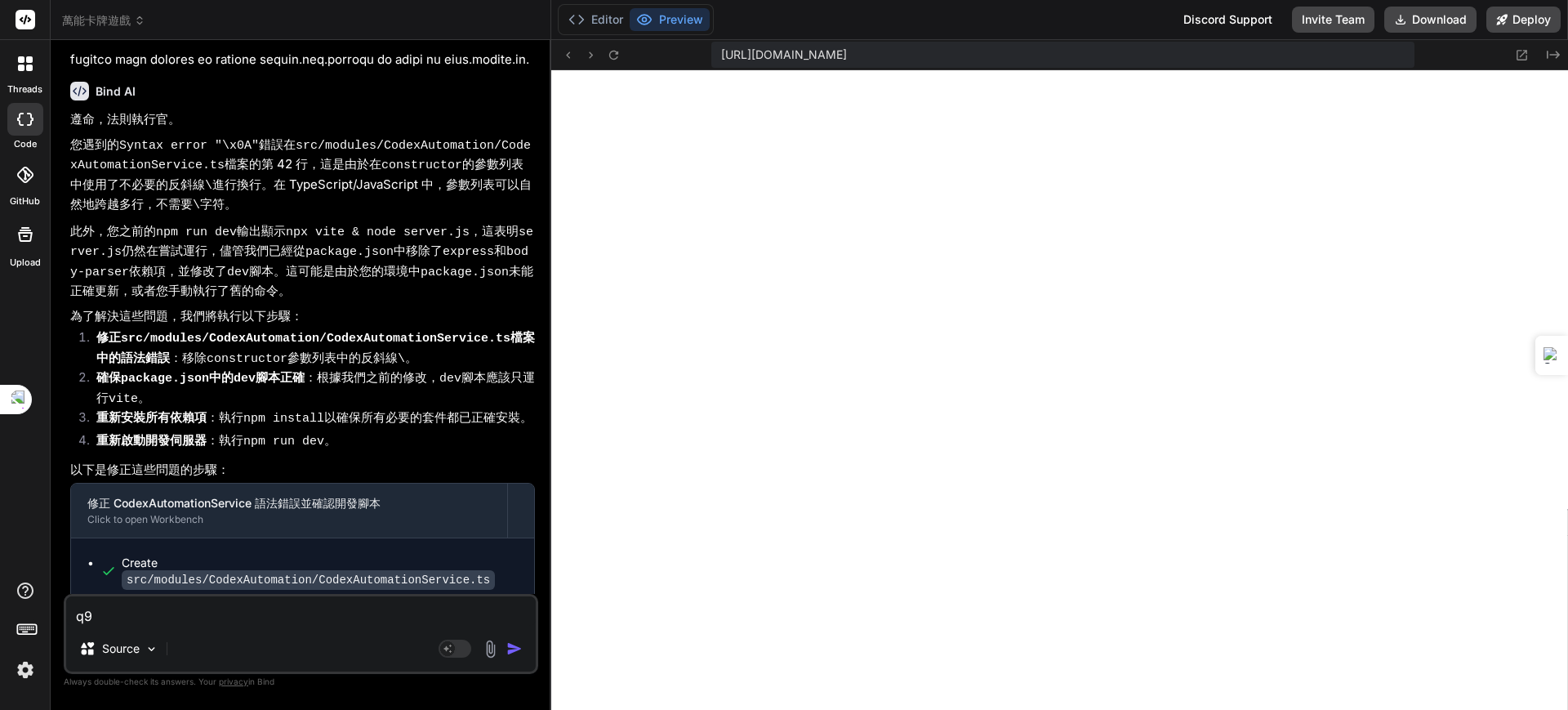
type textarea "x"
type textarea "q9"
type textarea "x"
type textarea "q"
type textarea "x"
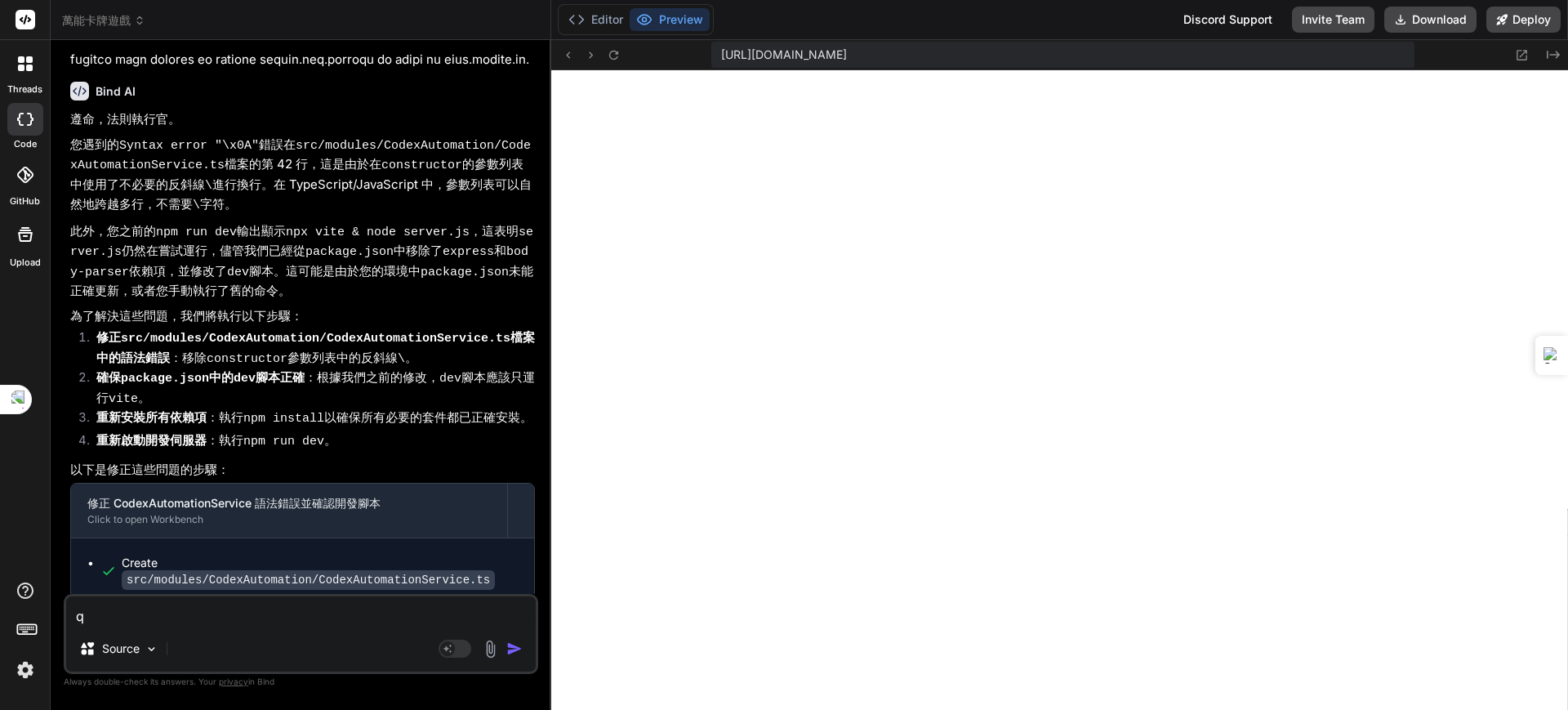
type textarea "x"
type textarea "ㄆ"
type textarea "x"
type textarea "ㄆㄚ"
type textarea "x"
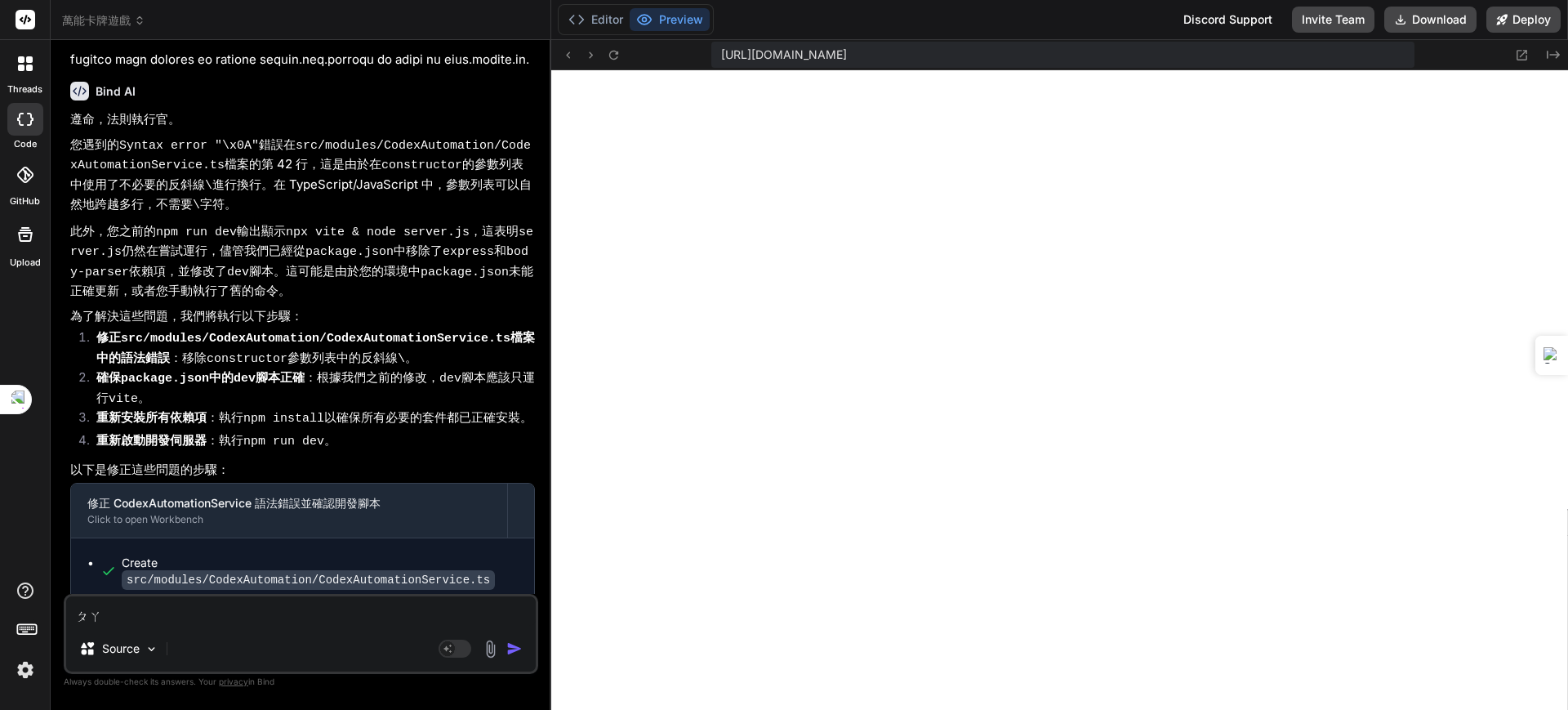
type textarea "爬"
type textarea "x"
type textarea "爬ㄔ"
type textarea "x"
type textarea "爬ㄔㄨ"
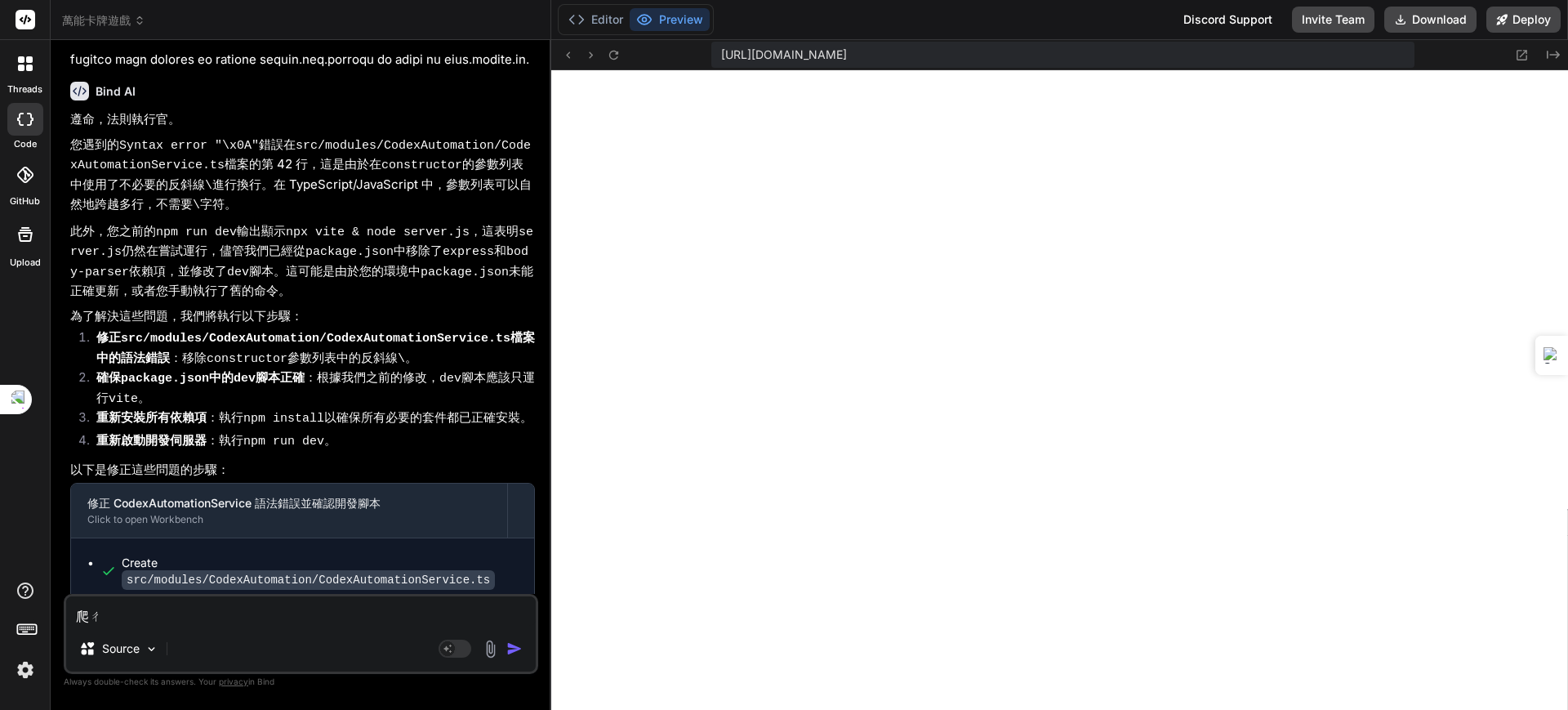
type textarea "x"
type textarea "爬除"
type textarea "x"
type textarea "爬除ㄨ"
type textarea "x"
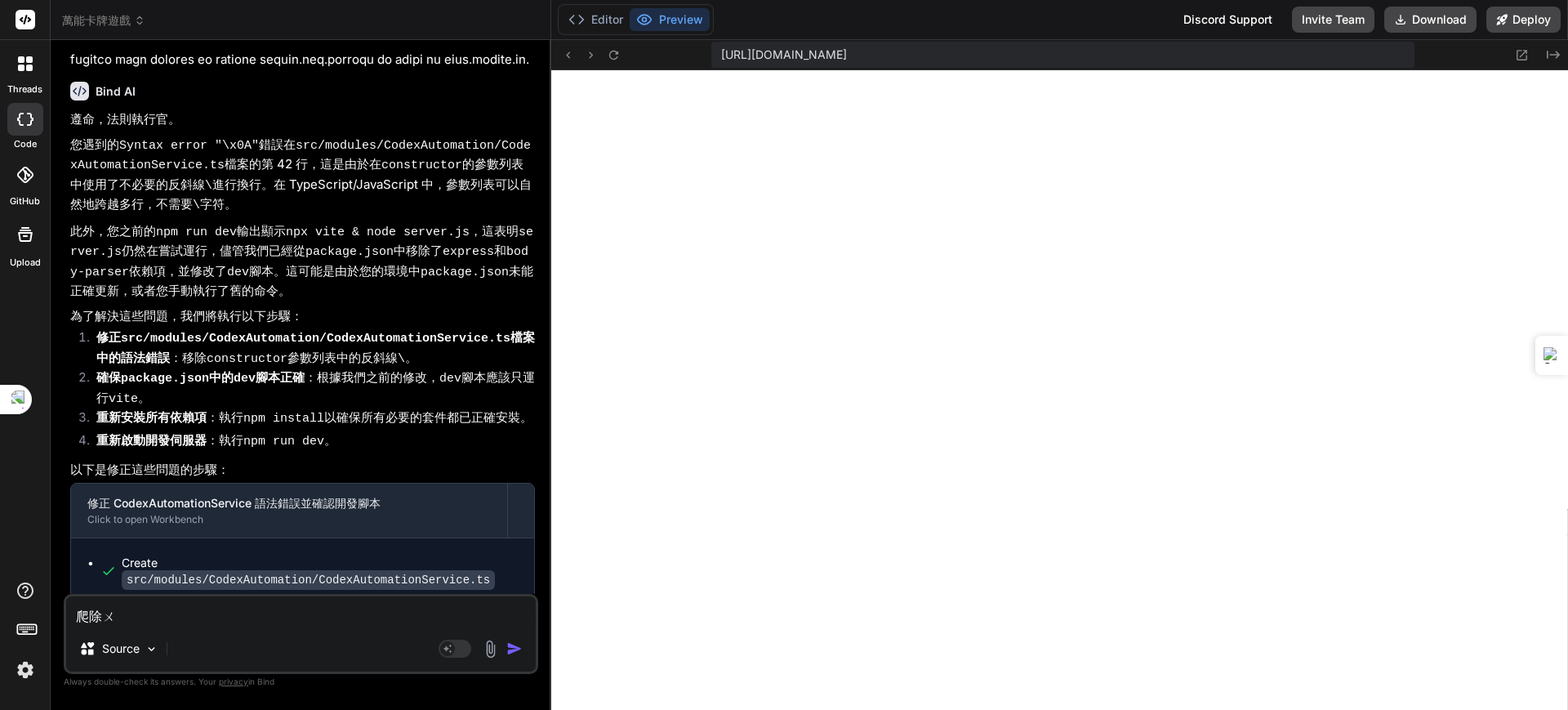
type textarea "爬除ㄨㄣ"
type textarea "x"
type textarea "爬除問"
type textarea "x"
type textarea "爬除問ㄊ"
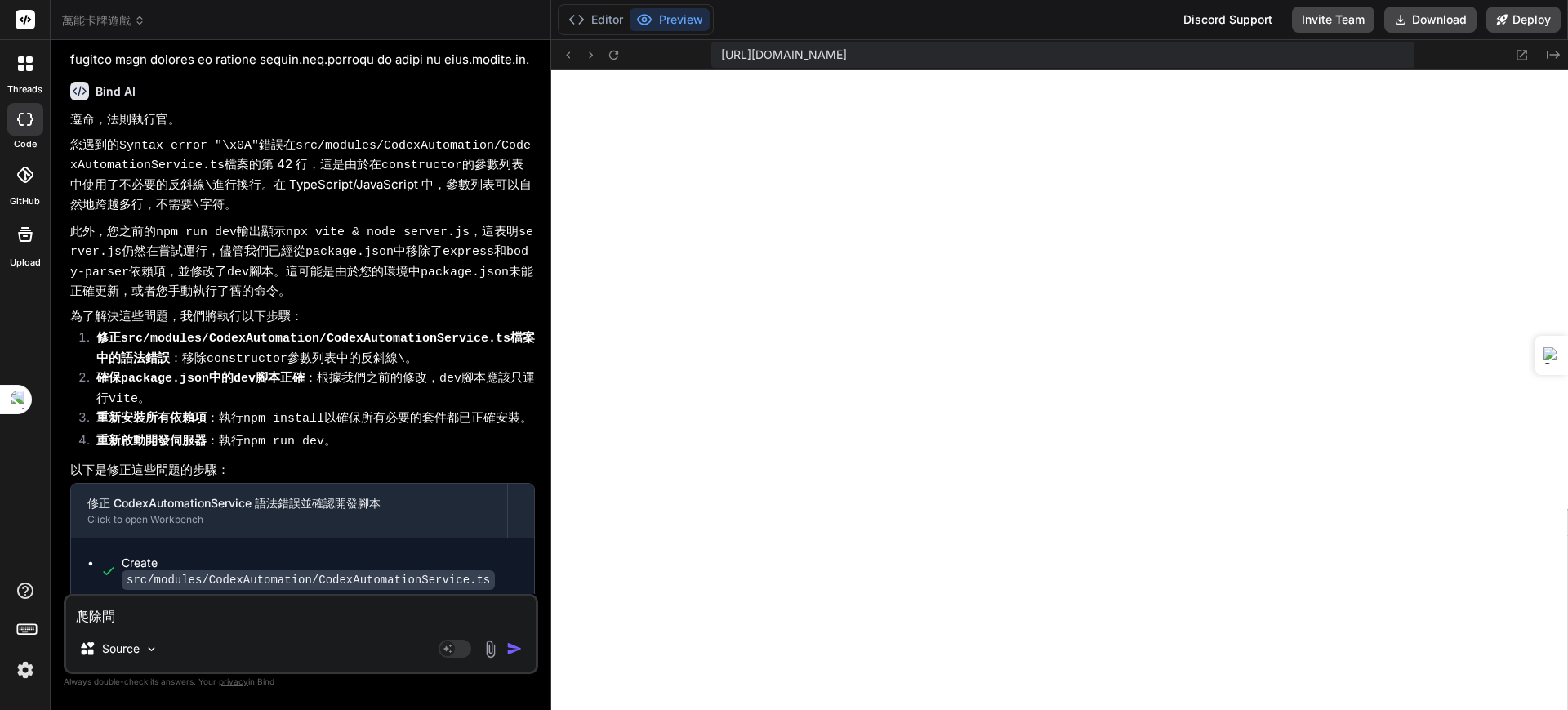
type textarea "x"
type textarea "爬除問ㄊㄧ"
type textarea "x"
type textarea "爬除問題"
type textarea "x"
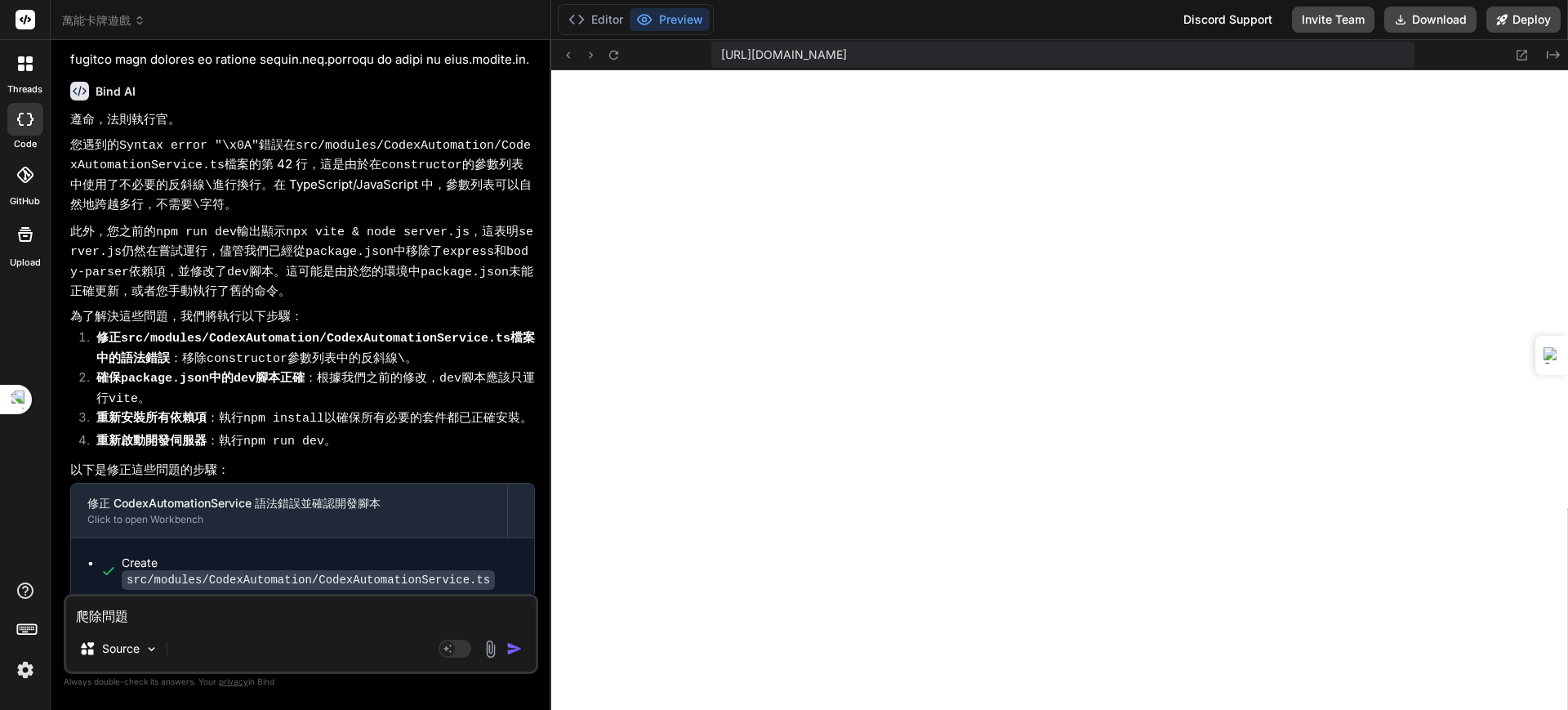
type textarea "爬除問"
type textarea "x"
type textarea "爬除"
type textarea "x"
type textarea "爬"
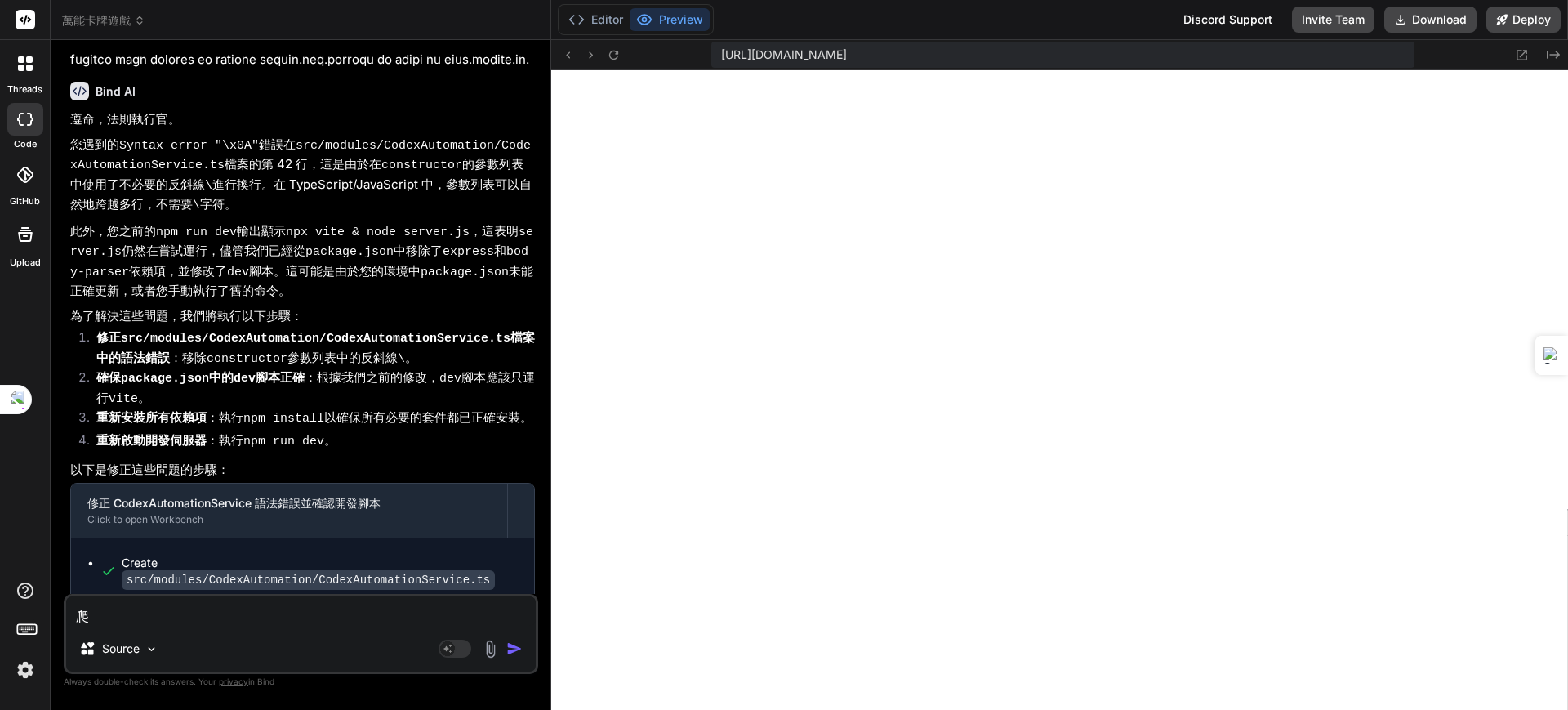
type textarea "x"
type textarea "ㄆ"
type textarea "x"
type textarea "ㄆㄞ"
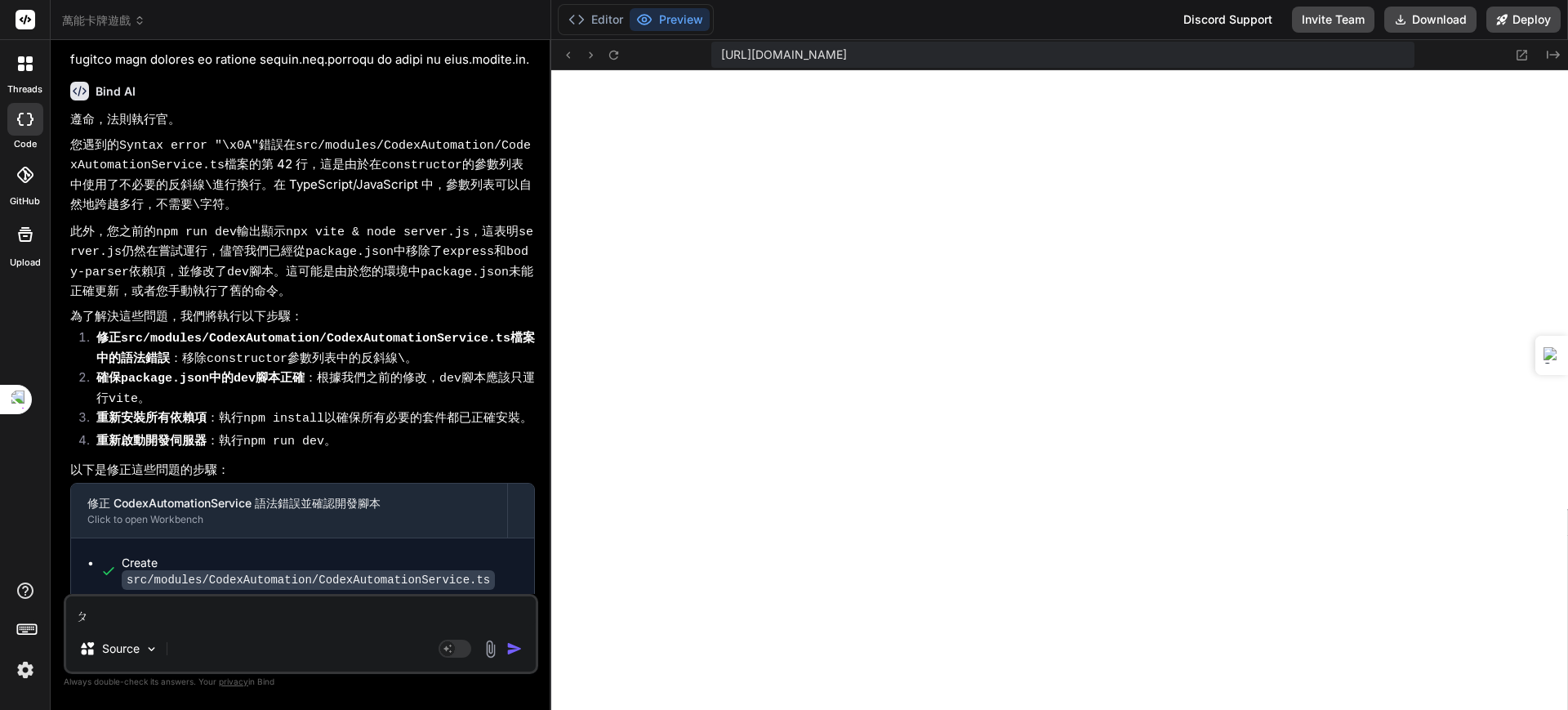
type textarea "x"
type textarea "排"
type textarea "x"
type textarea "排ㄔ"
type textarea "x"
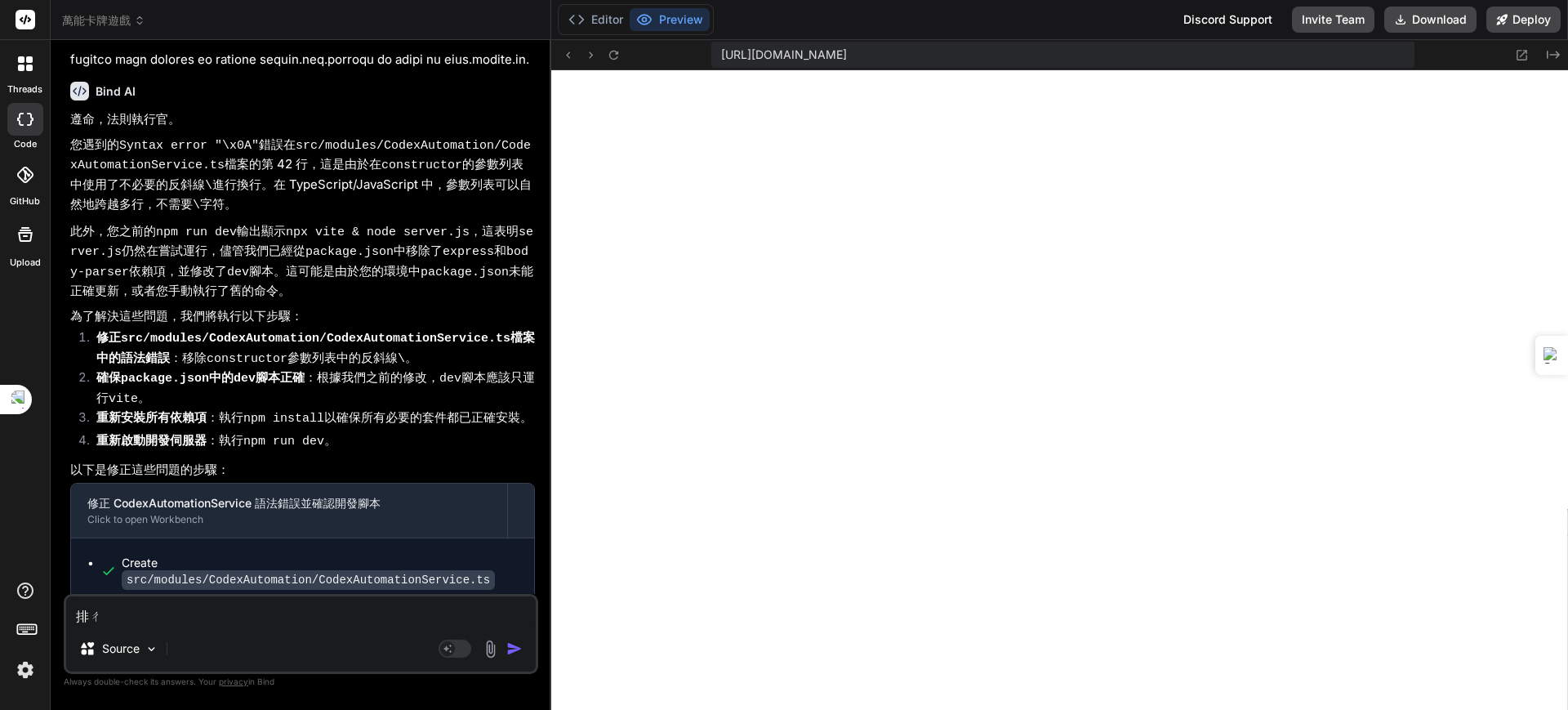
type textarea "排ㄔㄨ"
type textarea "x"
type textarea "排除"
type textarea "x"
type textarea "排除ㄨ"
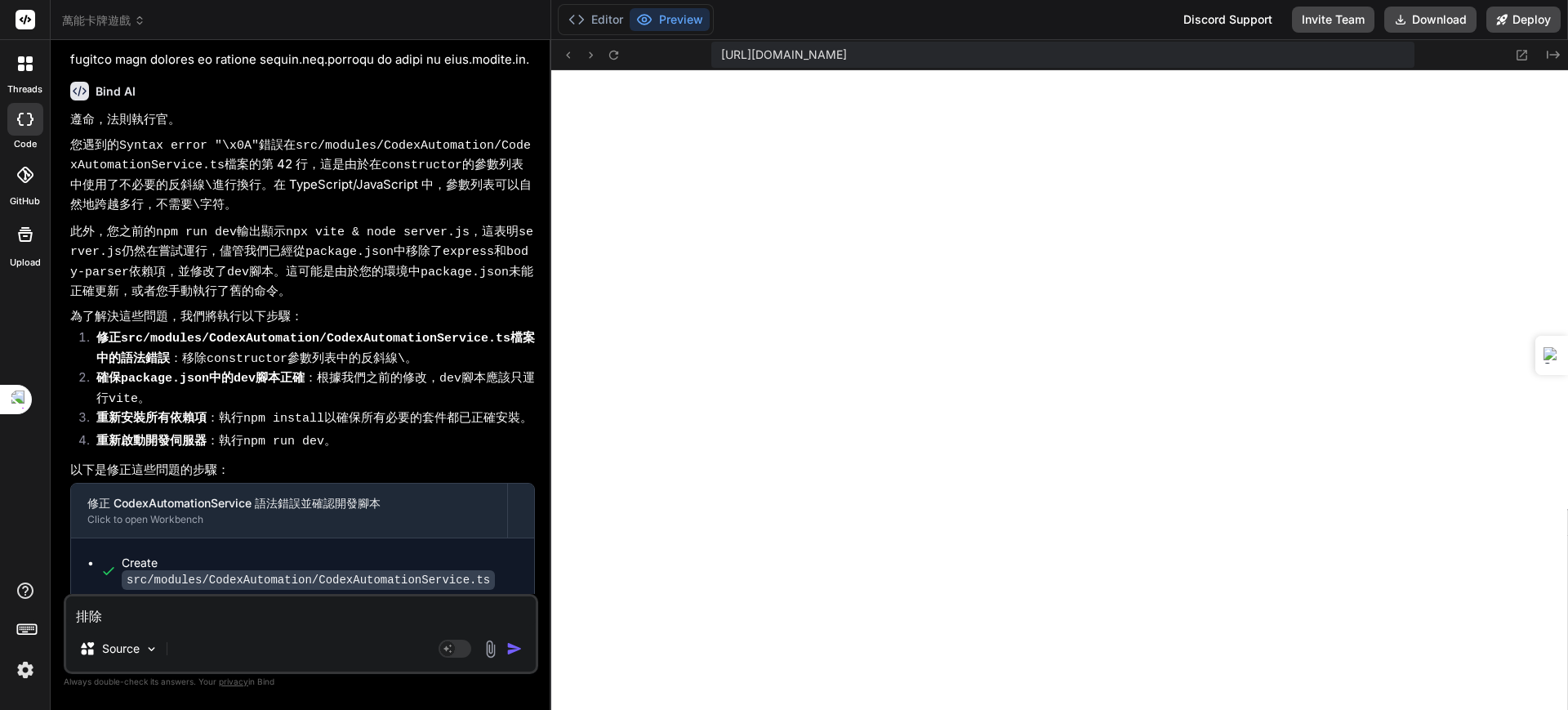
type textarea "x"
type textarea "排除ㄨㄣ"
type textarea "x"
type textarea "排除問"
type textarea "x"
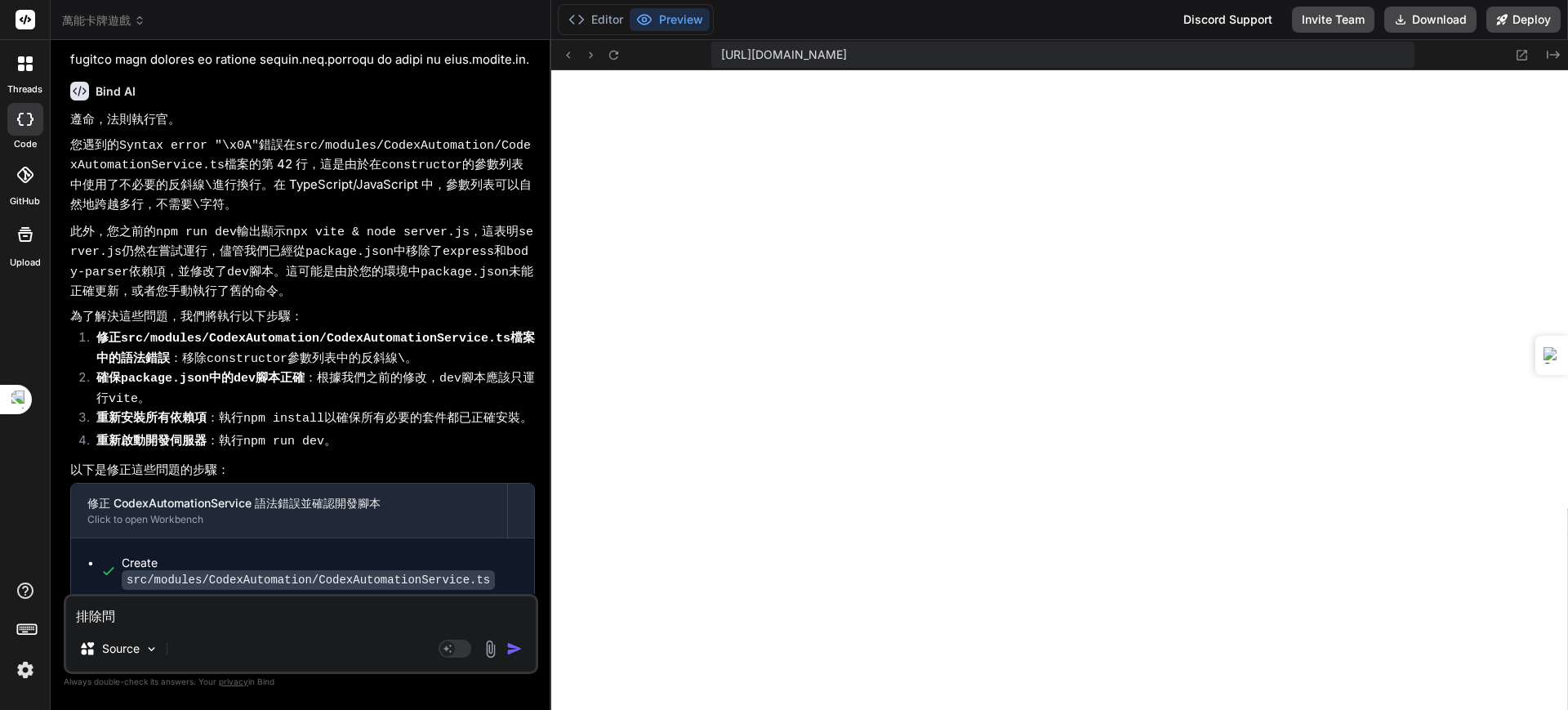
type textarea "排除問ㄊ"
type textarea "x"
type textarea "排除問ㄊㄧ"
type textarea "x"
type textarea "排除問題"
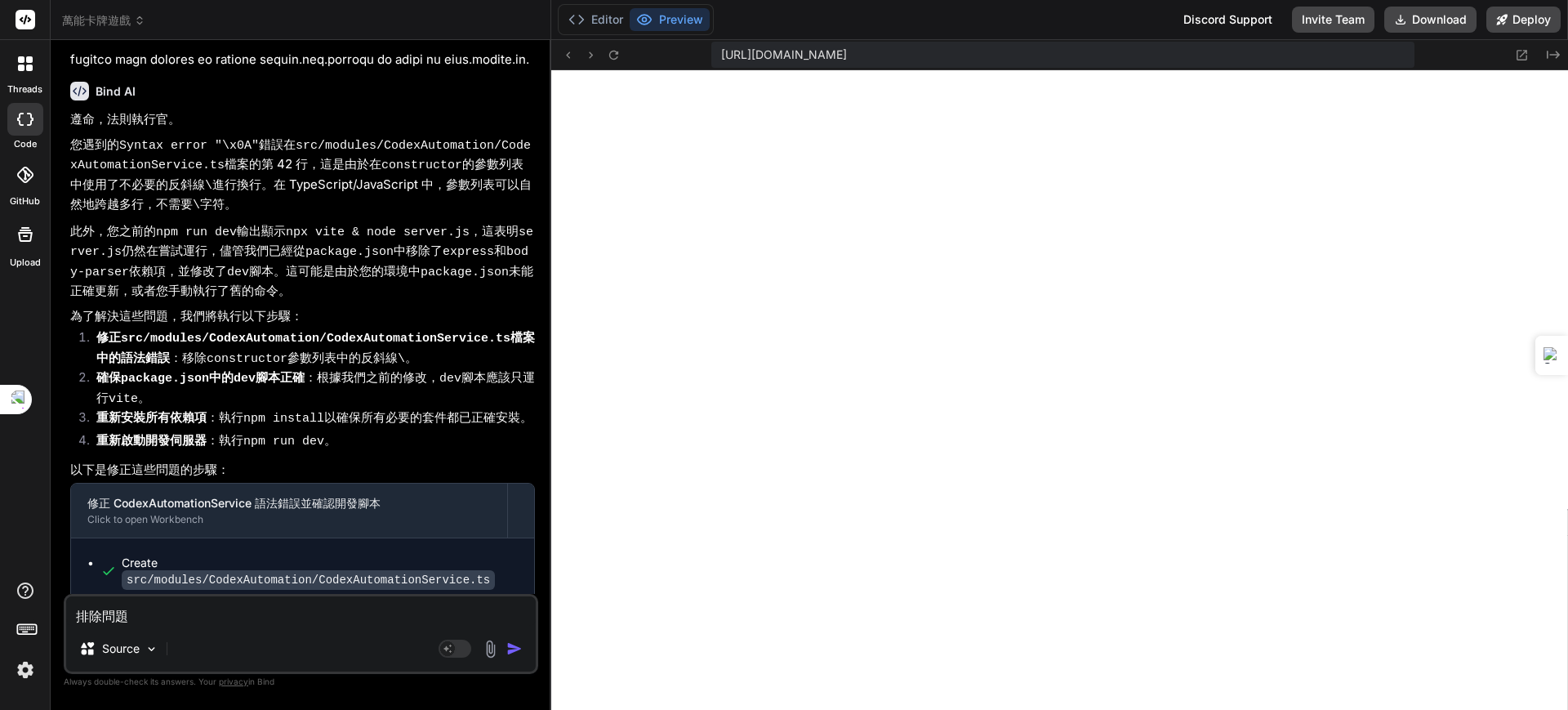
type textarea "x"
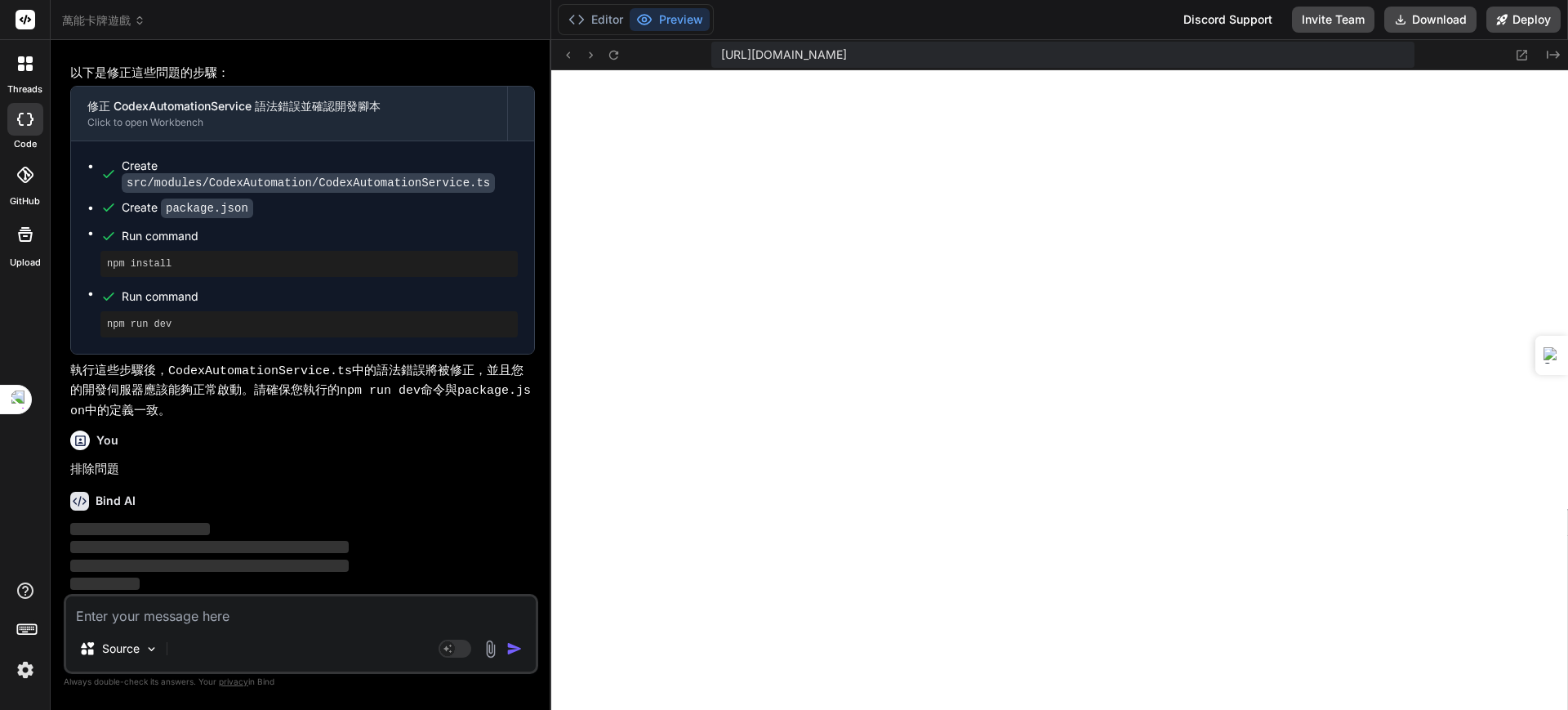
scroll to position [27372, 0]
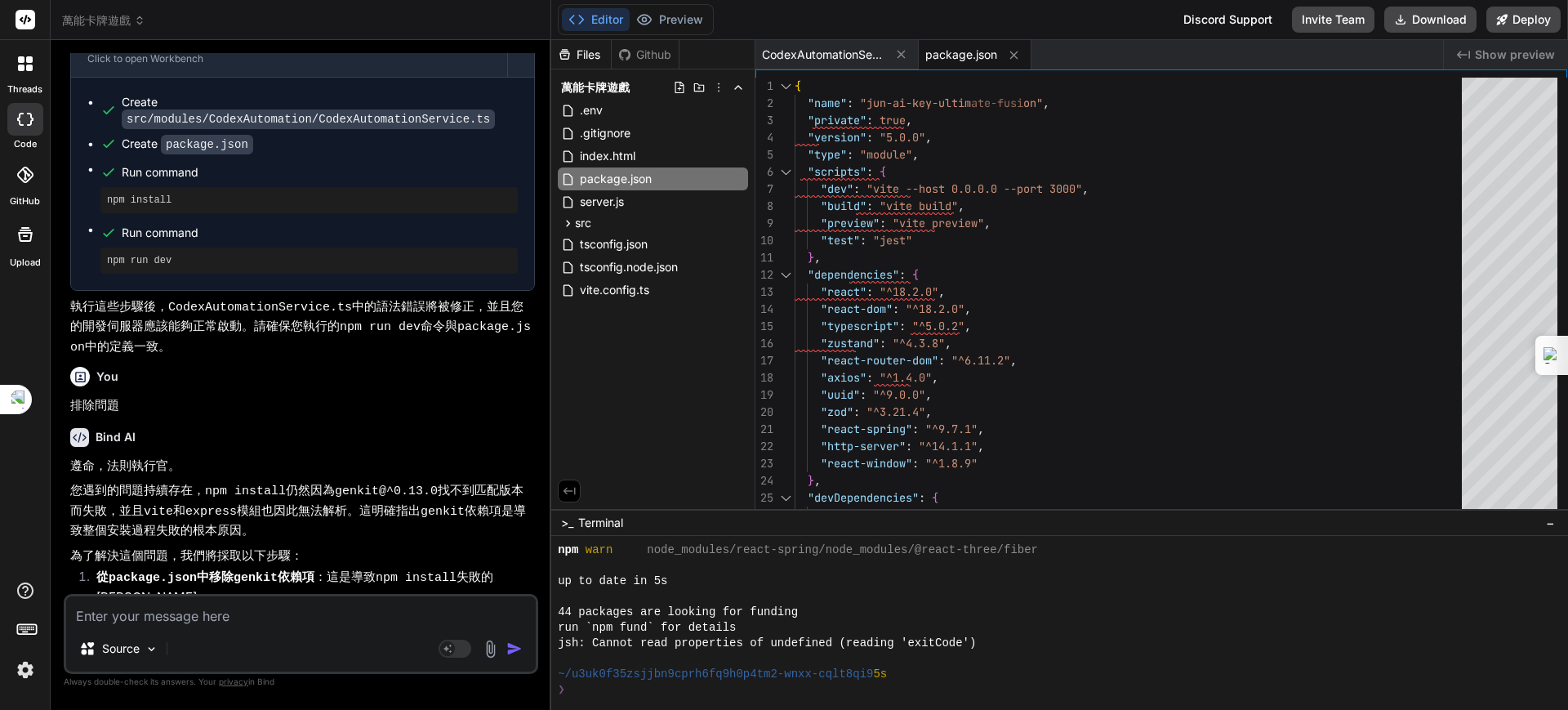
type textarea "x"
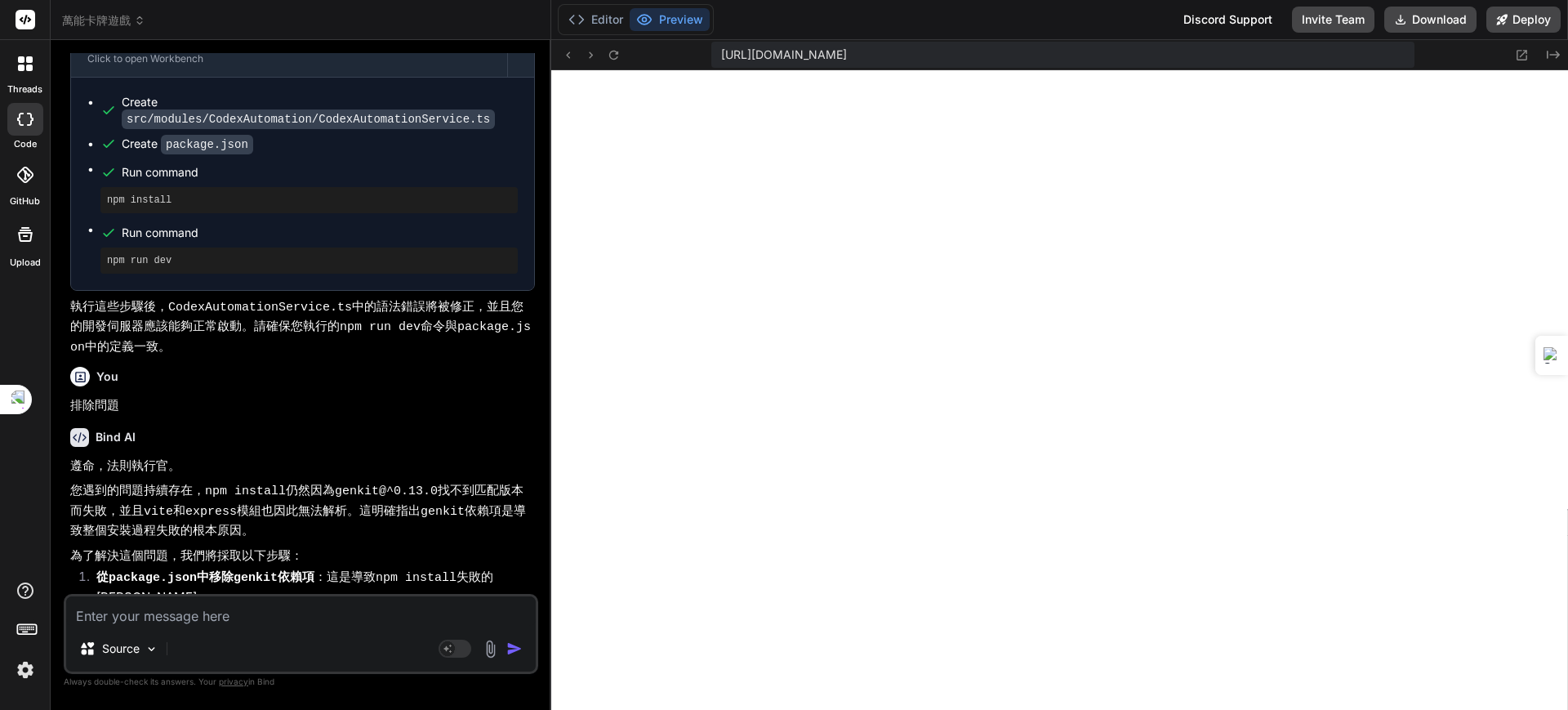
click at [224, 605] on textarea at bounding box center [300, 610] width 469 height 29
paste textarea "[plugin:vite:esbuild] Transform failed with 1 error: /home/u3uk0f35zsjjbn9cprh6…"
type textarea "[plugin:vite:esbuild] Transform failed with 1 error: /home/u3uk0f35zsjjbn9cprh6…"
type textarea "x"
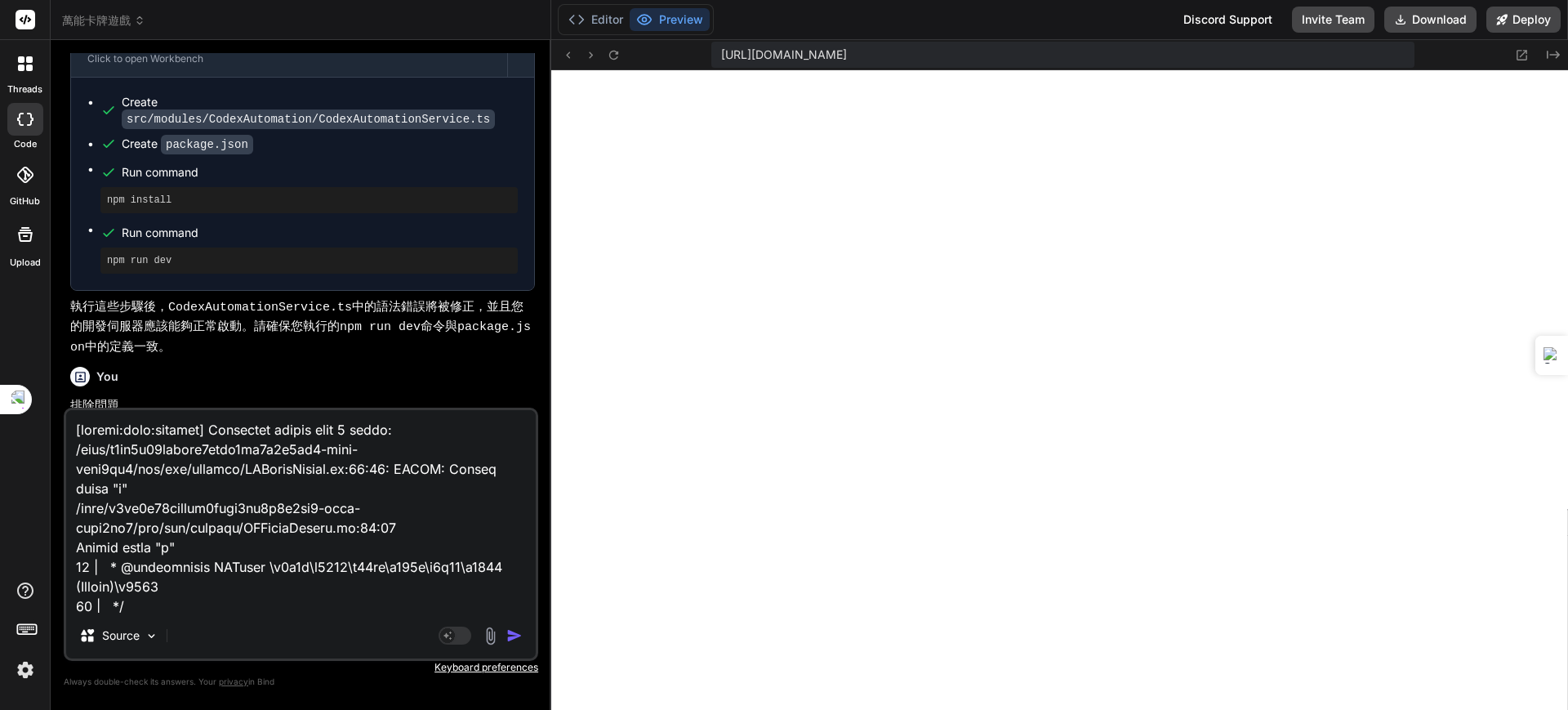
scroll to position [609, 0]
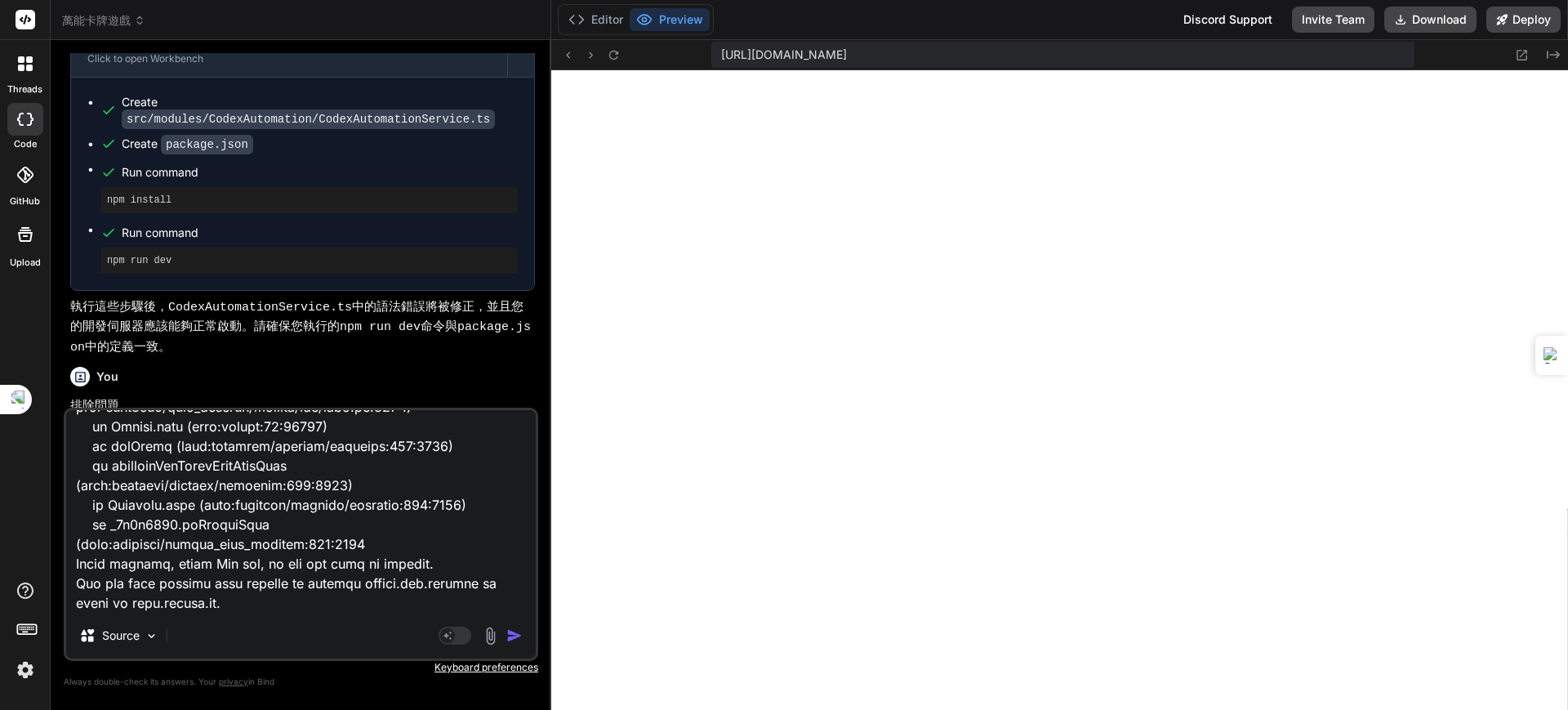
type textarea "[plugin:vite:esbuild] Transform failed with 1 error: /home/u3uk0f35zsjjbn9cprh6…"
click at [518, 633] on img "button" at bounding box center [514, 634] width 16 height 16
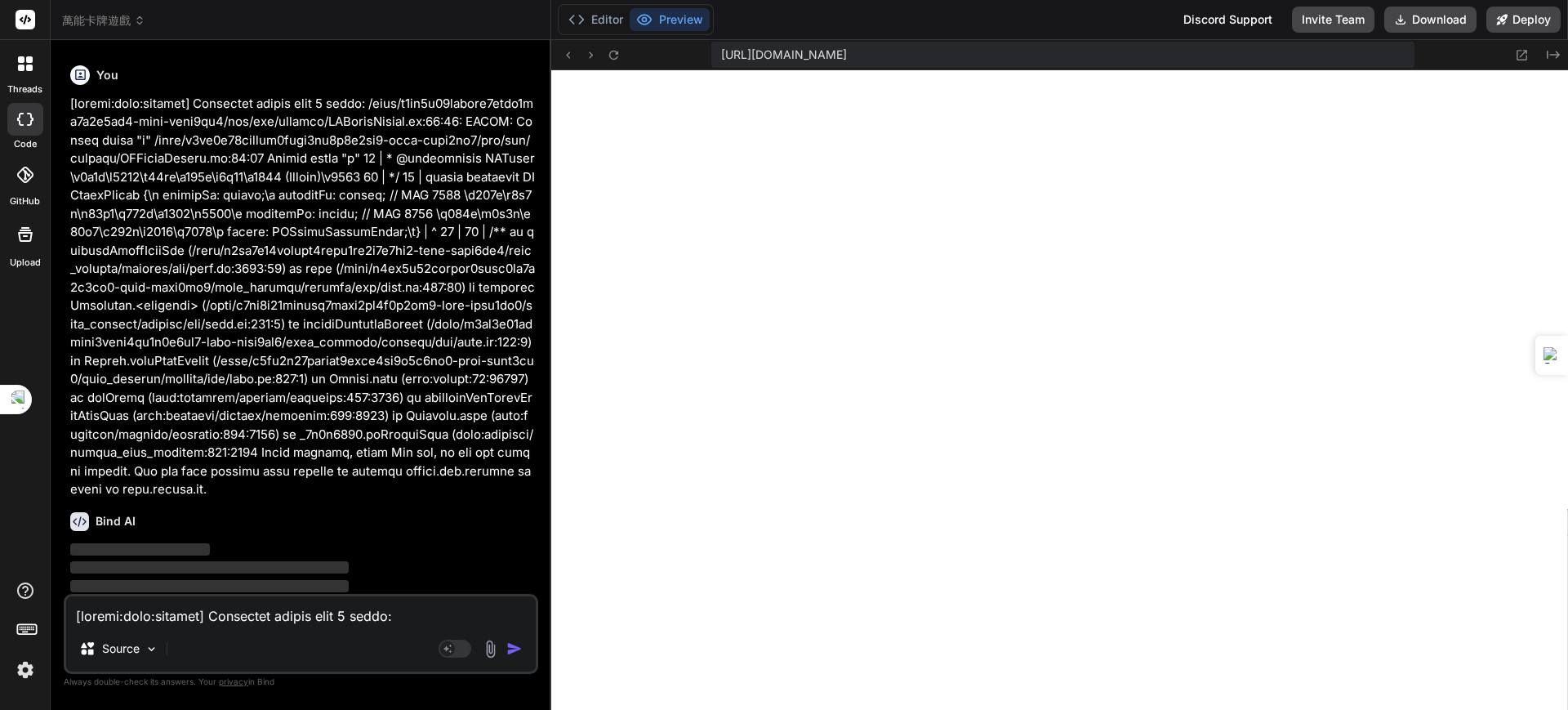
scroll to position [28561, 0]
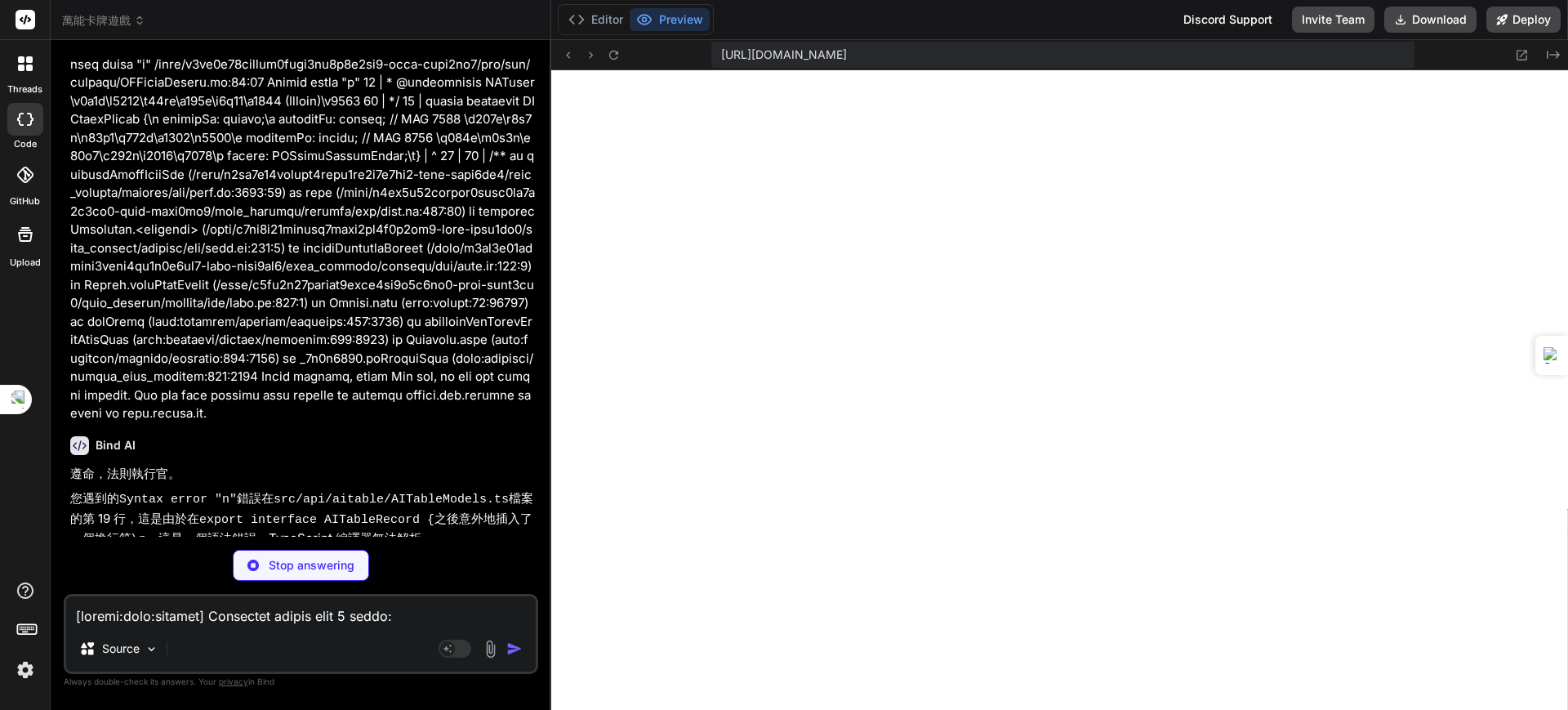
type textarea "x"
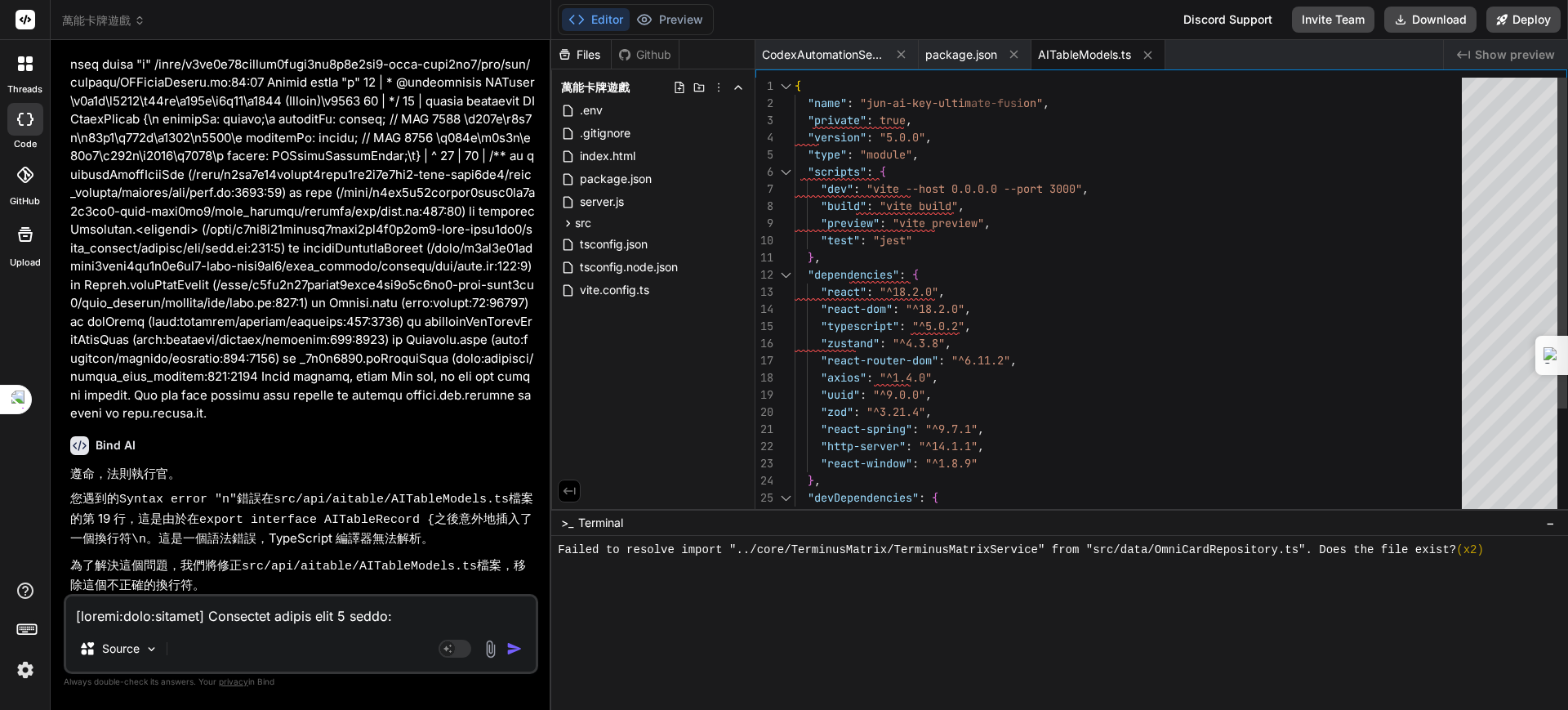
type textarea "x"
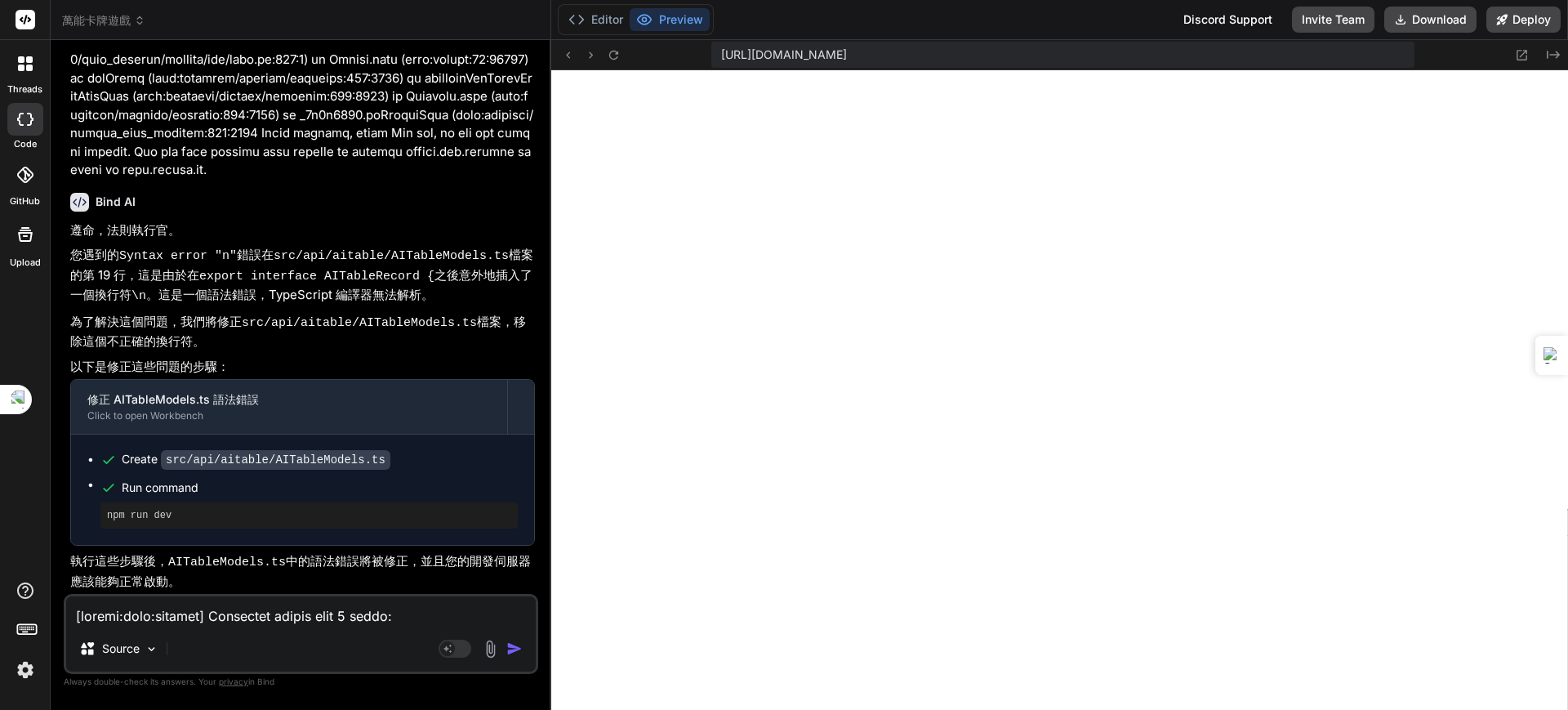
scroll to position [28852, 0]
click at [448, 535] on div "Create src/api/aitable/AITableModels.ts Run command npm run dev" at bounding box center [302, 489] width 463 height 110
click at [206, 607] on textarea at bounding box center [300, 610] width 469 height 29
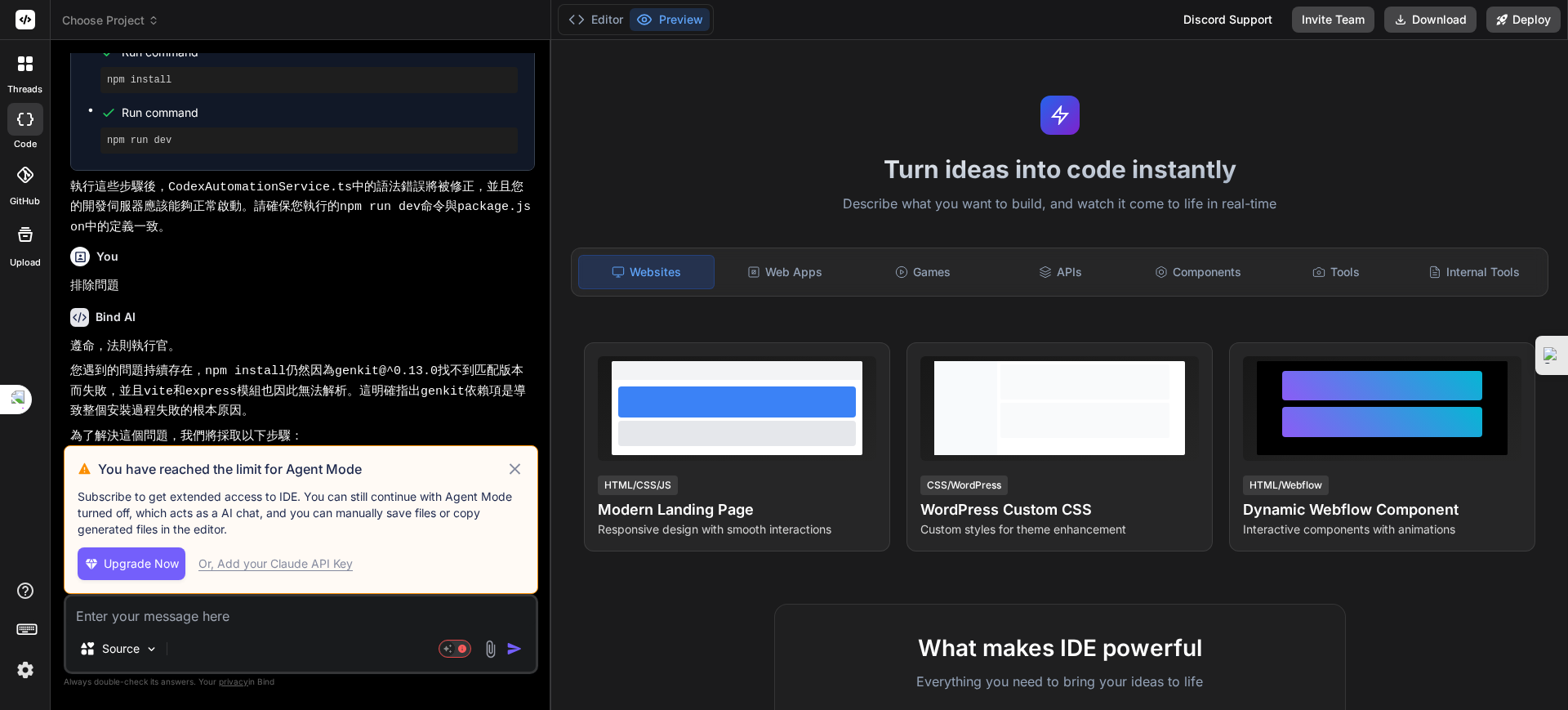
scroll to position [9431, 0]
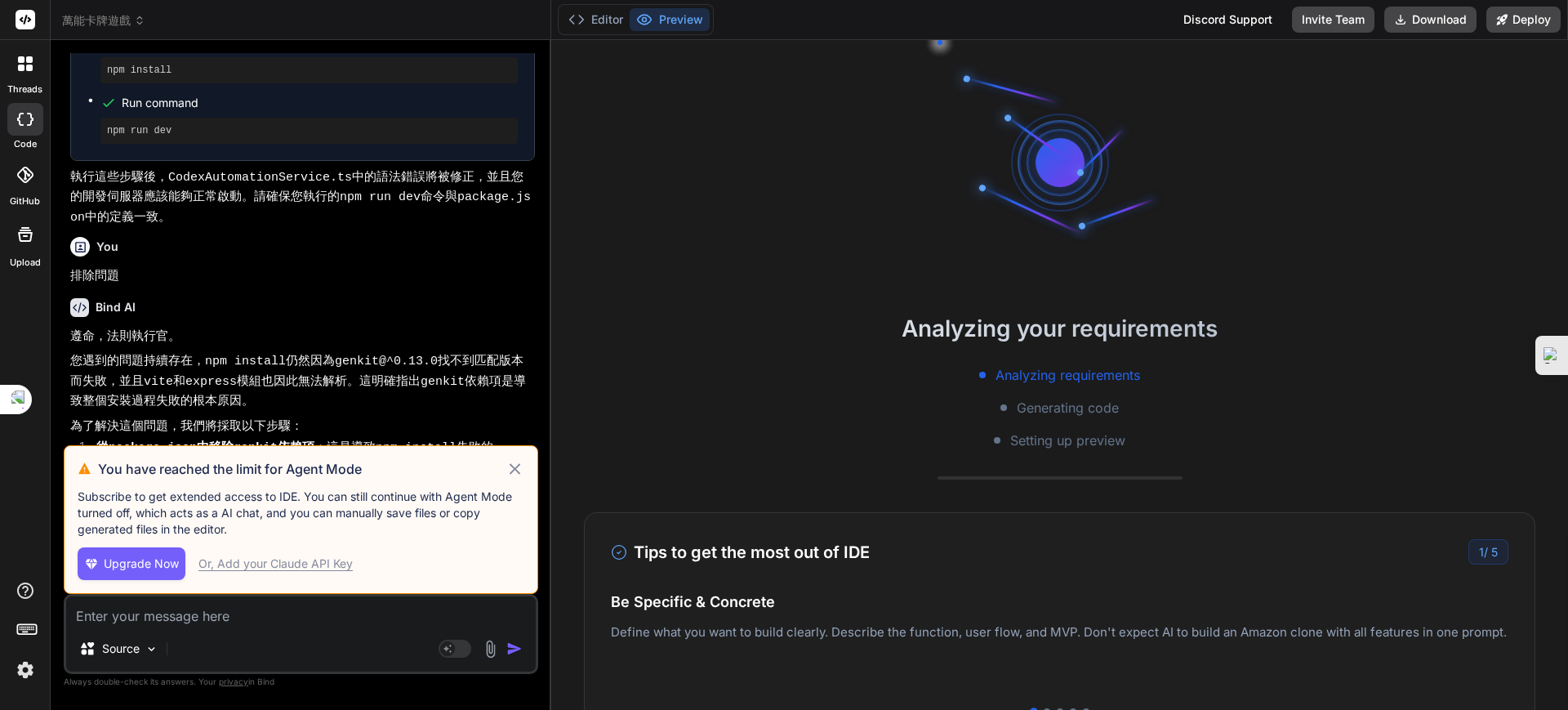
click at [510, 466] on icon at bounding box center [514, 468] width 19 height 20
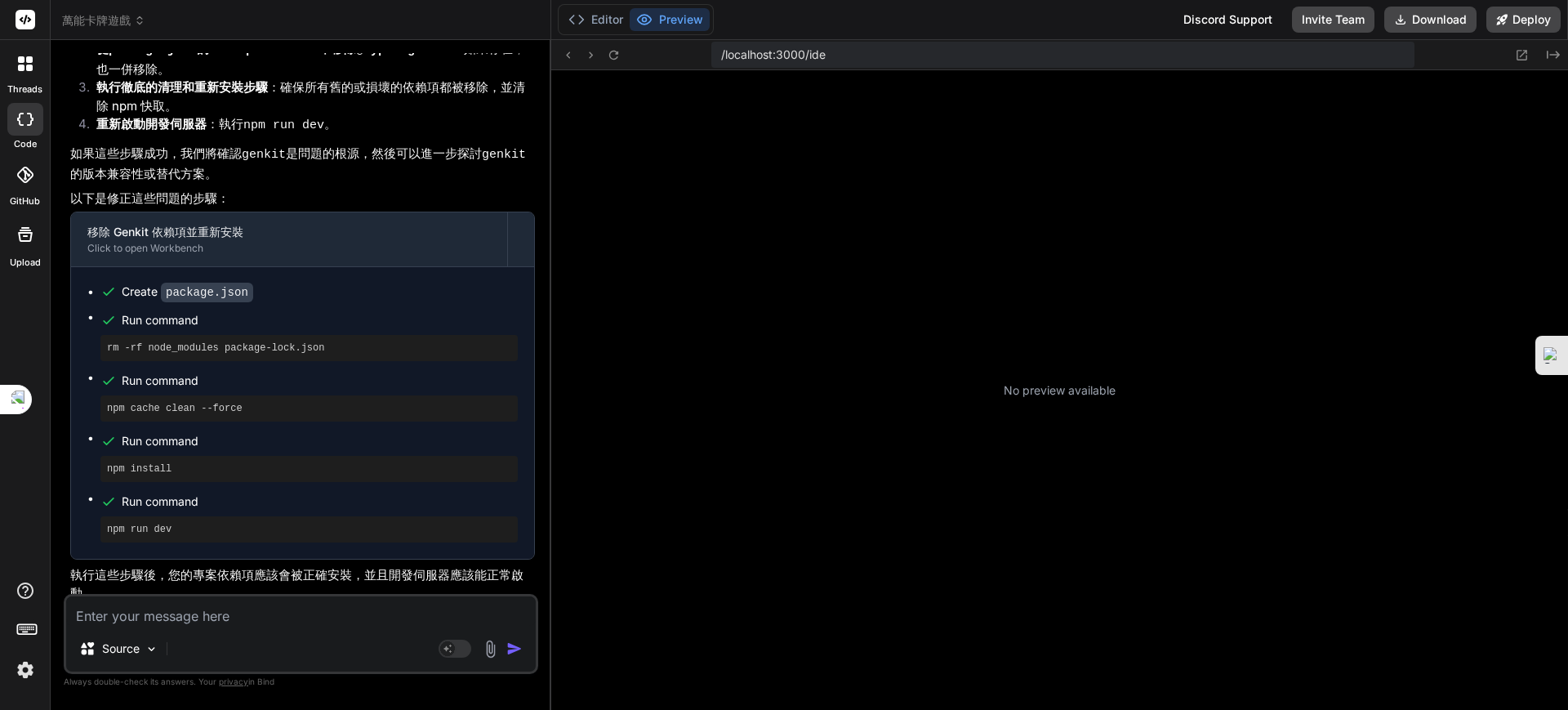
scroll to position [1242, 0]
type textarea "x"
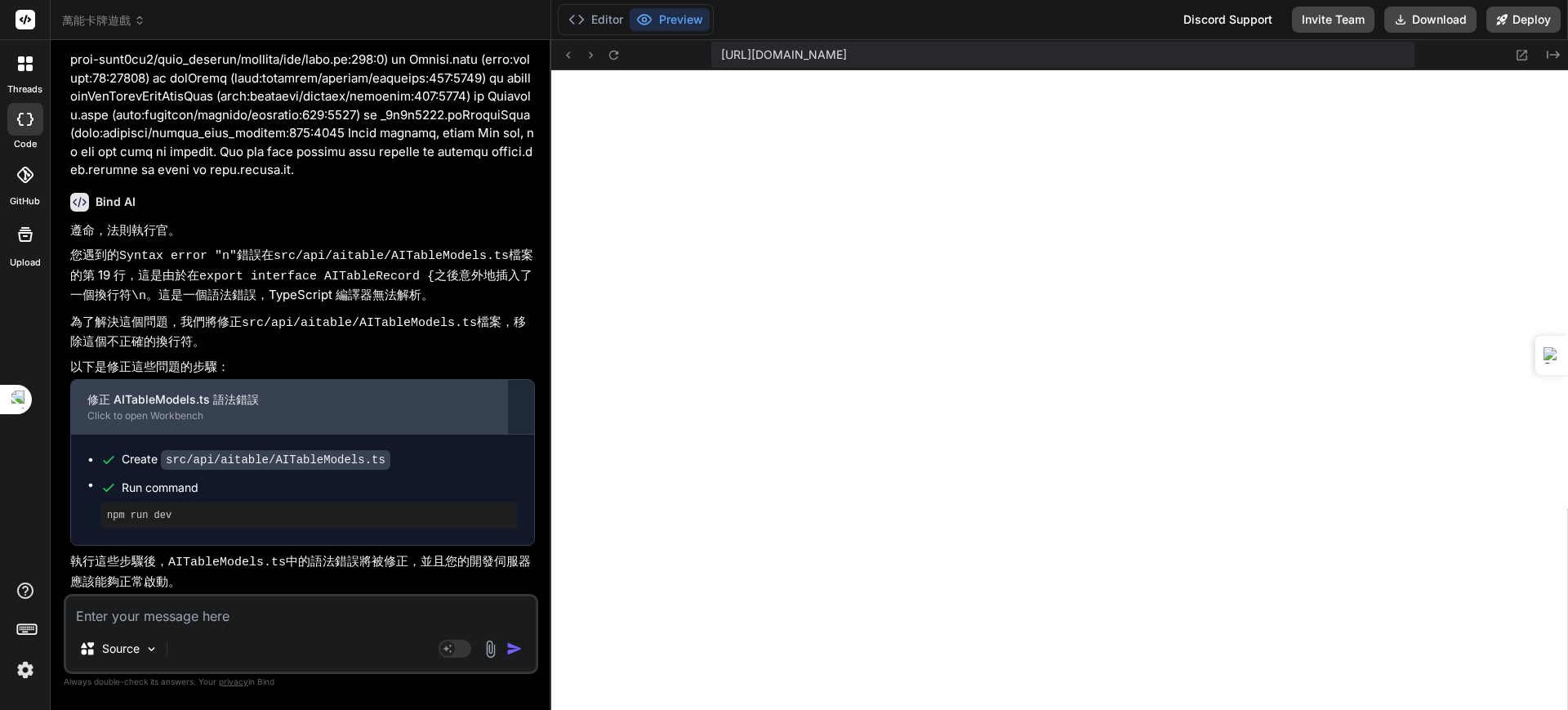
scroll to position [15515, 0]
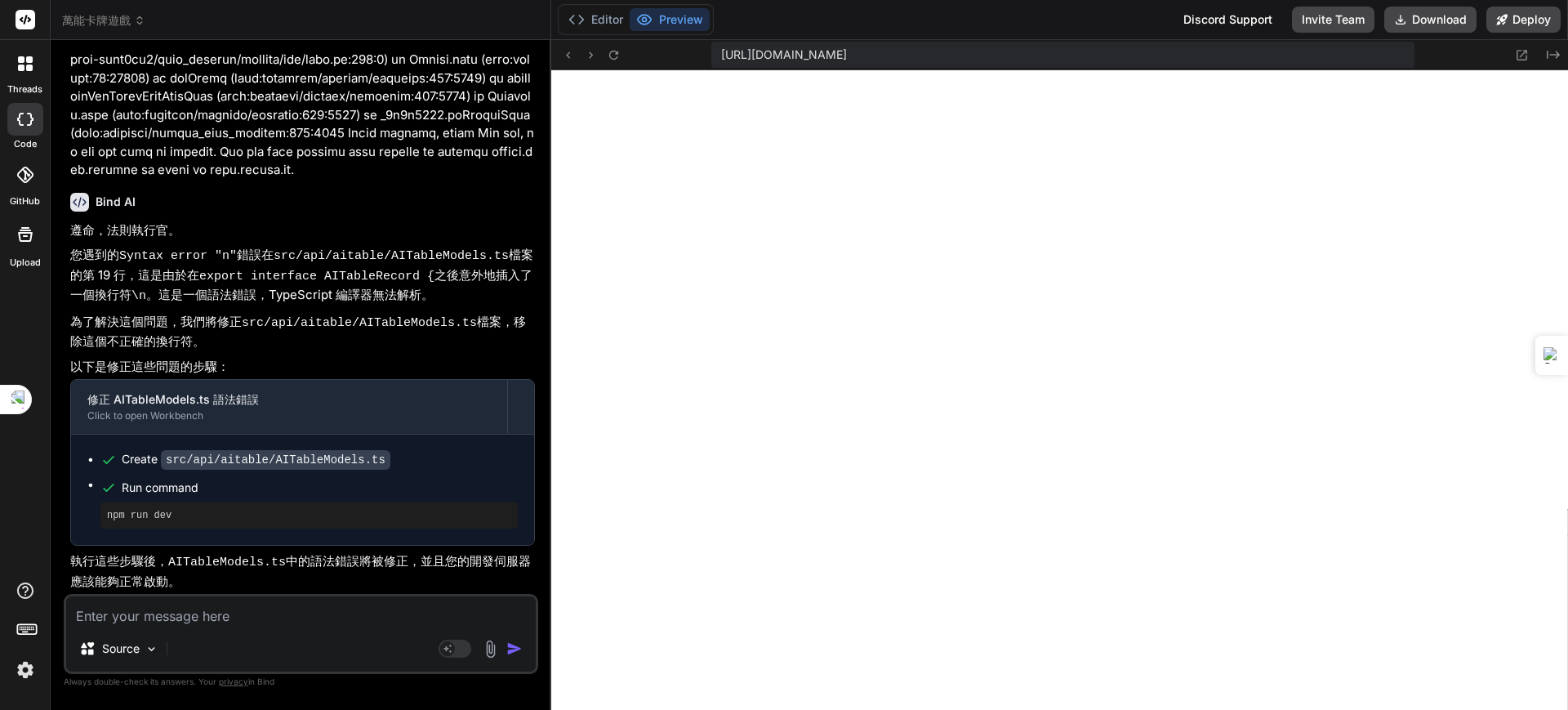
click at [274, 622] on textarea at bounding box center [300, 610] width 469 height 29
paste textarea "[plugin:vite:react-babel] /home/u3uk0f35zsjjbn9cprh6fq9h0p4tm2-wnxx-cqlt8qi9/sr…"
type textarea "[plugin:vite:react-babel] /home/u3uk0f35zsjjbn9cprh6fq9h0p4tm2-wnxx-cqlt8qi9/sr…"
type textarea "x"
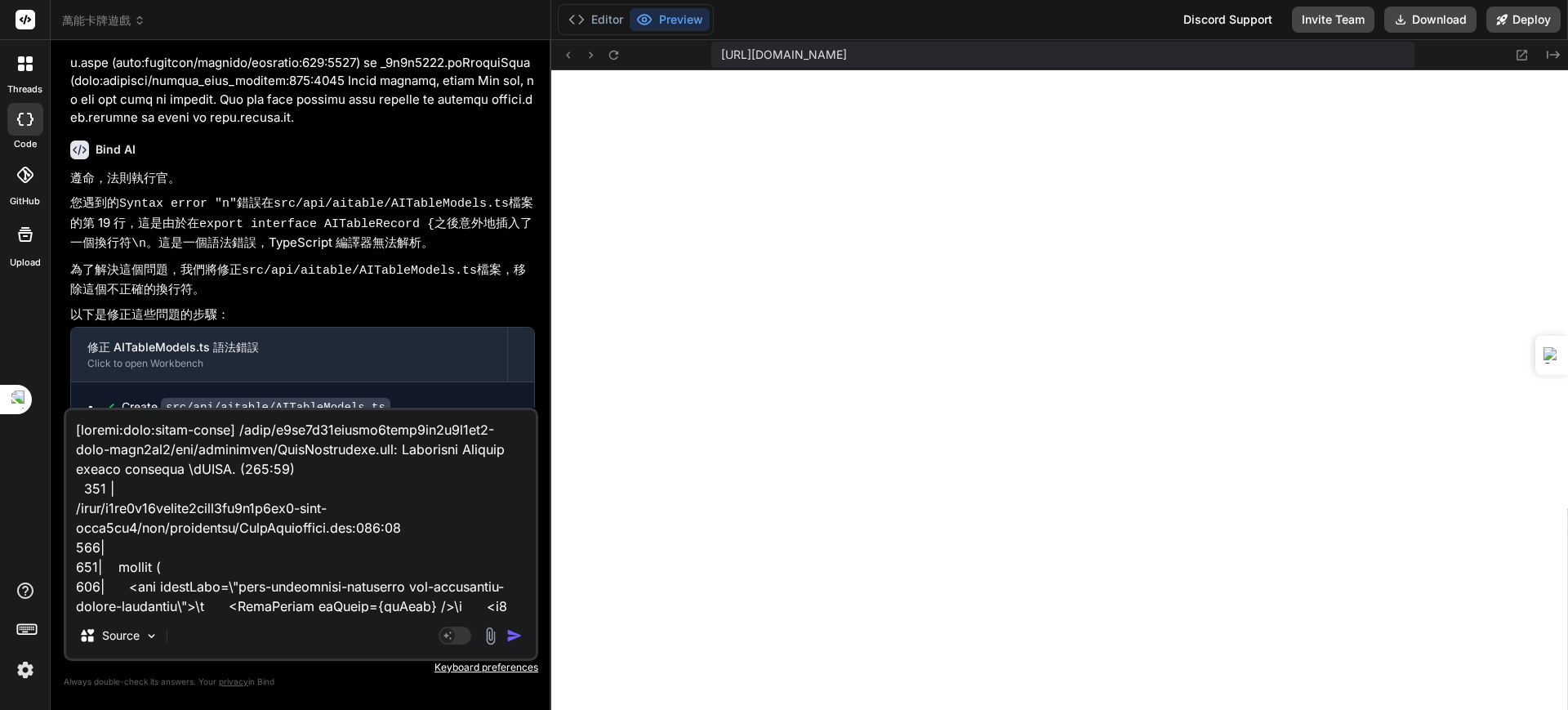
scroll to position [1785, 0]
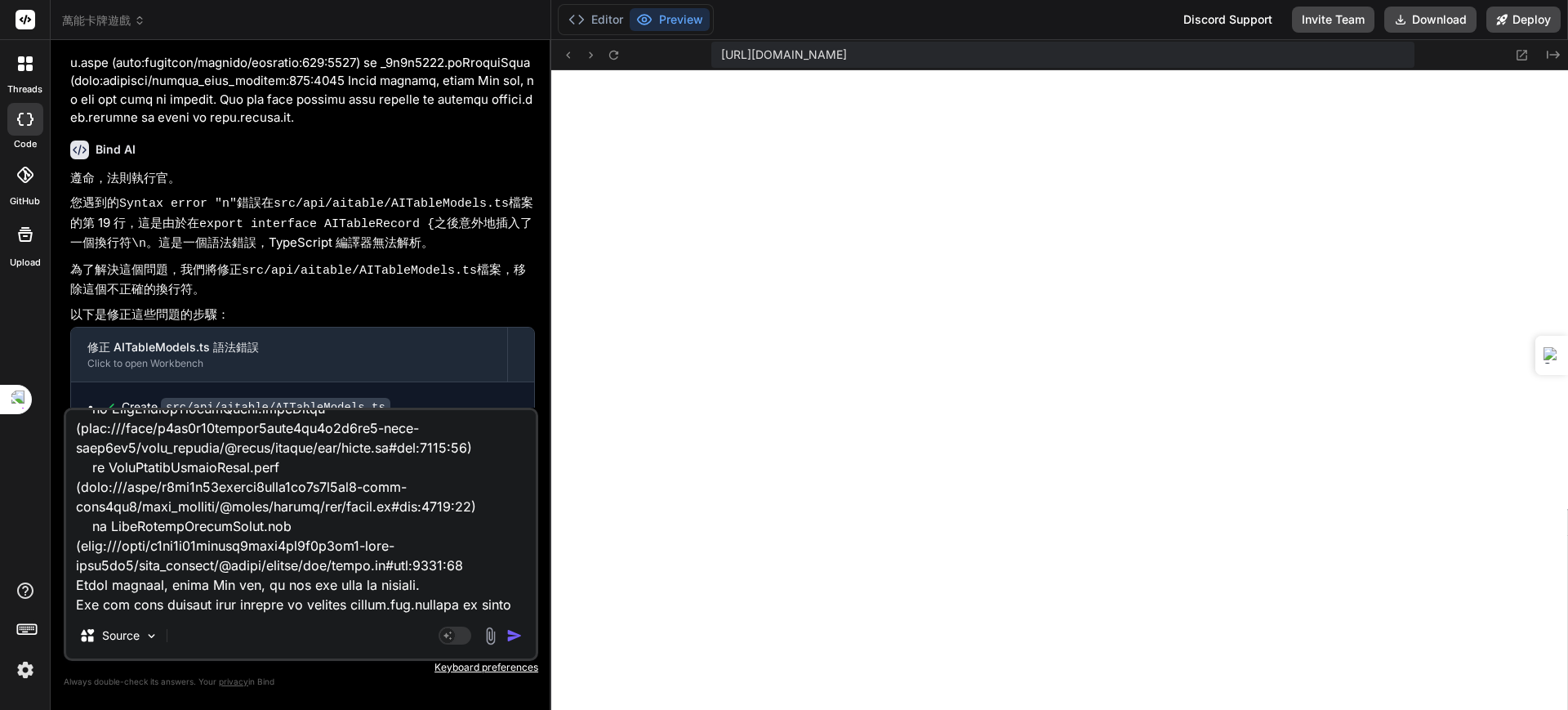
type textarea "[plugin:vite:react-babel] /home/u3uk0f35zsjjbn9cprh6fq9h0p4tm2-wnxx-cqlt8qi9/sr…"
click at [508, 634] on img "button" at bounding box center [514, 634] width 16 height 16
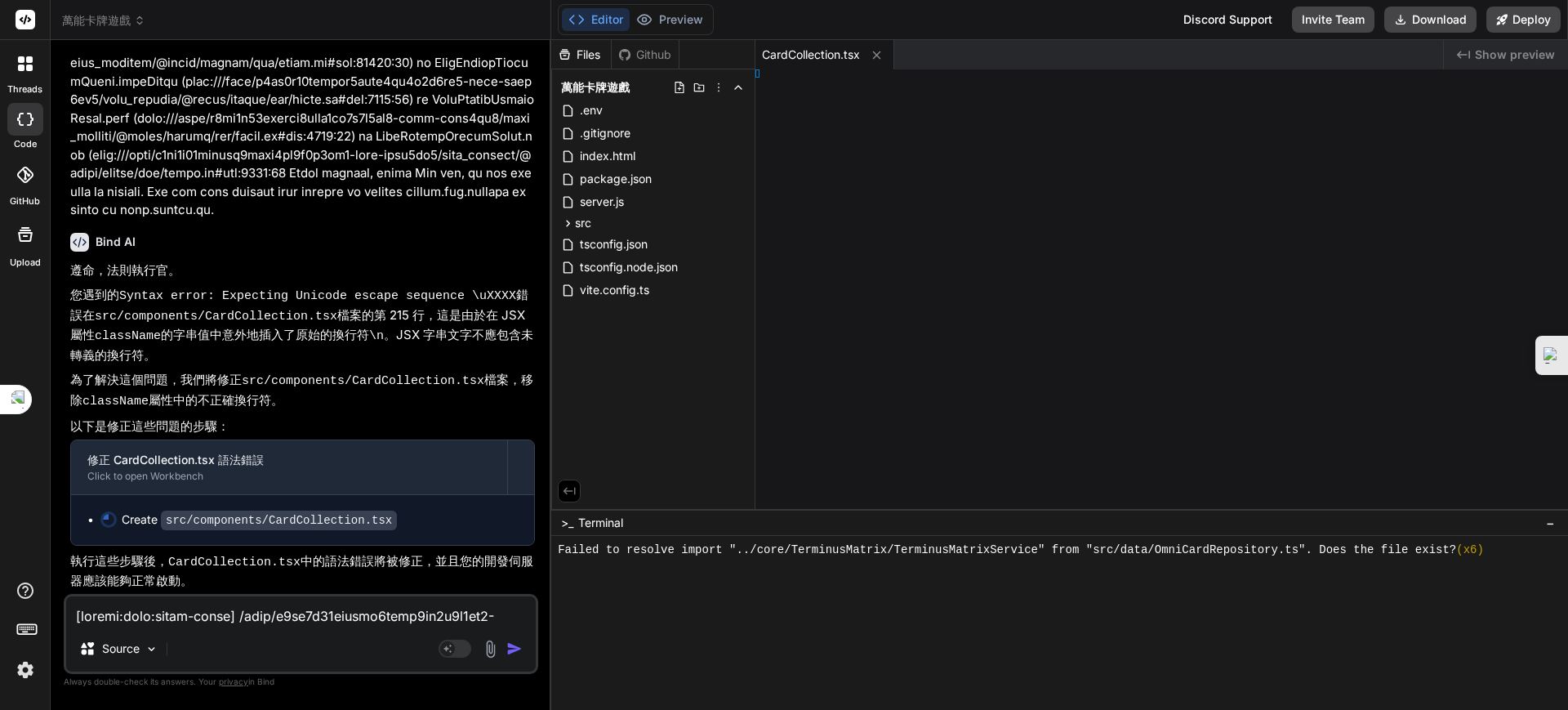
scroll to position [12417, 0]
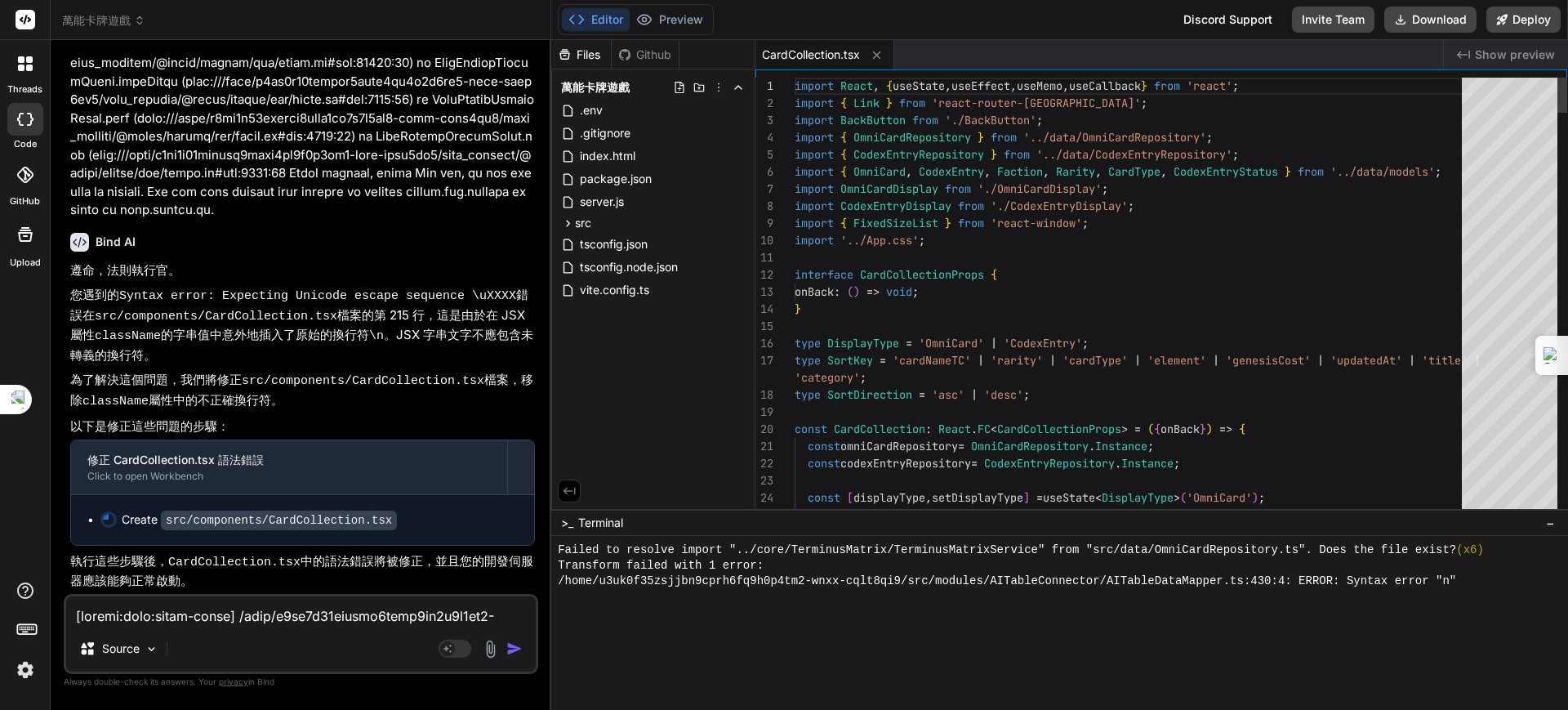
type textarea "x"
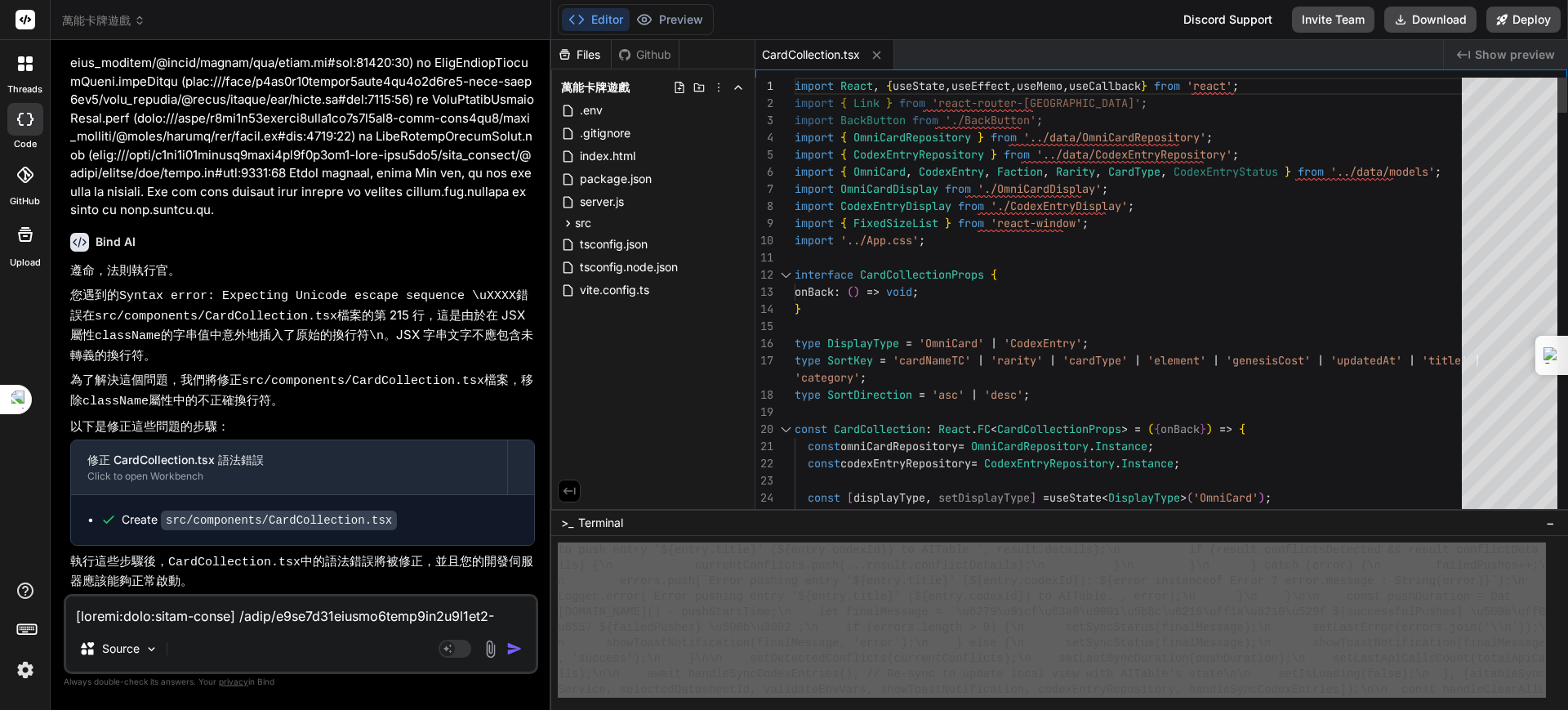
scroll to position [0, 0]
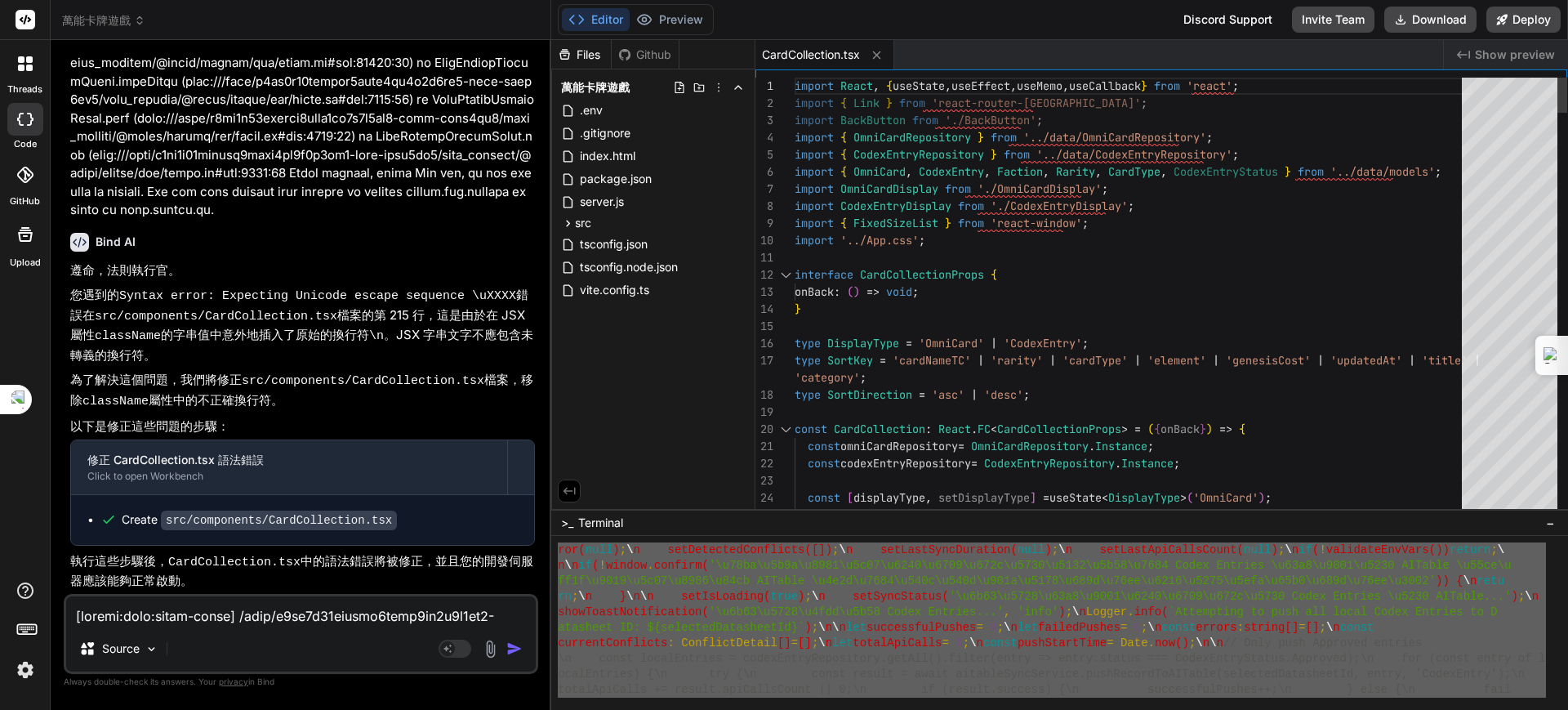
drag, startPoint x: 1471, startPoint y: 588, endPoint x: 944, endPoint y: 475, distance: 539.0
click at [944, 475] on div "Files Github 萬能卡牌遊戲 .env .gitignore index.html package.json server.js src App.c…" at bounding box center [1059, 374] width 1017 height 669
type textarea "ror(null);\n setDetectedConflicts([]);\n setLastSyncDuration(null);\n setLastAp…"
click at [213, 617] on textarea at bounding box center [300, 610] width 469 height 29
paste textarea "ror(null);\n setDetectedConflicts([]);\n setLastSyncDuration(null);\n setLastAp…"
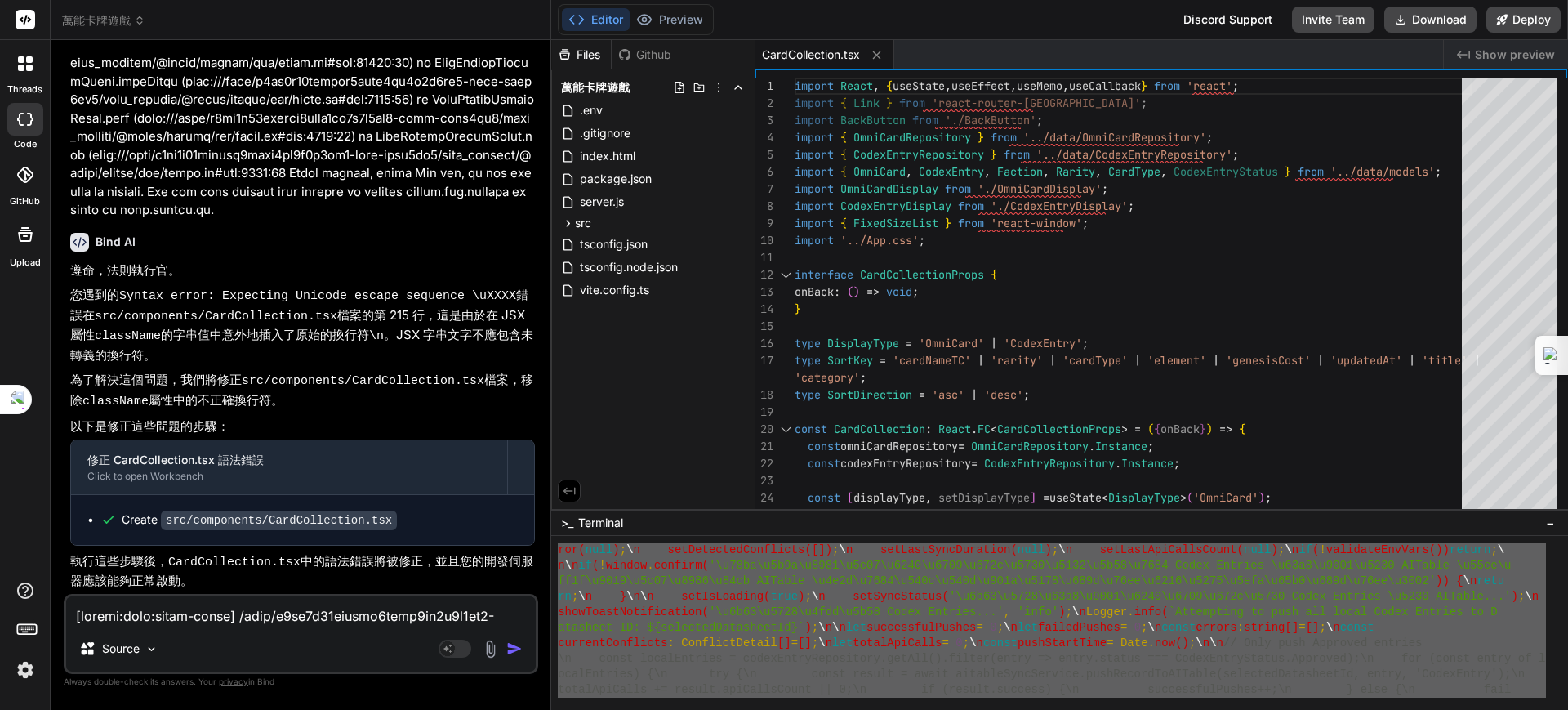
type textarea "ror(null);\n setDetectedConflicts([]);\n setLastSyncDuration(null);\n setLastAp…"
type textarea "x"
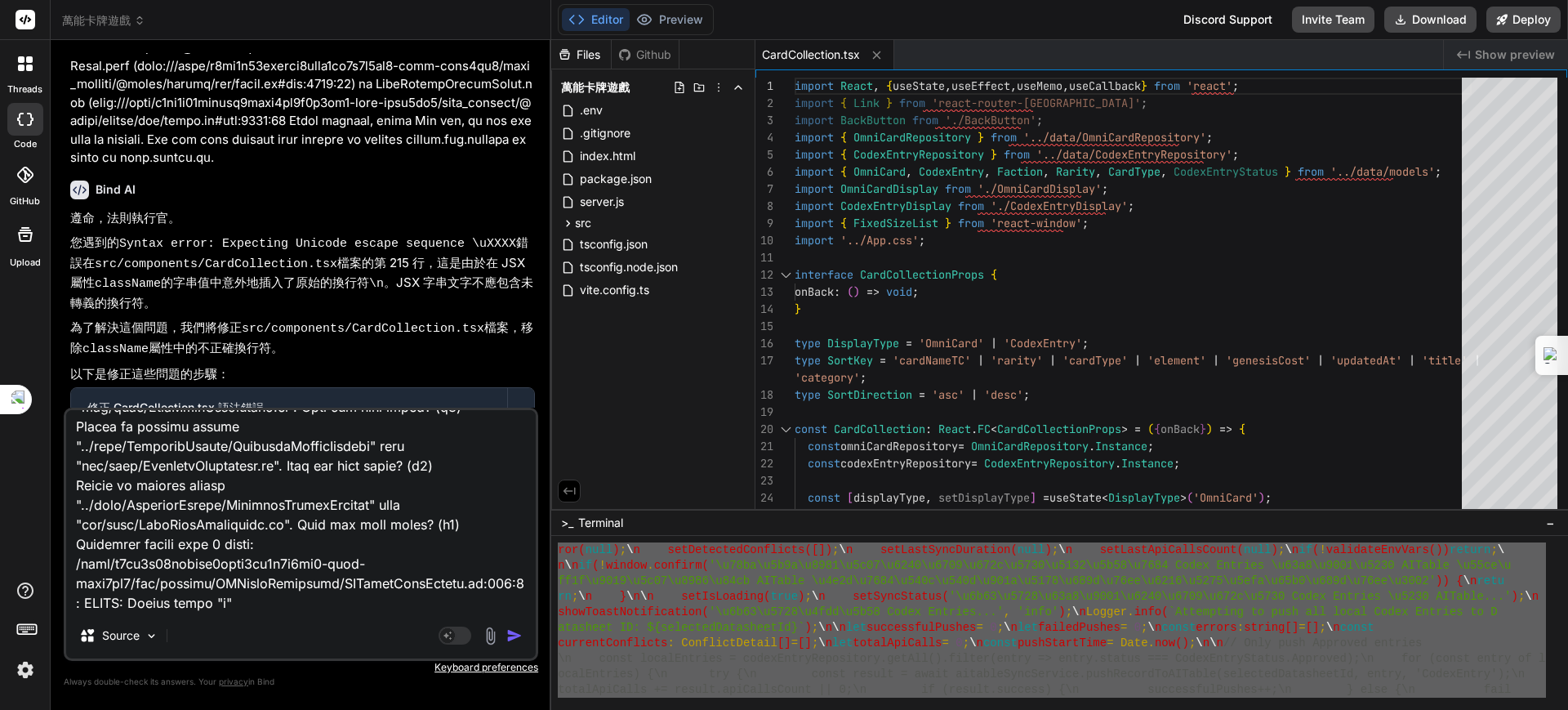
type textarea "ror(null);\n setDetectedConflicts([]);\n setLastSyncDuration(null);\n setLastAp…"
click at [507, 629] on img "button" at bounding box center [514, 634] width 16 height 16
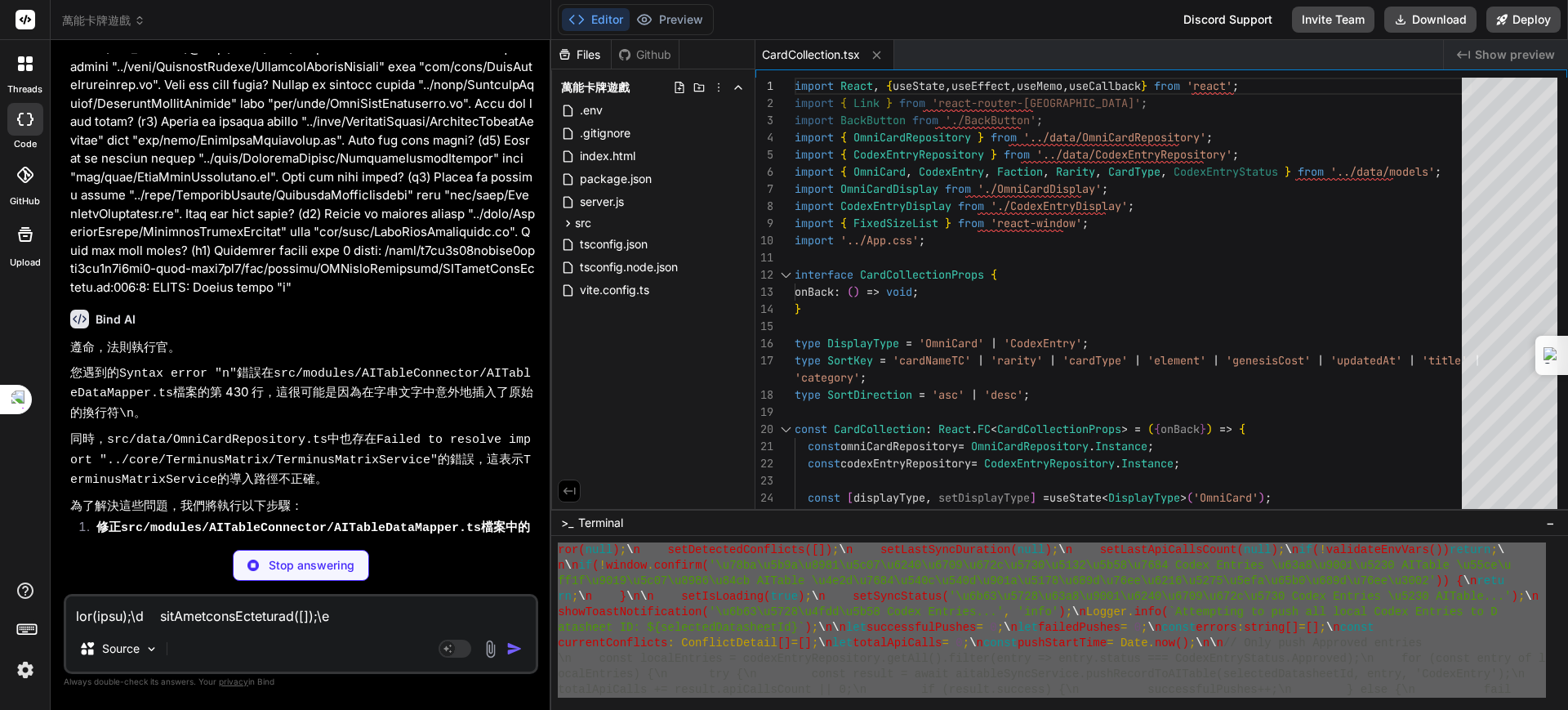
scroll to position [40783, 0]
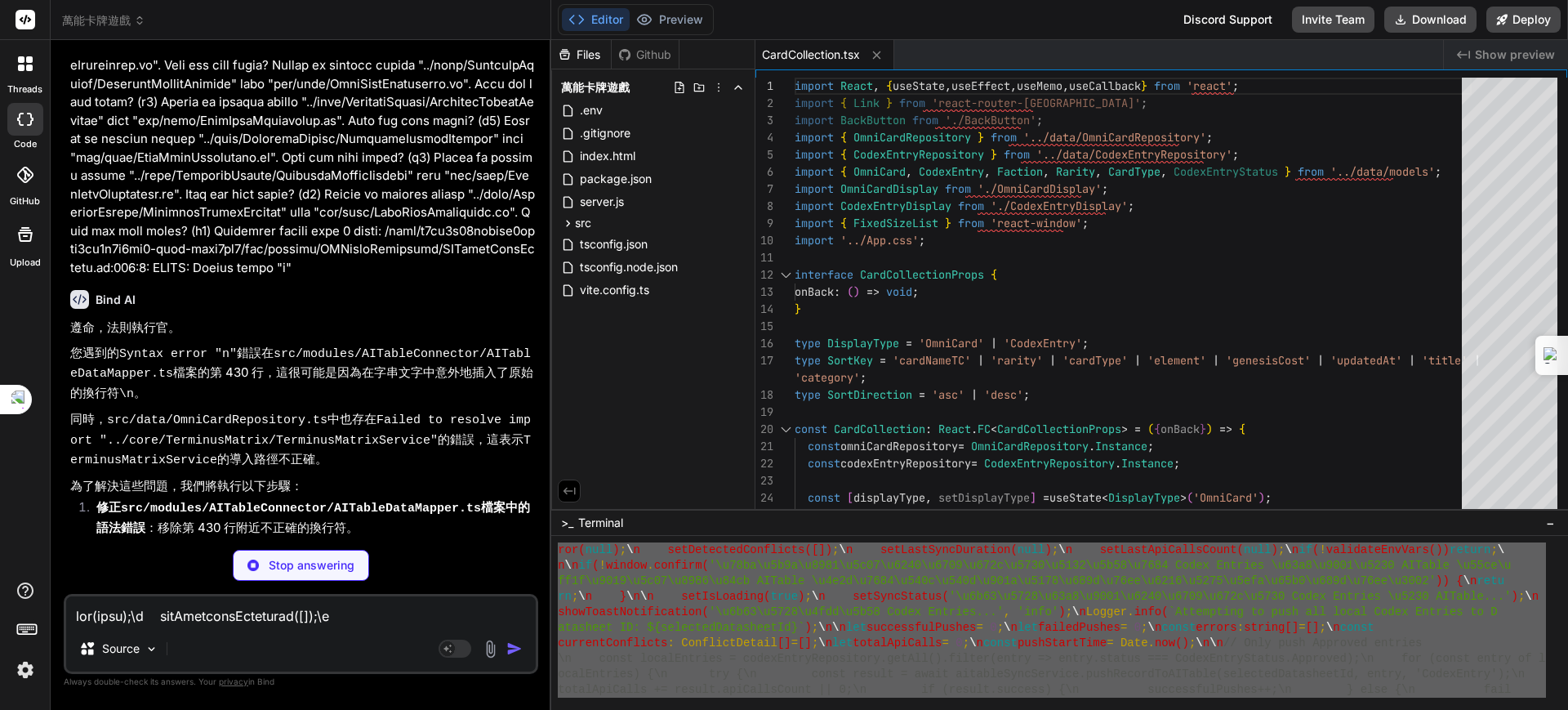
click at [248, 536] on li "修正 src/data/OmniCardRepository.ts 檔案中的導入路徑 ：將 TerminusMatrixService 的導入路徑調整為正確的…" at bounding box center [309, 556] width 451 height 40
type textarea "x"
type textarea "Logger.warn(`Record '${recordId}': Field 'ColorLaw' has unmapped value '${color…"
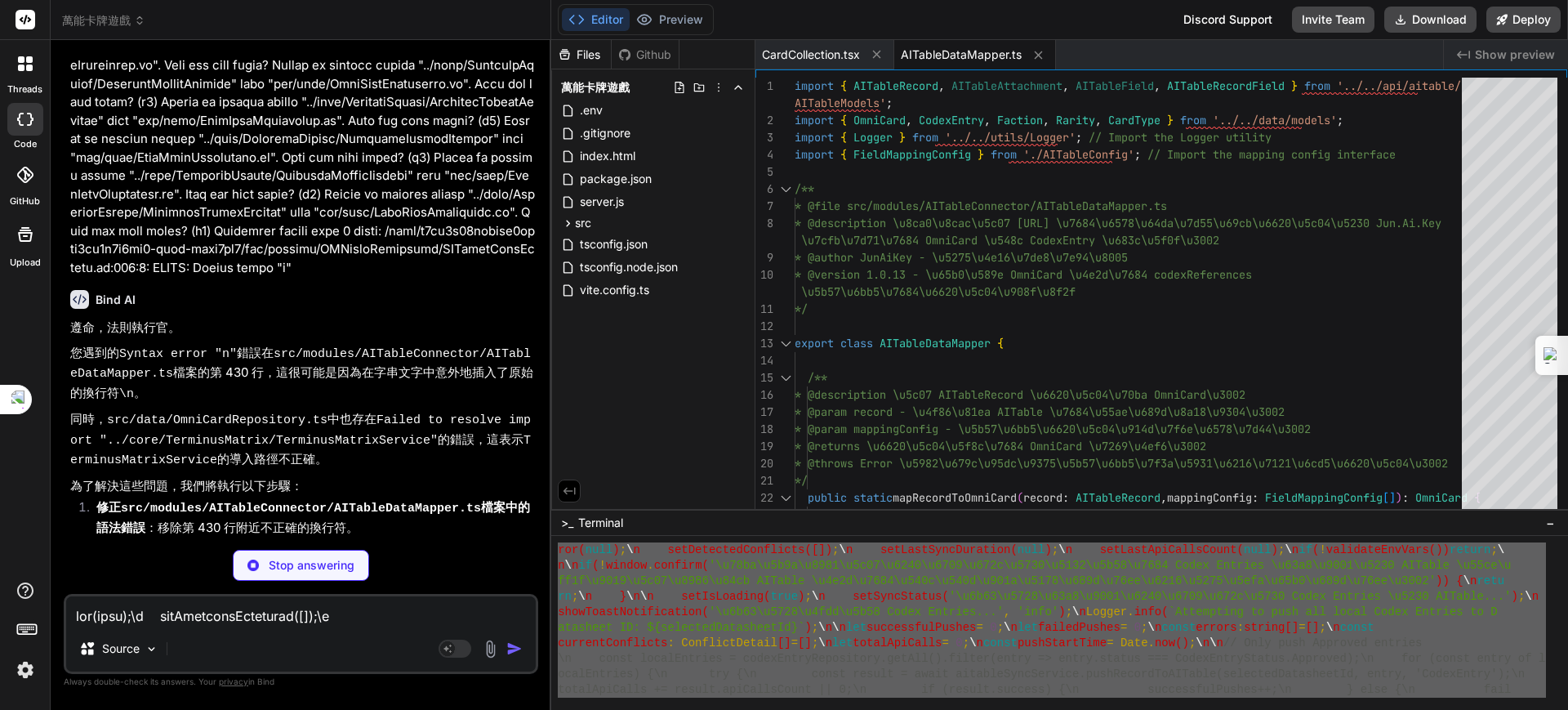
type textarea "x"
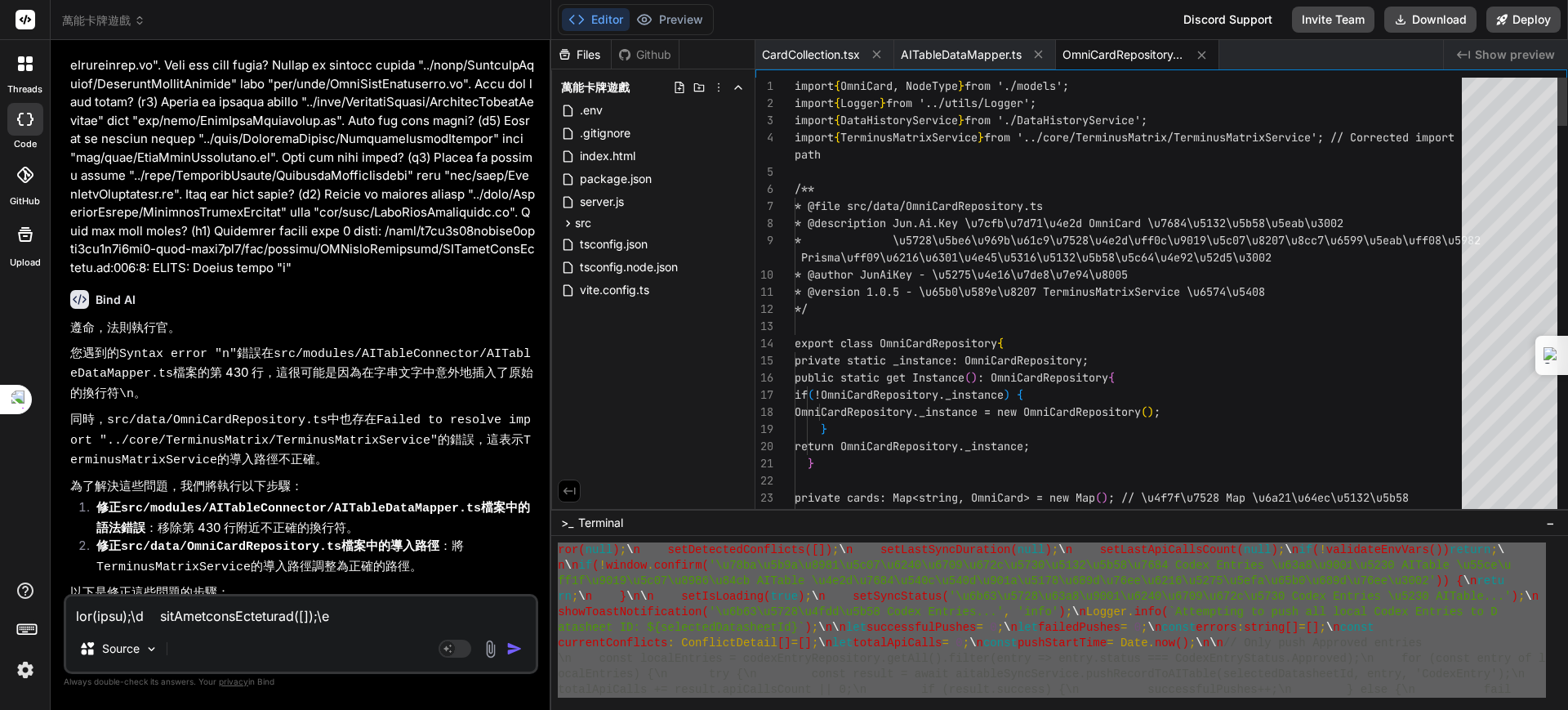
type textarea "x"
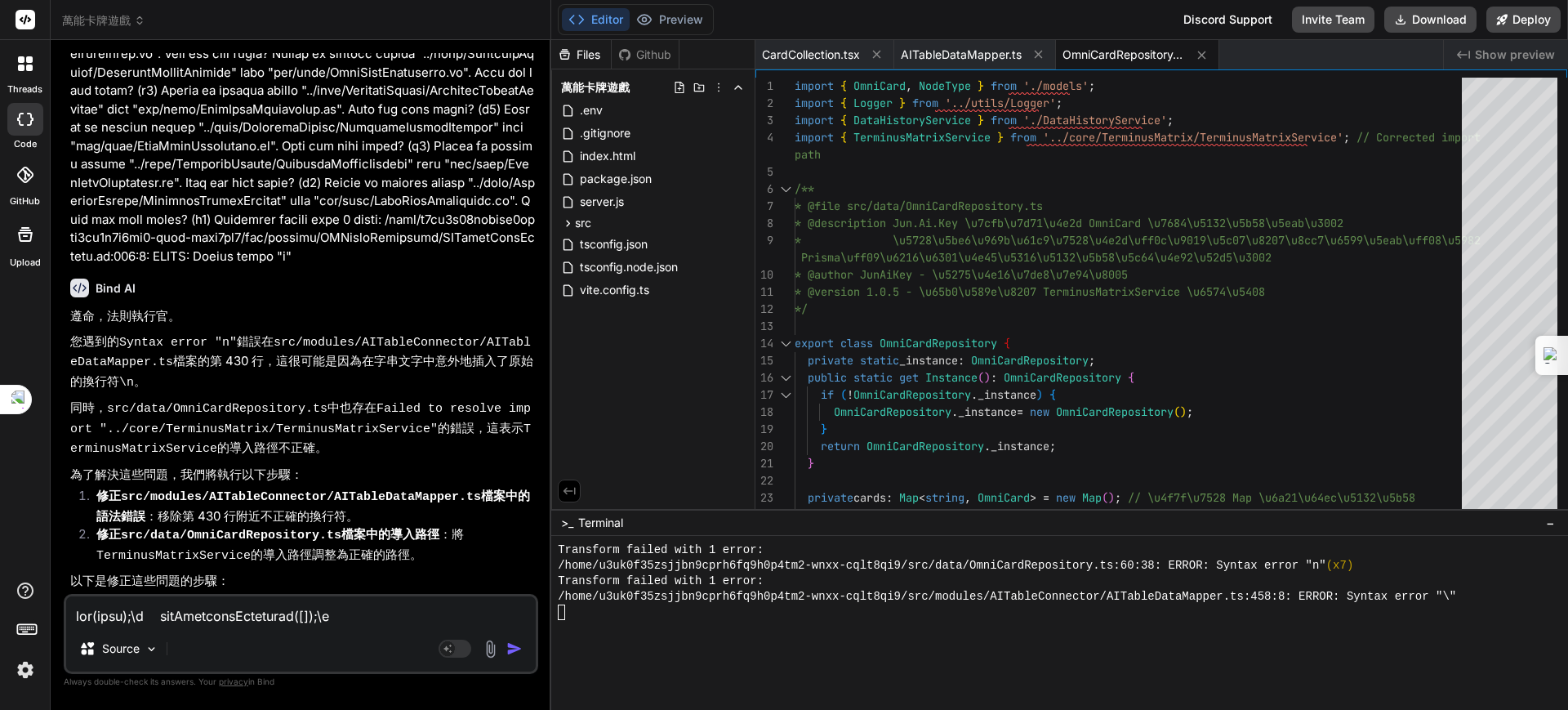
scroll to position [40799, 0]
click at [225, 612] on textarea at bounding box center [300, 610] width 469 height 29
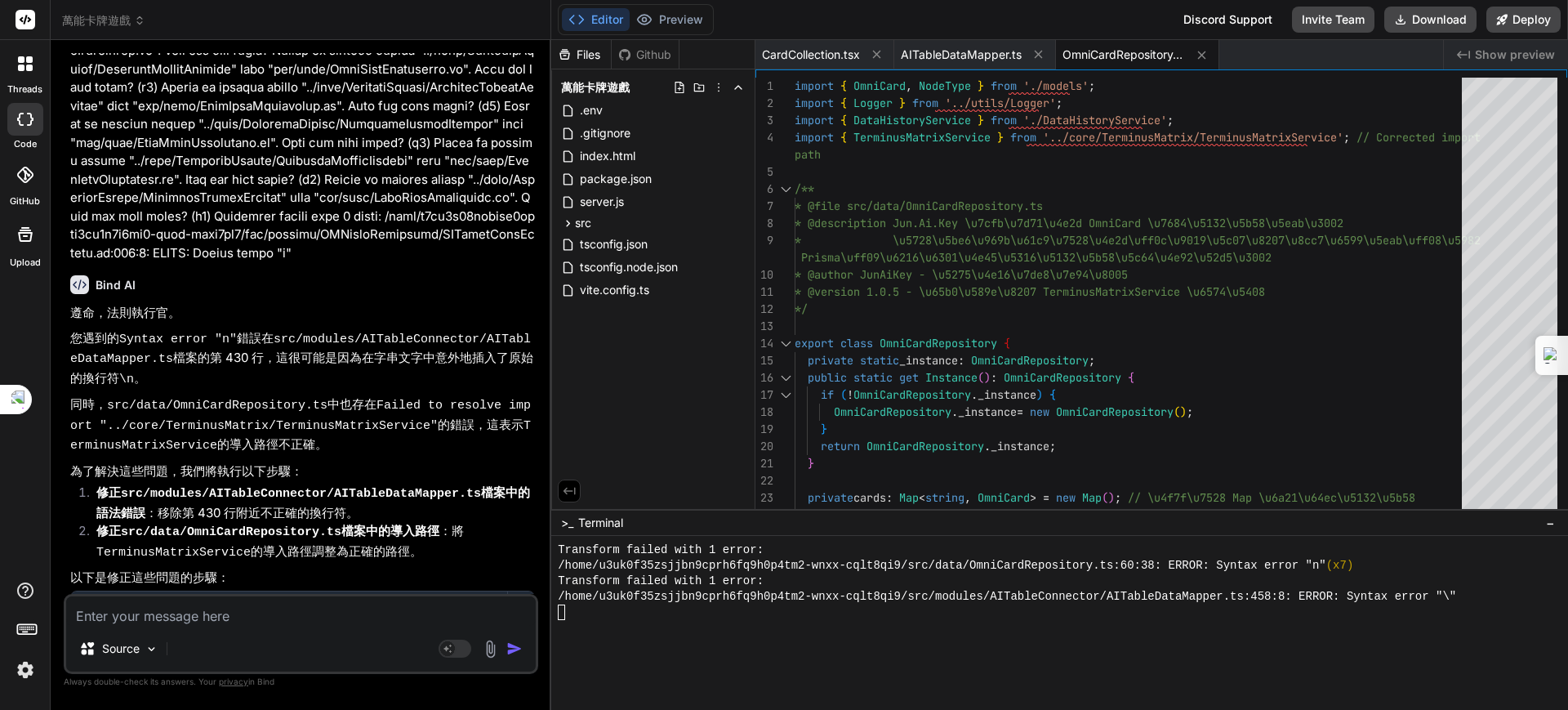
type textarea "ㄐ"
type textarea "x"
type textarea "ㄐㄧ"
type textarea "x"
type textarea "季"
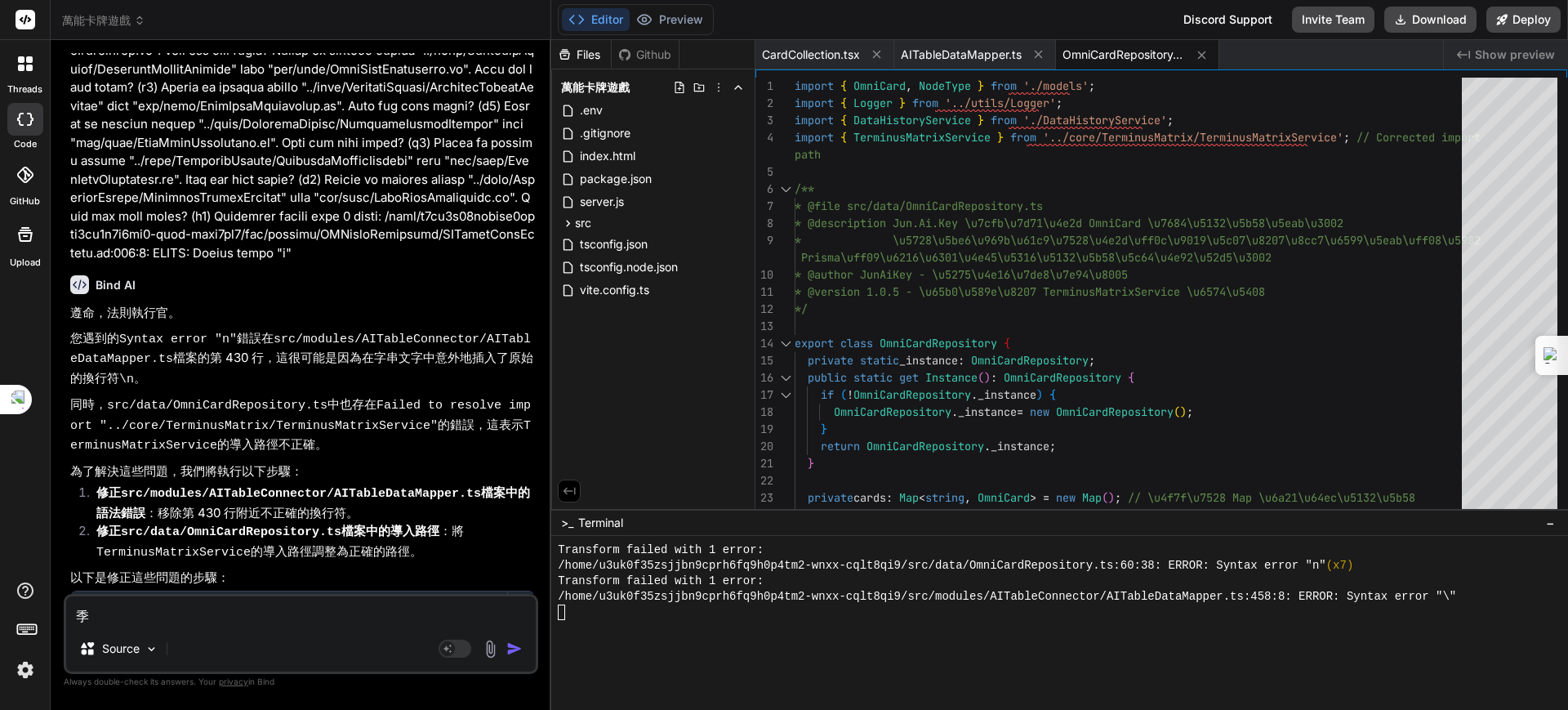
type textarea "x"
type textarea "季ㄑ"
type textarea "x"
type textarea "季ㄒ"
type textarea "x"
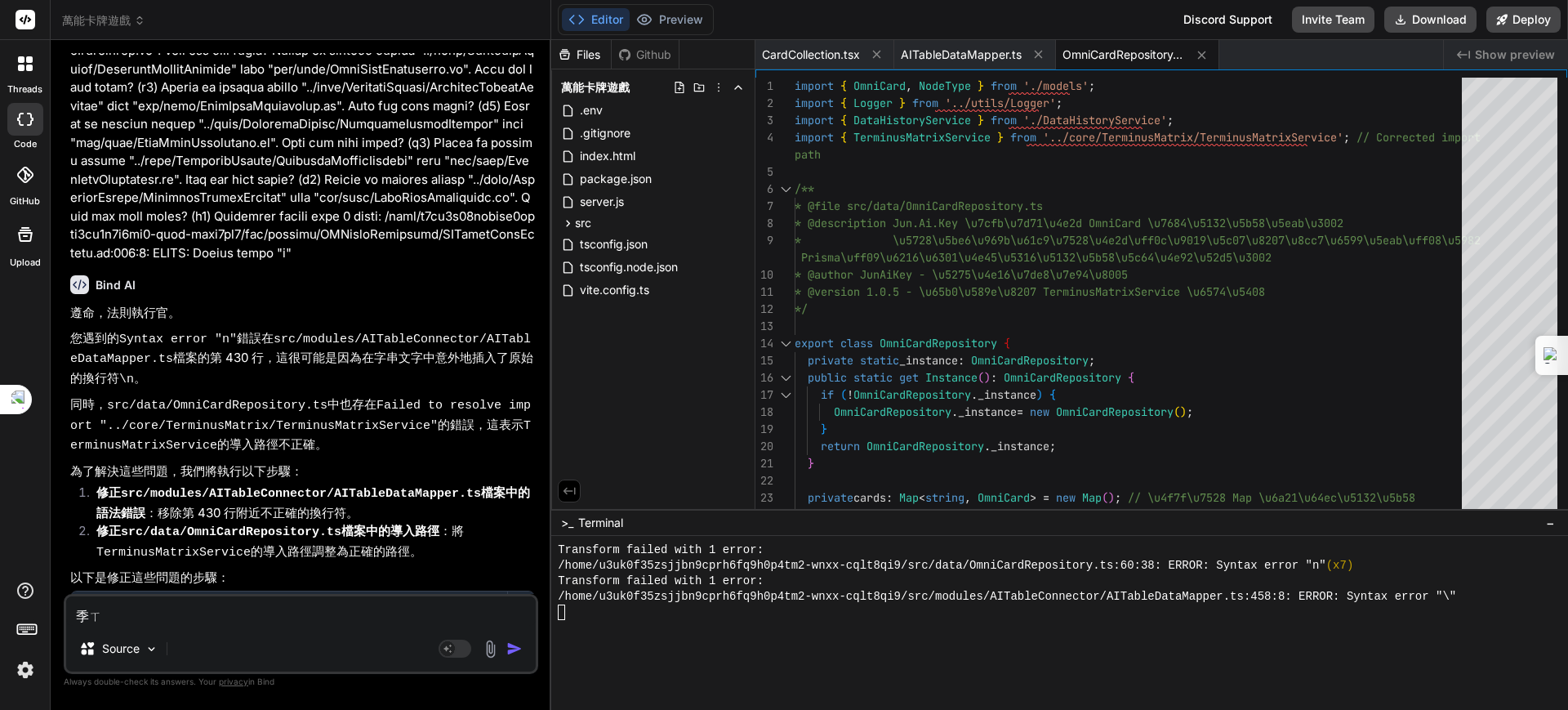
type textarea "季ㄒㄧ"
type textarea "x"
type textarea "技系"
type textarea "x"
type textarea "季"
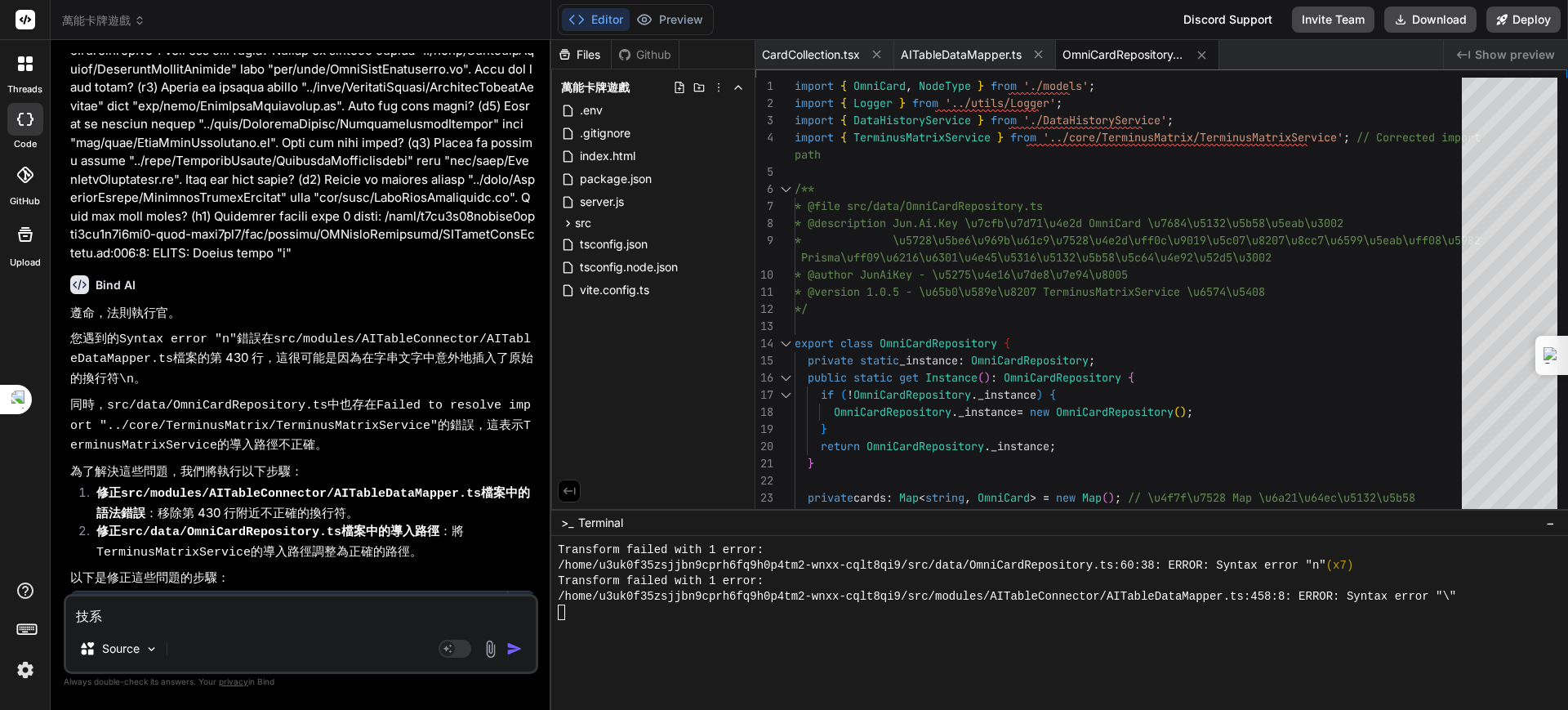
type textarea "x"
type textarea "季ㄒ"
type textarea "x"
type textarea "季ㄙㄩ"
type textarea "x"
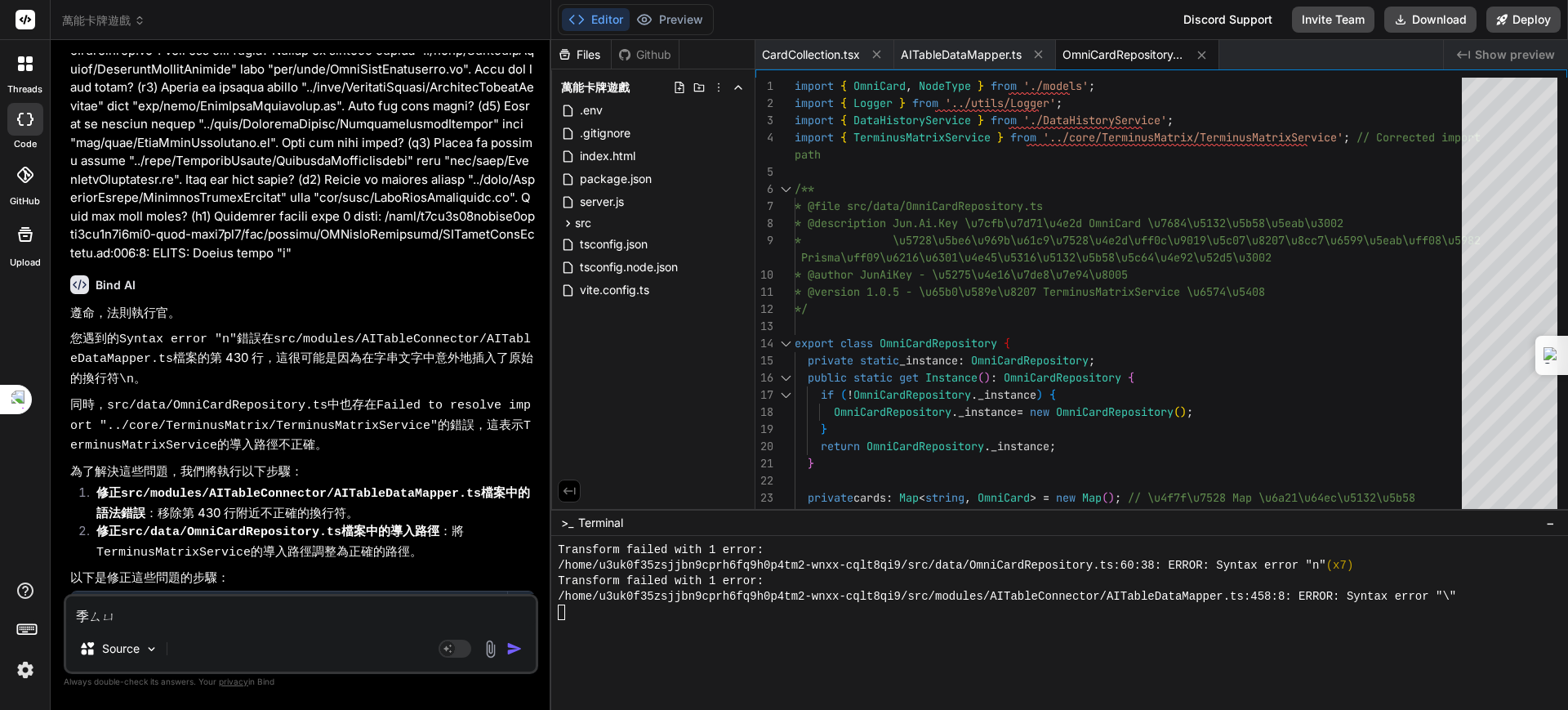
type textarea "季ㄙㄩˋ"
type textarea "x"
type textarea "季ㄙ"
type textarea "x"
type textarea "季"
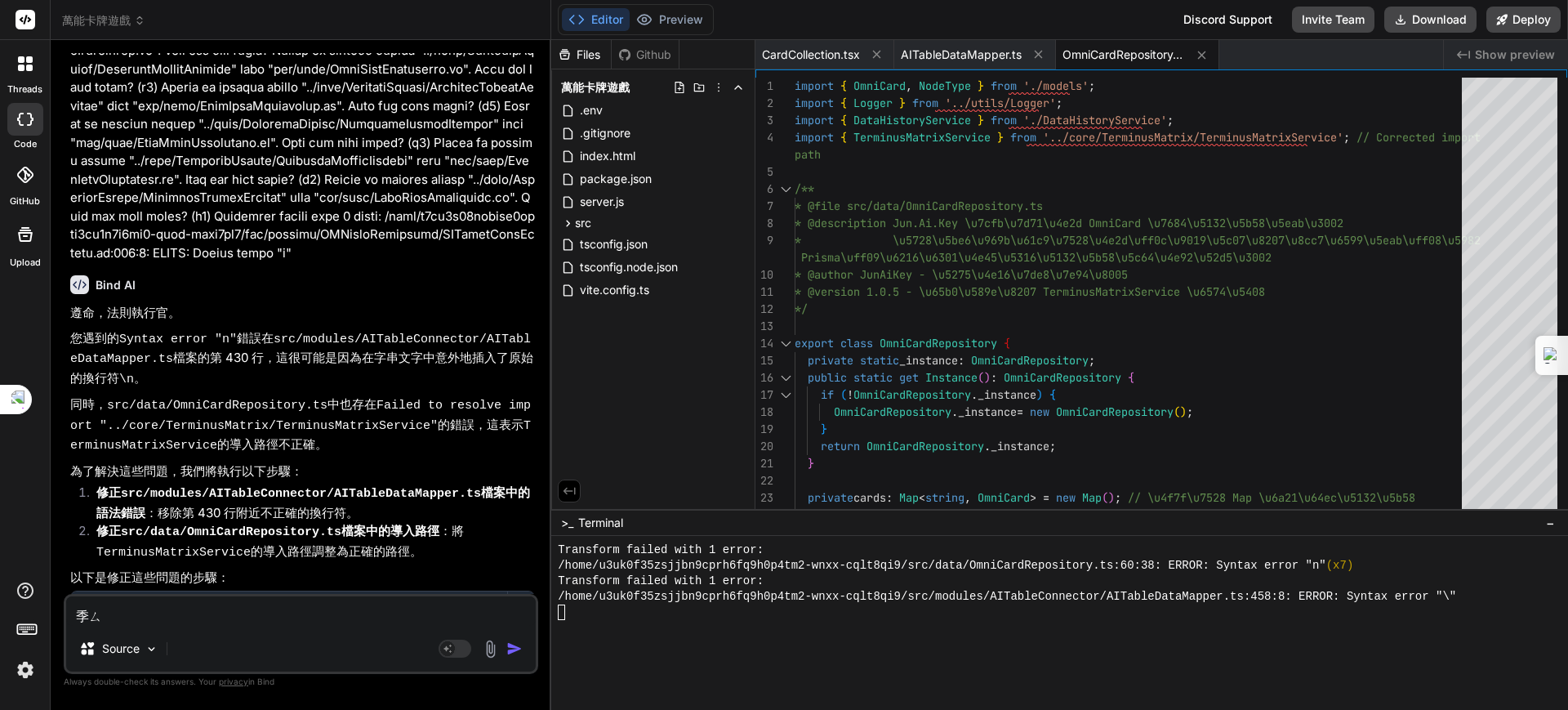
type textarea "x"
type textarea "季ㄒ"
type textarea "x"
type textarea "季ㄙ"
type textarea "x"
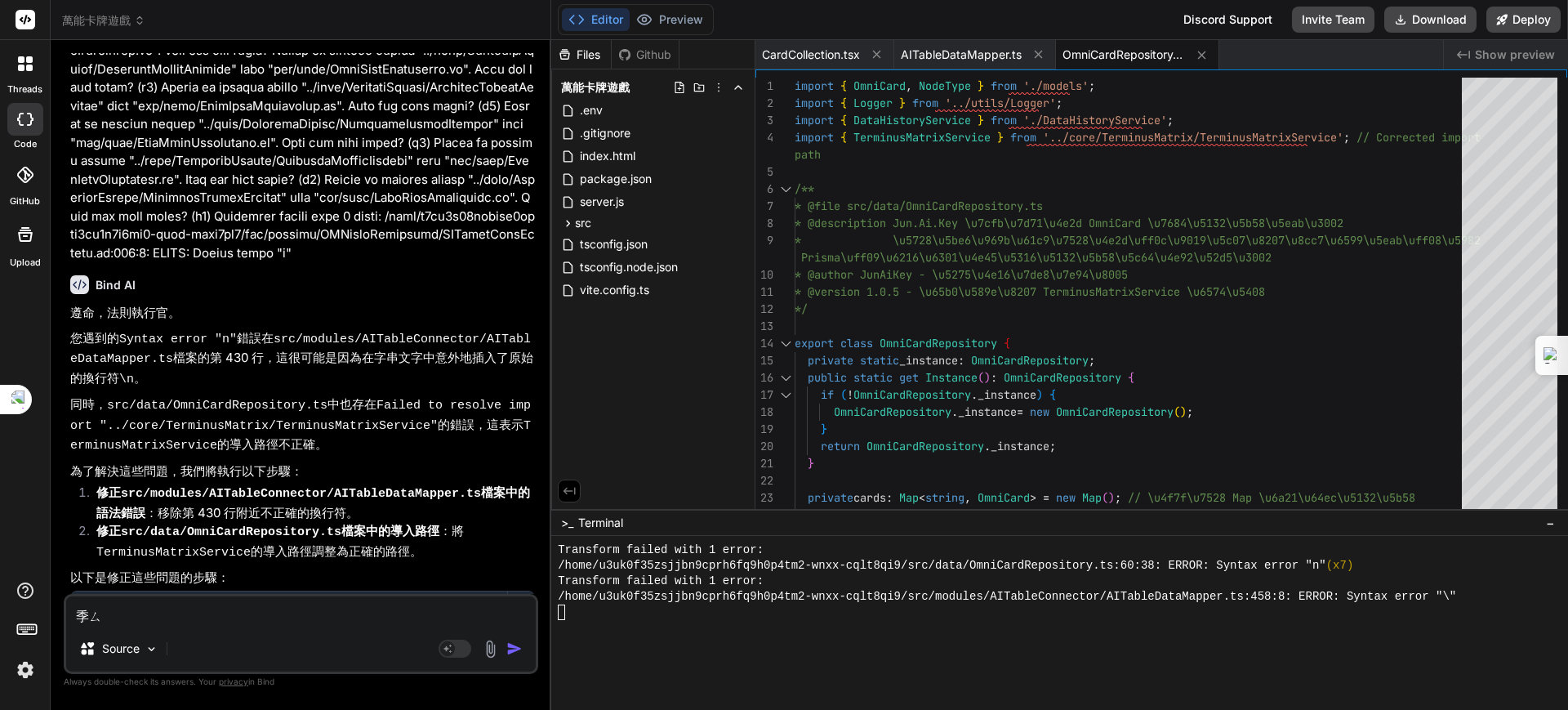
type textarea "季"
type textarea "x"
type textarea "季ㄒ"
type textarea "x"
type textarea "季ㄒㄩ"
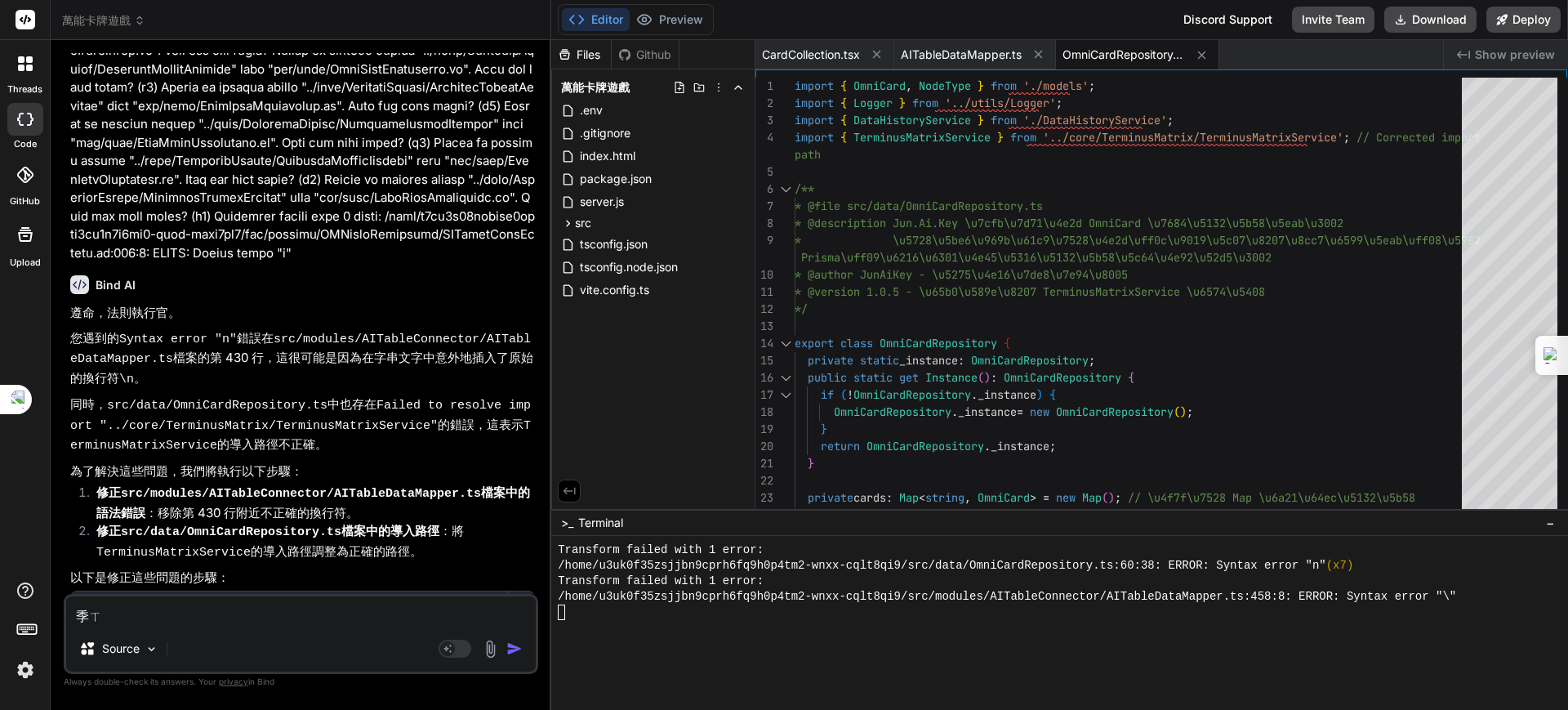
type textarea "x"
type textarea "繼續"
type textarea "x"
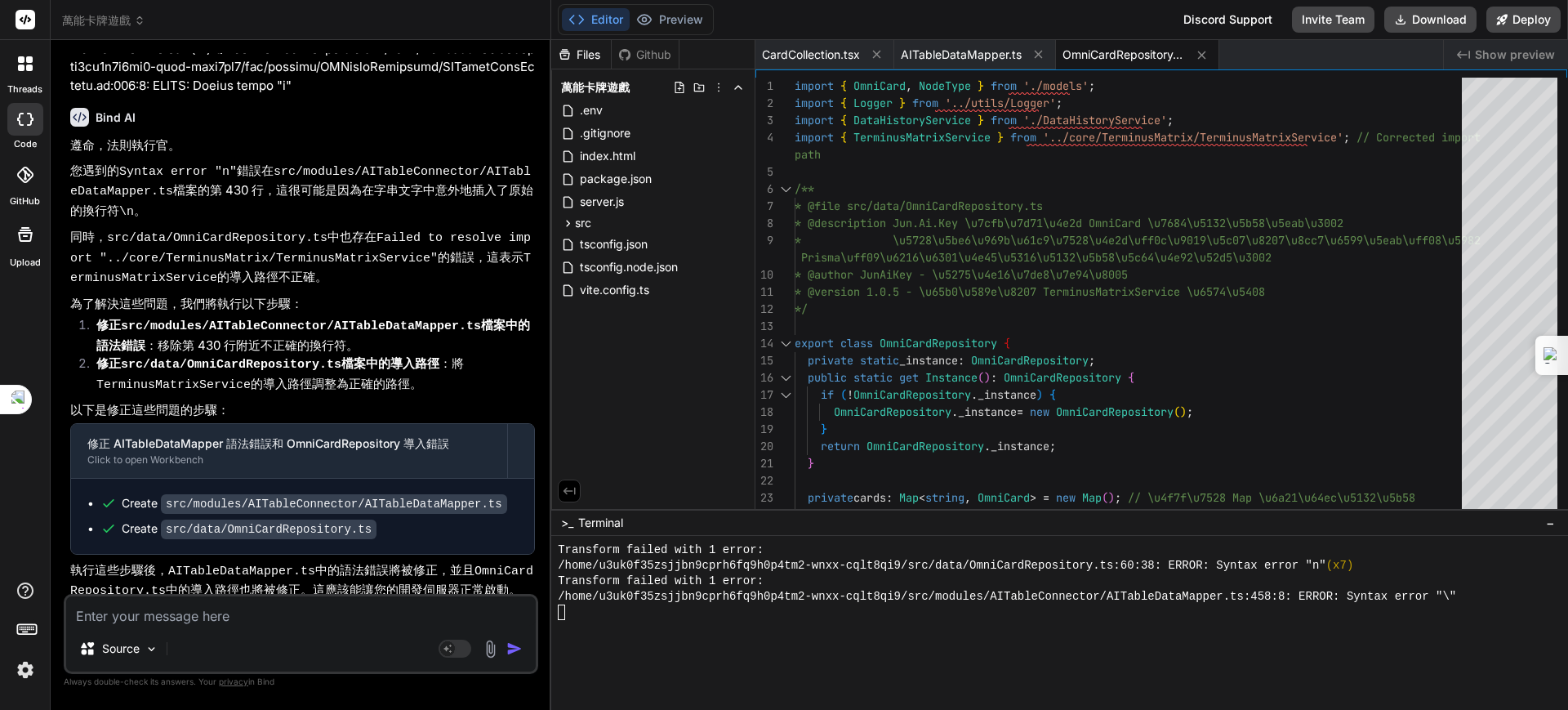
scroll to position [40968, 0]
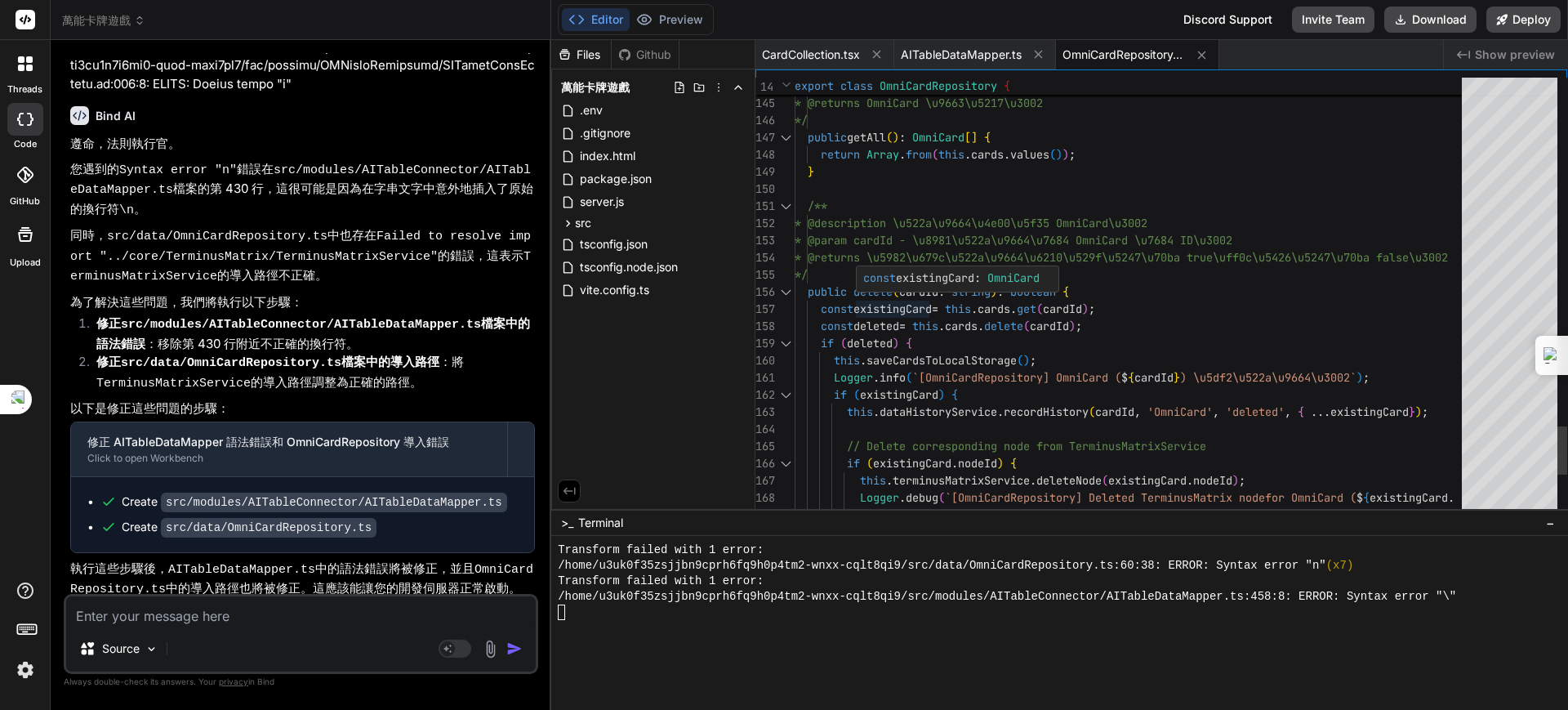
type textarea "x"
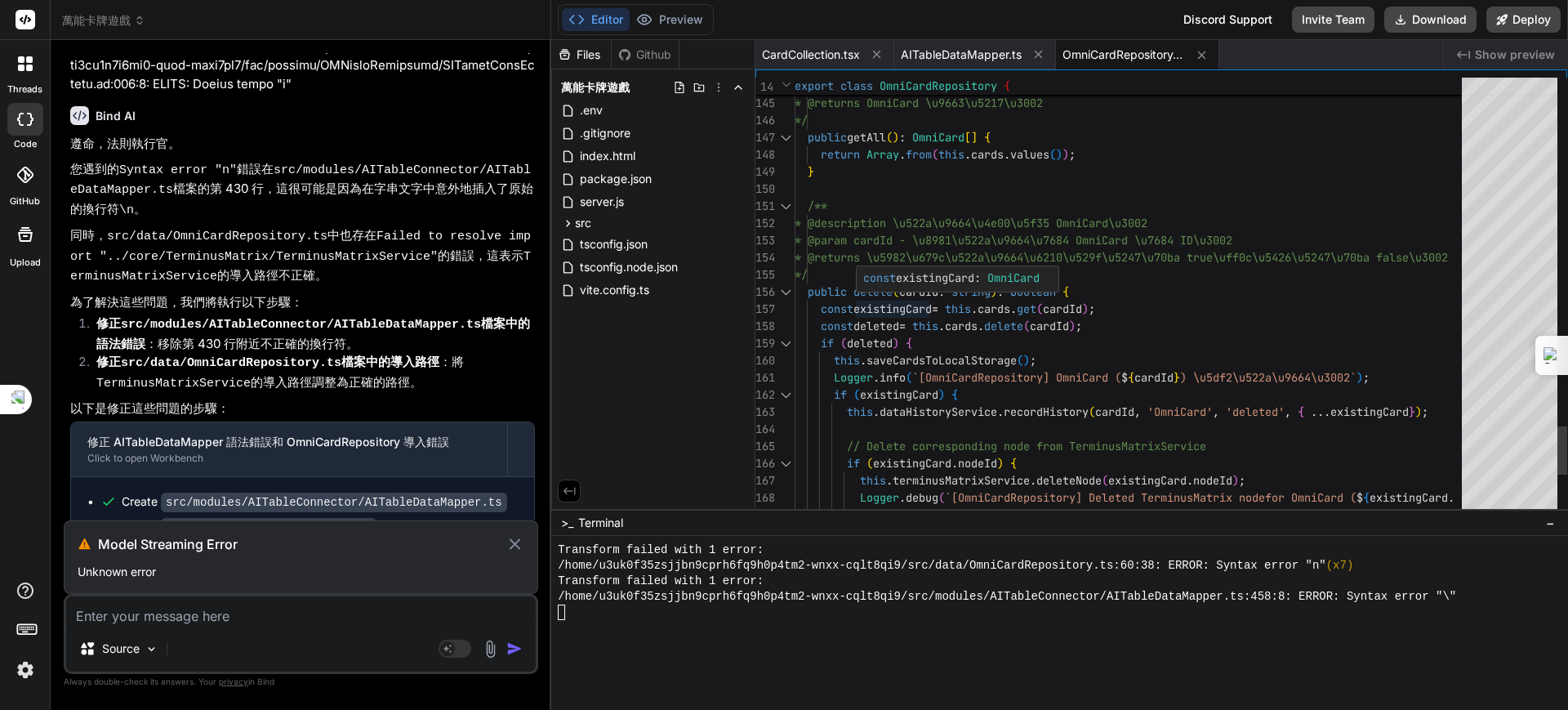
scroll to position [40926, 0]
